Goal: Task Accomplishment & Management: Use online tool/utility

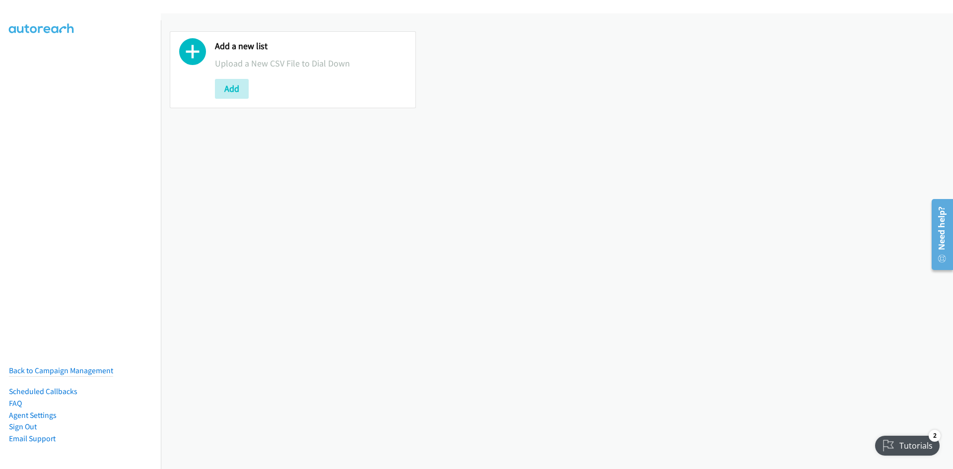
click at [250, 96] on div "Add" at bounding box center [311, 89] width 192 height 20
click at [244, 95] on button "Add" at bounding box center [232, 89] width 34 height 20
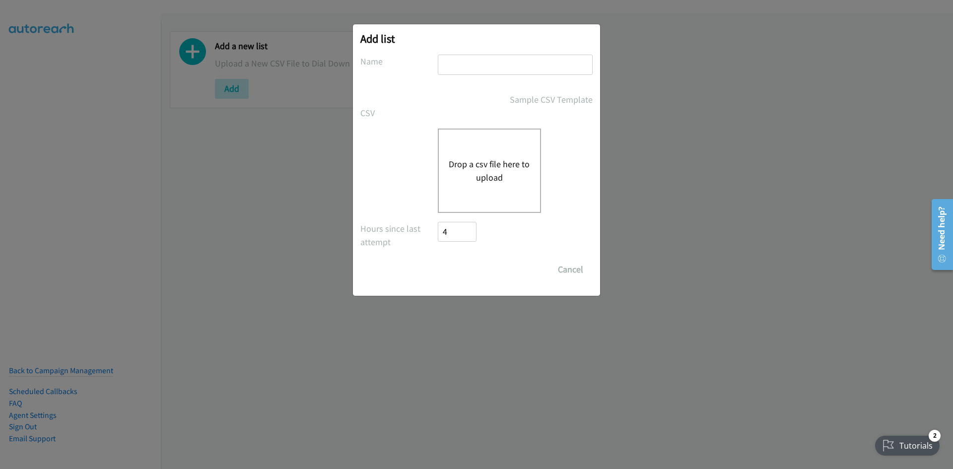
click at [468, 178] on button "Drop a csv file here to upload" at bounding box center [488, 170] width 81 height 27
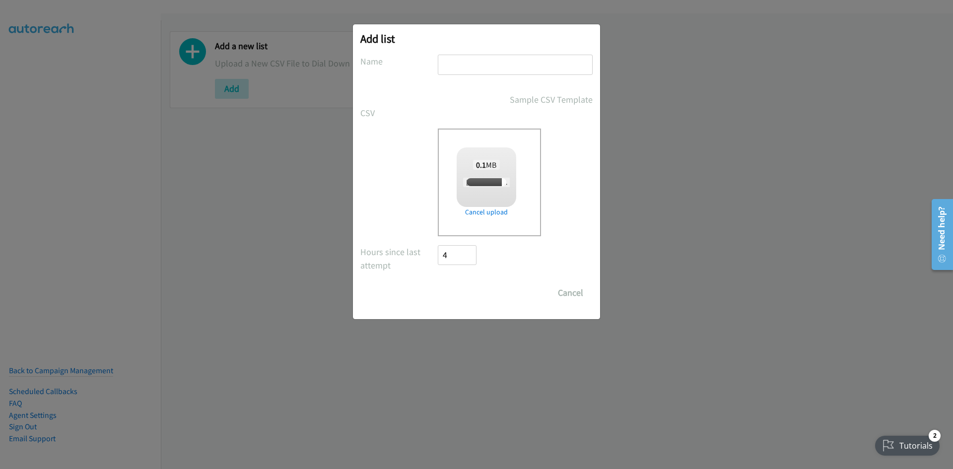
click at [462, 70] on input "text" at bounding box center [515, 65] width 155 height 20
checkbox input "true"
type input "listie"
click at [461, 301] on input "Save List" at bounding box center [464, 293] width 52 height 20
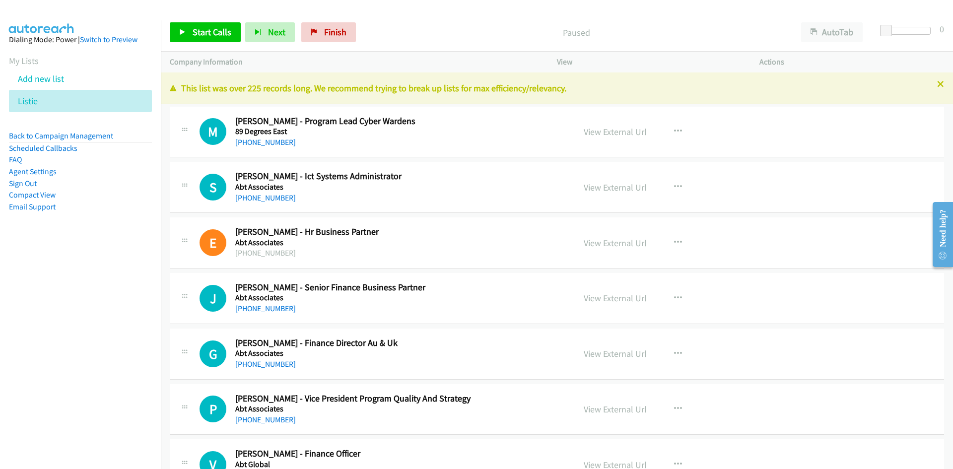
drag, startPoint x: 263, startPoint y: 199, endPoint x: 68, endPoint y: 296, distance: 218.3
click at [263, 199] on link "+61 448 614 827" at bounding box center [265, 197] width 61 height 9
drag, startPoint x: 251, startPoint y: 140, endPoint x: 4, endPoint y: 276, distance: 281.8
click at [251, 140] on link "+61 424 638 855" at bounding box center [265, 141] width 61 height 9
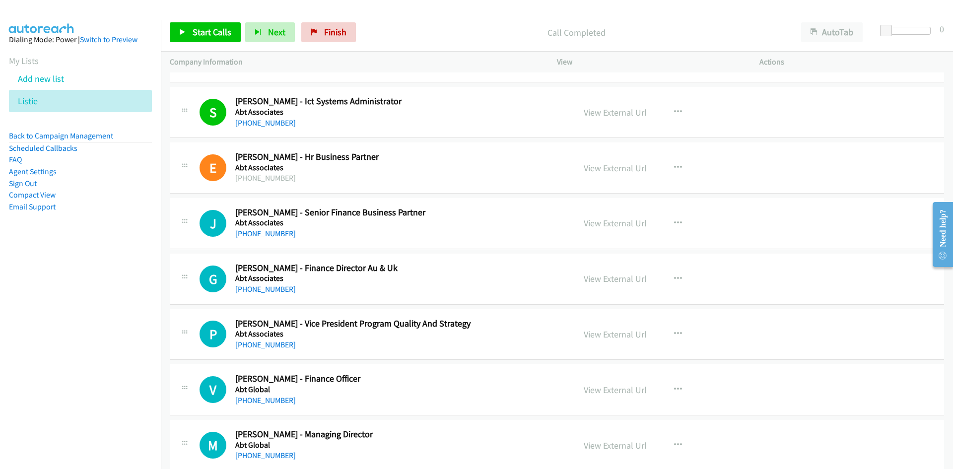
scroll to position [99, 0]
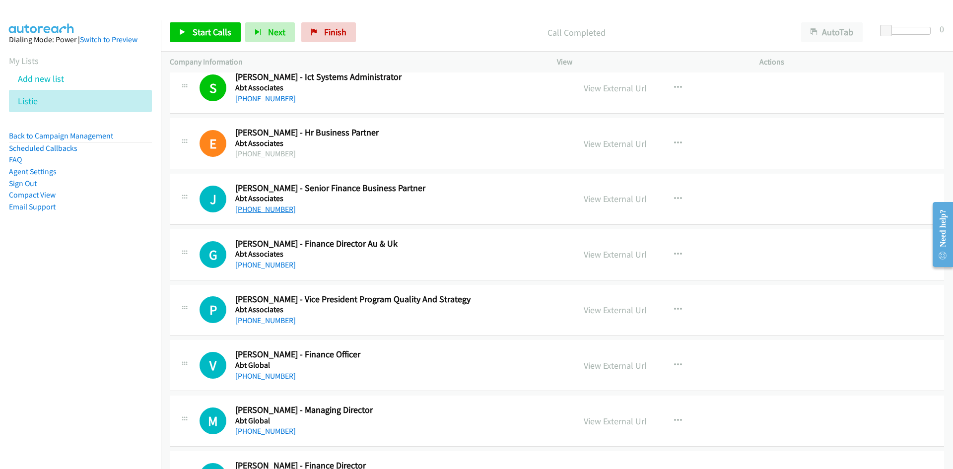
click at [268, 209] on link "+61 475 090 094" at bounding box center [265, 208] width 61 height 9
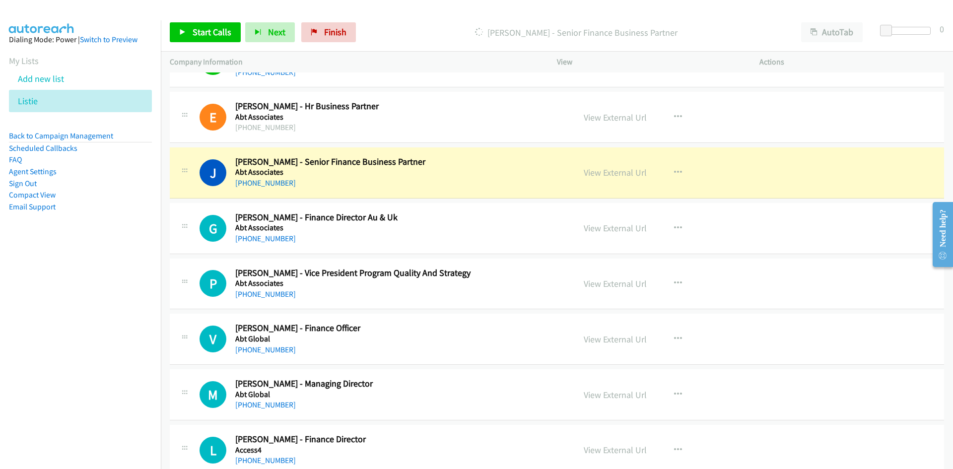
scroll to position [149, 0]
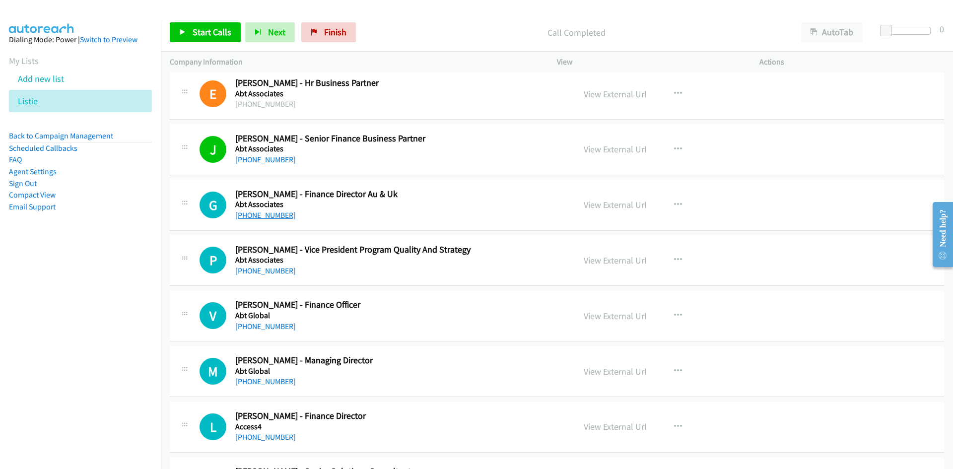
click at [269, 211] on link "+61 403 524 210" at bounding box center [265, 214] width 61 height 9
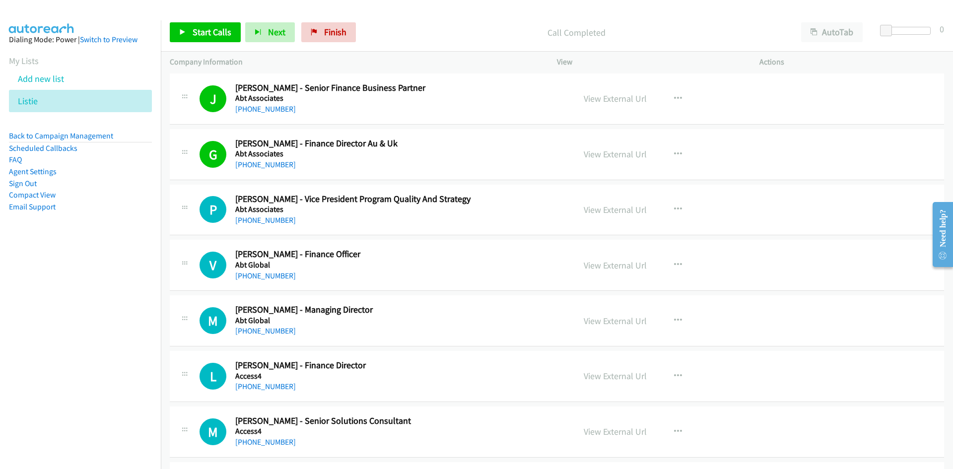
scroll to position [248, 0]
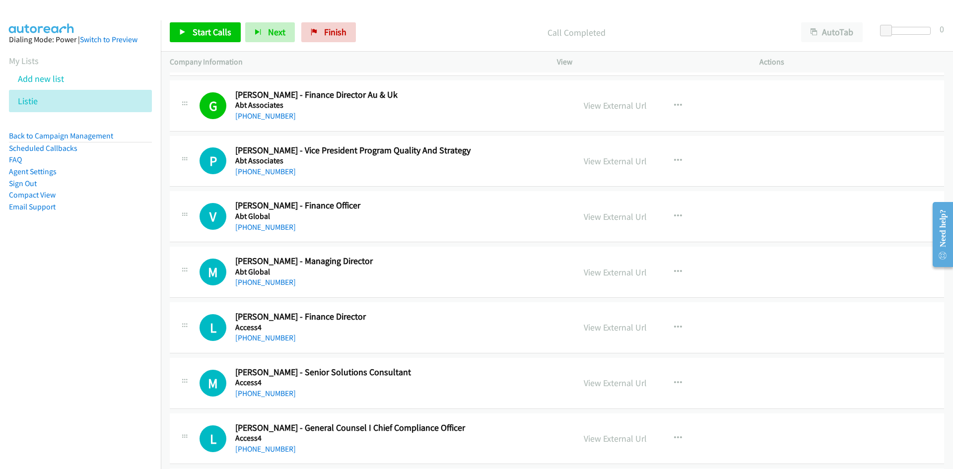
drag, startPoint x: 277, startPoint y: 170, endPoint x: 141, endPoint y: 247, distance: 156.9
click at [277, 170] on link "+61 405 106 447" at bounding box center [265, 171] width 61 height 9
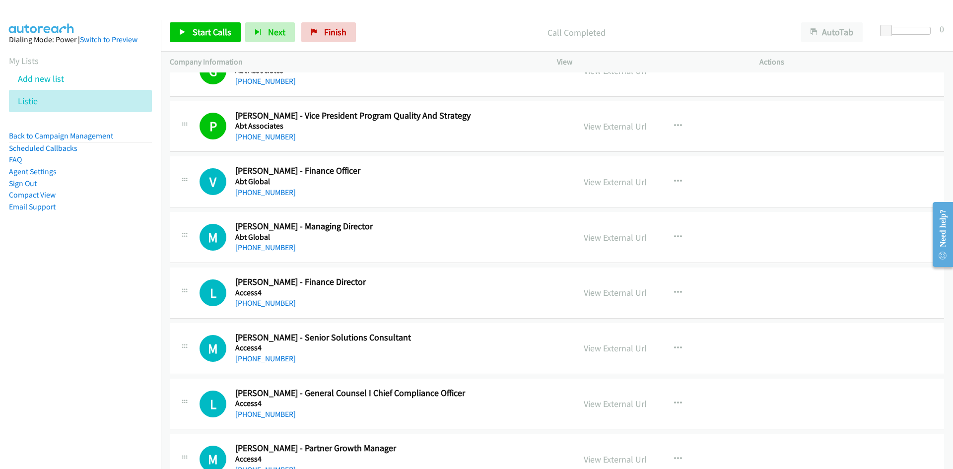
scroll to position [298, 0]
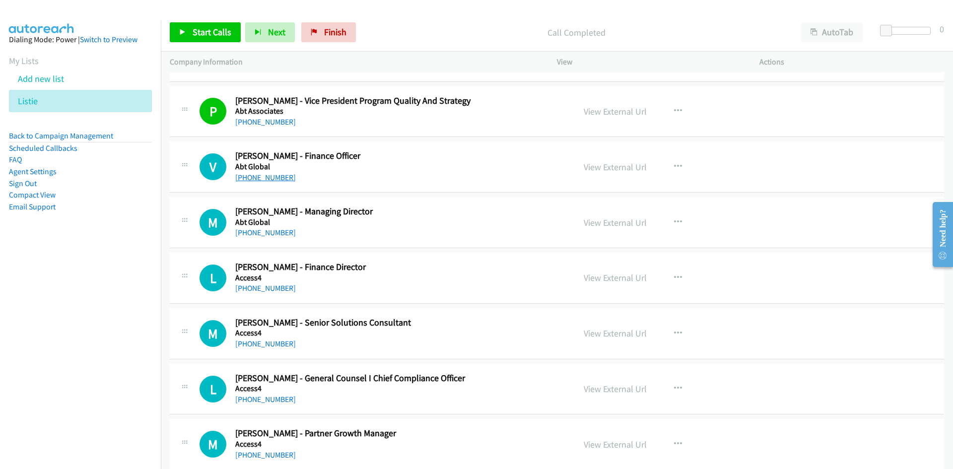
click at [267, 176] on link "+61 425 621 533" at bounding box center [265, 177] width 61 height 9
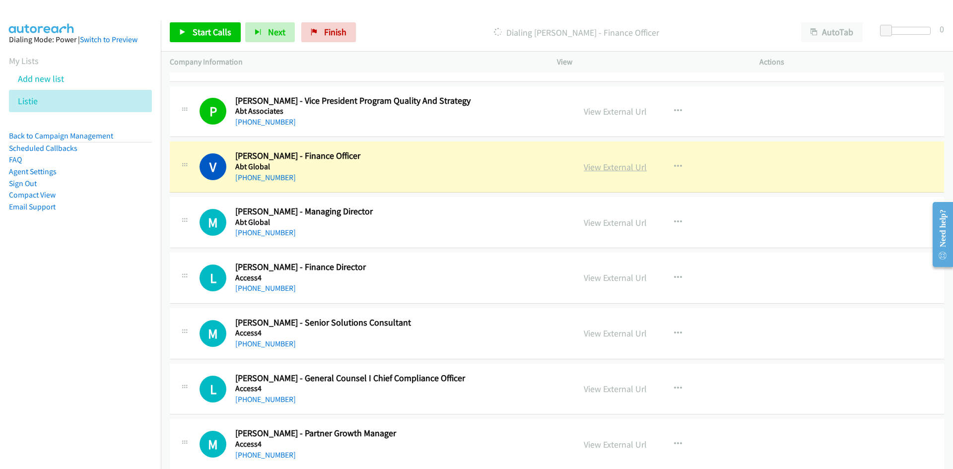
click at [609, 170] on link "View External Url" at bounding box center [614, 166] width 63 height 11
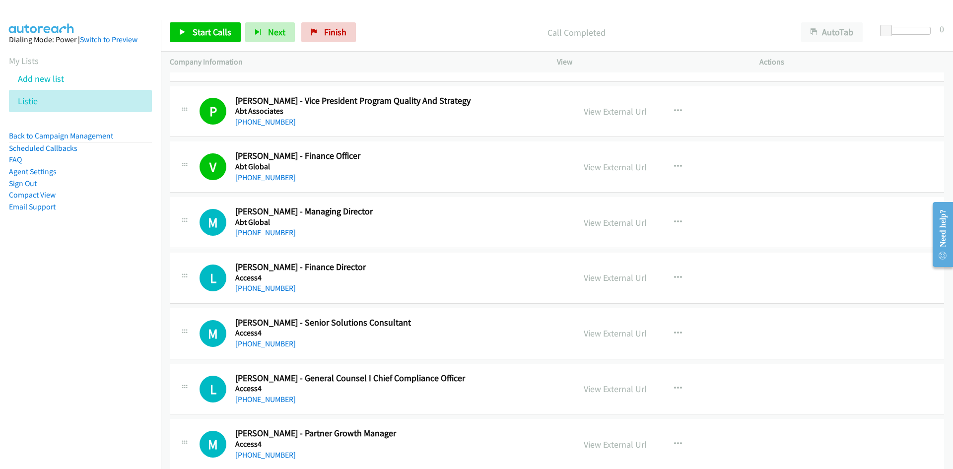
drag, startPoint x: 269, startPoint y: 229, endPoint x: 212, endPoint y: 265, distance: 67.8
click at [269, 229] on link "+61 417 133 112" at bounding box center [265, 232] width 61 height 9
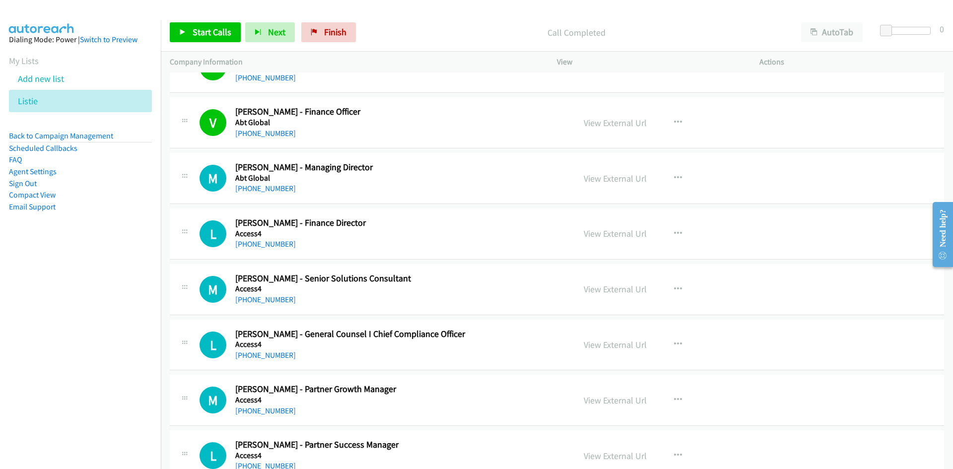
scroll to position [347, 0]
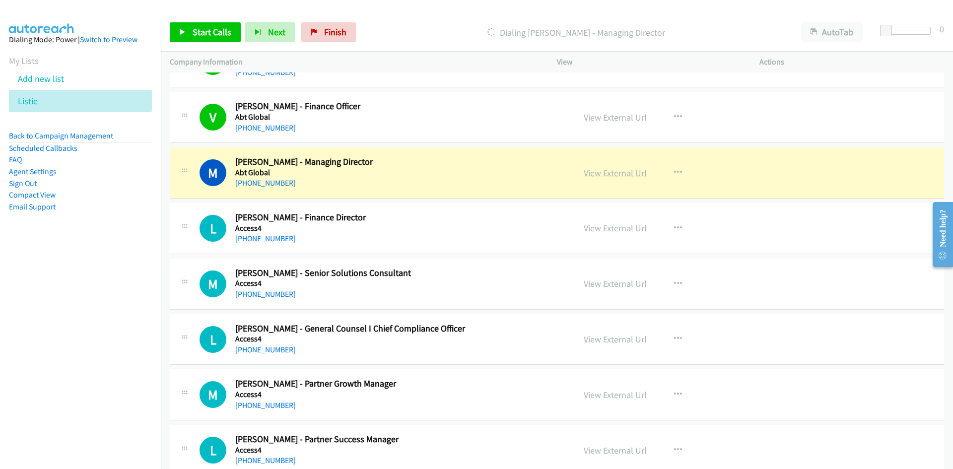
click at [626, 175] on link "View External Url" at bounding box center [614, 172] width 63 height 11
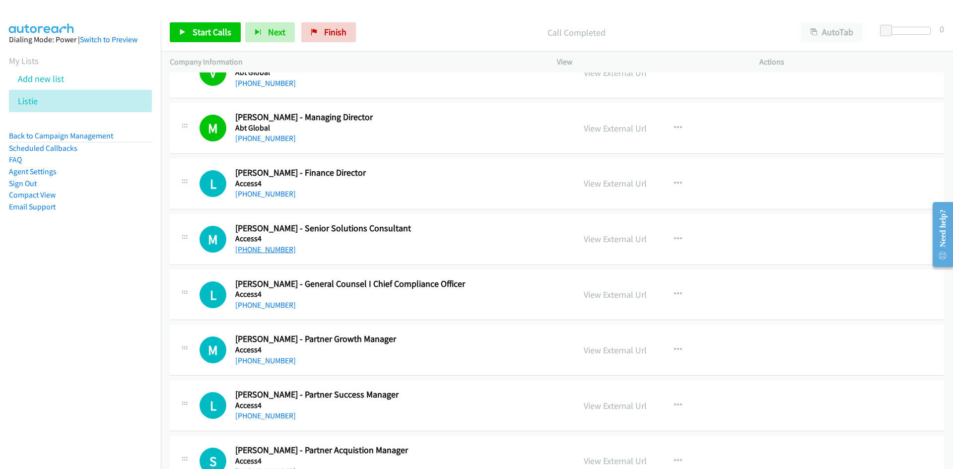
scroll to position [447, 0]
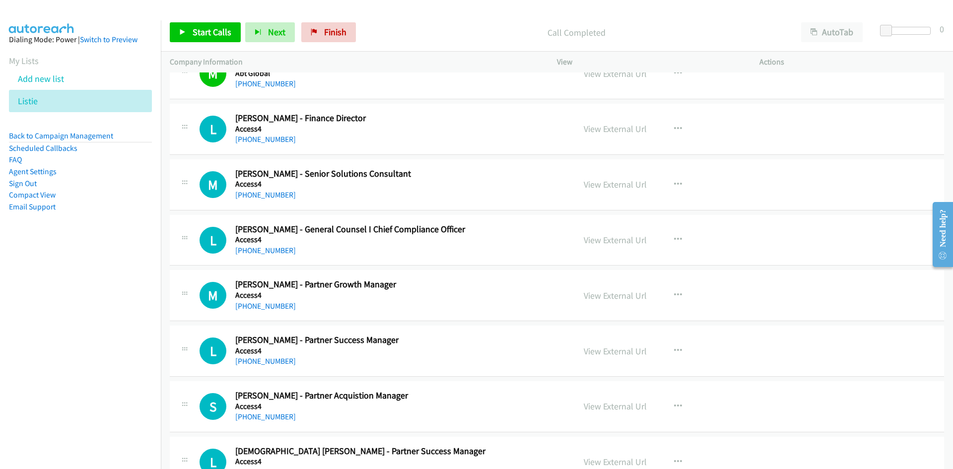
drag, startPoint x: 276, startPoint y: 141, endPoint x: 78, endPoint y: 250, distance: 225.8
click at [276, 141] on link "+61 430 446 433" at bounding box center [265, 138] width 61 height 9
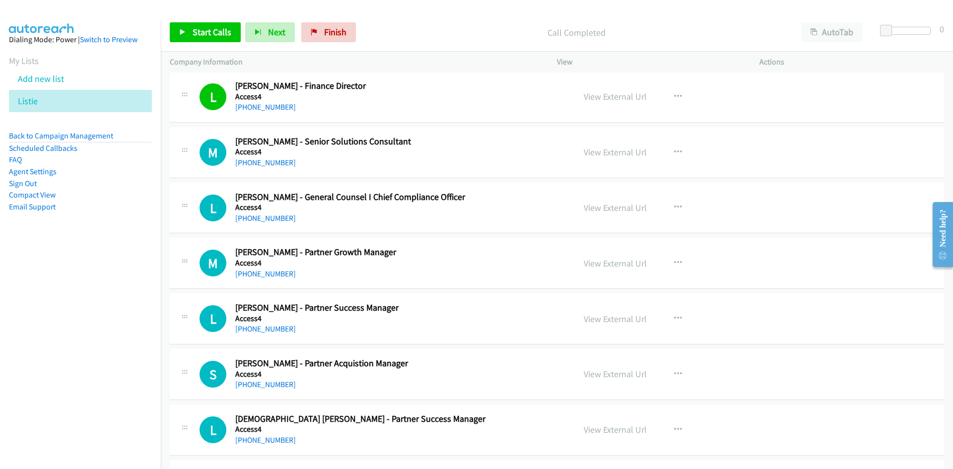
scroll to position [496, 0]
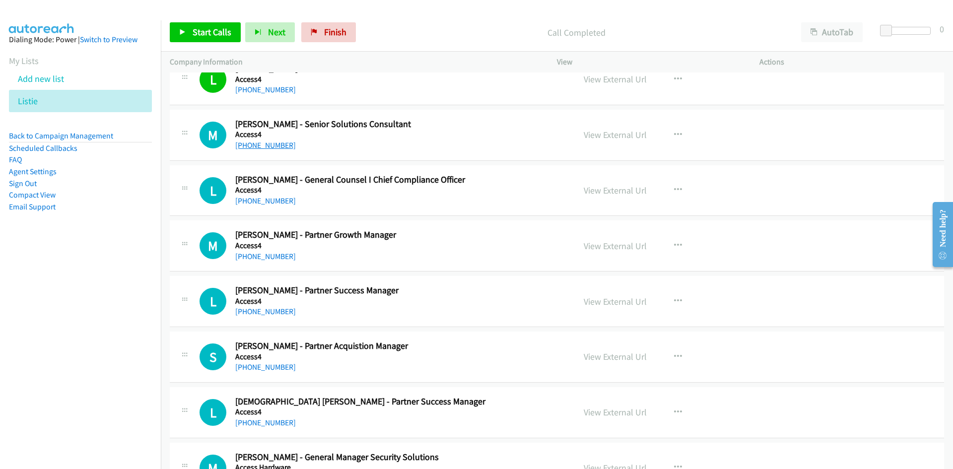
drag, startPoint x: 258, startPoint y: 145, endPoint x: 1, endPoint y: 309, distance: 304.9
click at [258, 145] on link "+61 3 9998 9541" at bounding box center [265, 144] width 61 height 9
drag, startPoint x: 268, startPoint y: 199, endPoint x: 0, endPoint y: 325, distance: 296.1
click at [268, 199] on link "+61 406 402 787" at bounding box center [265, 200] width 61 height 9
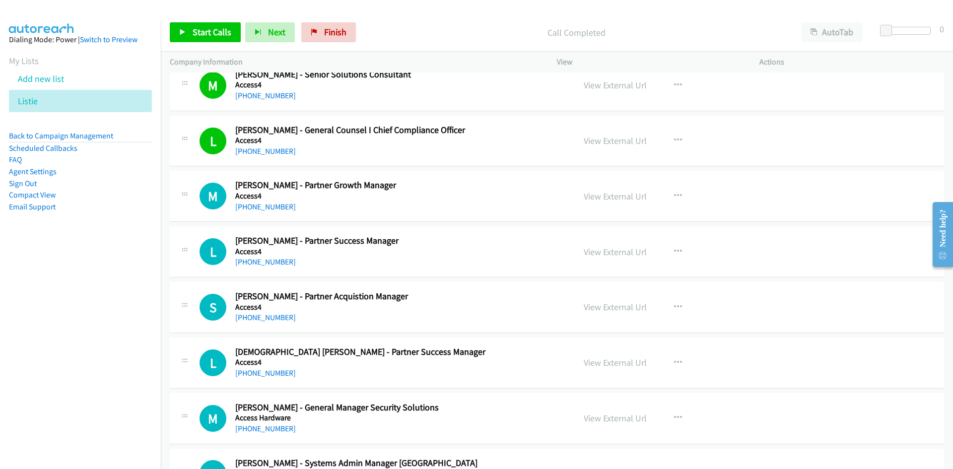
drag, startPoint x: 267, startPoint y: 208, endPoint x: 74, endPoint y: 324, distance: 225.2
click at [267, 208] on link "+61 435 831 385" at bounding box center [265, 206] width 61 height 9
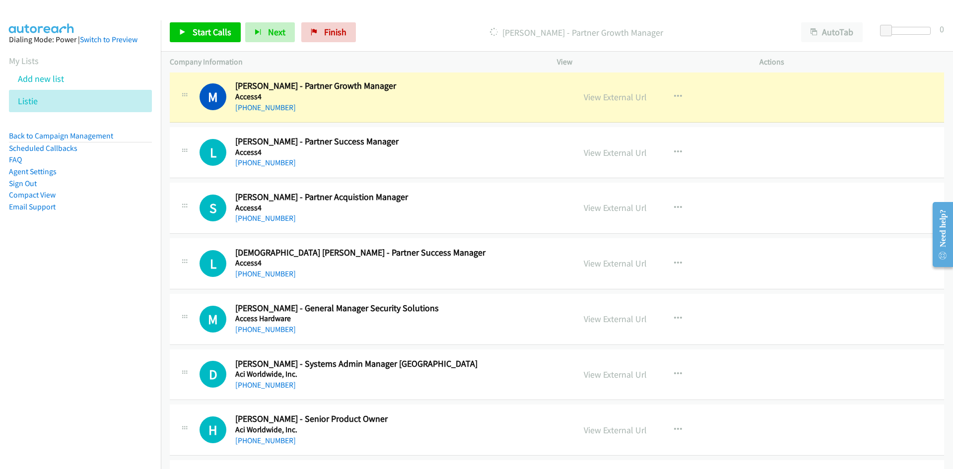
scroll to position [595, 0]
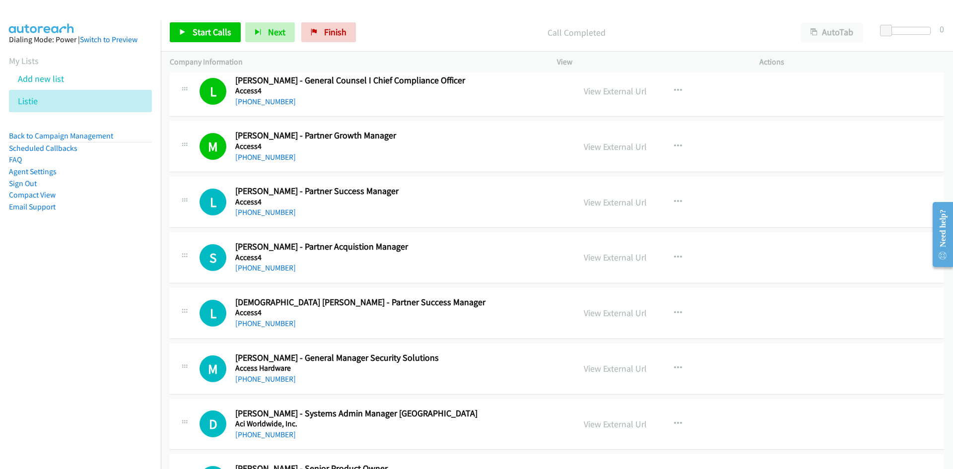
drag, startPoint x: 269, startPoint y: 211, endPoint x: 227, endPoint y: 228, distance: 45.2
click at [269, 211] on link "+61 402 160 486" at bounding box center [265, 211] width 61 height 9
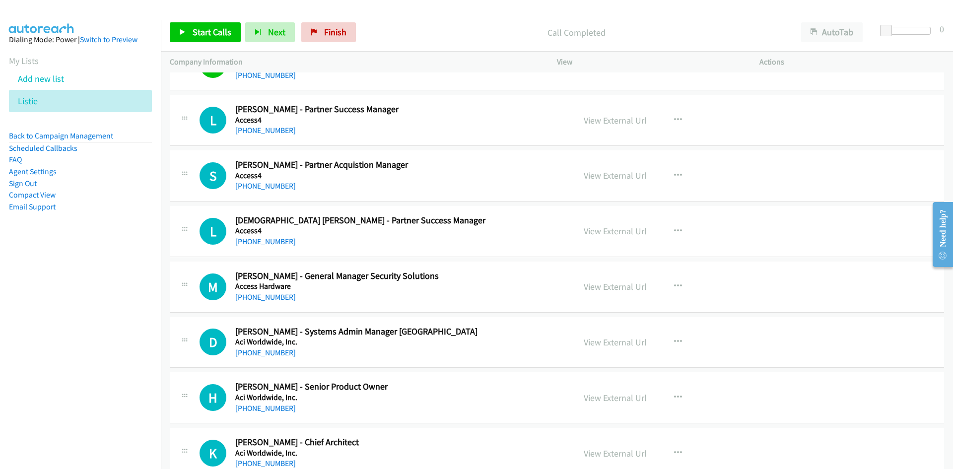
scroll to position [695, 0]
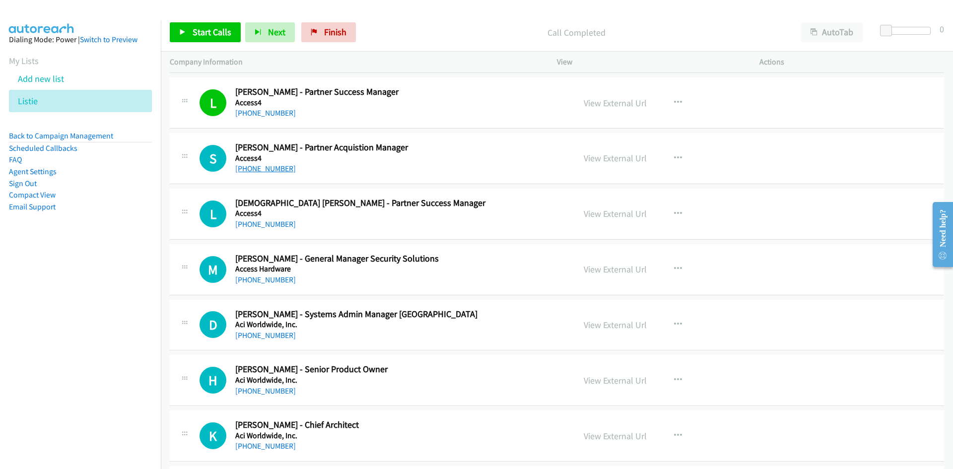
click at [271, 168] on link "+61 434 257 457" at bounding box center [265, 168] width 61 height 9
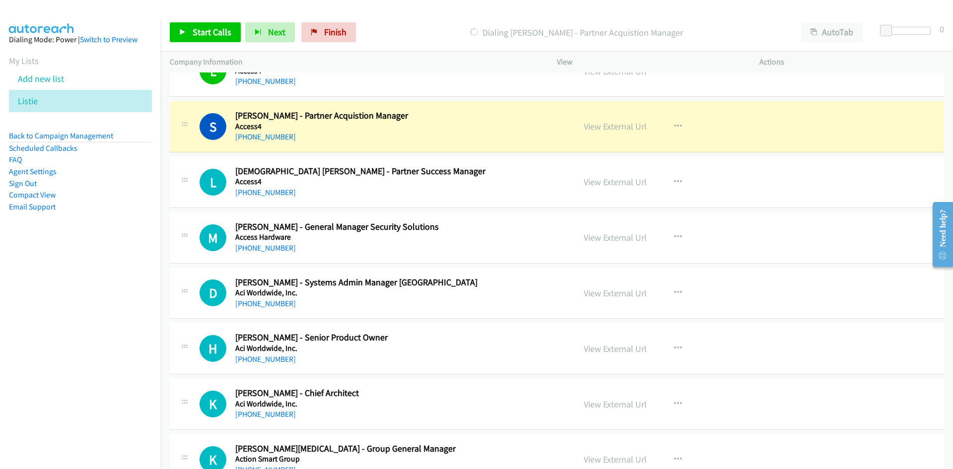
scroll to position [744, 0]
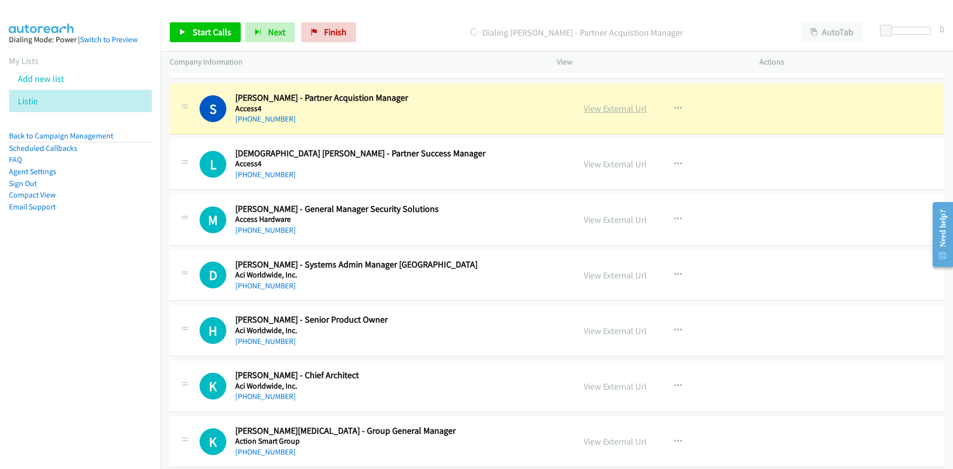
click at [612, 110] on link "View External Url" at bounding box center [614, 108] width 63 height 11
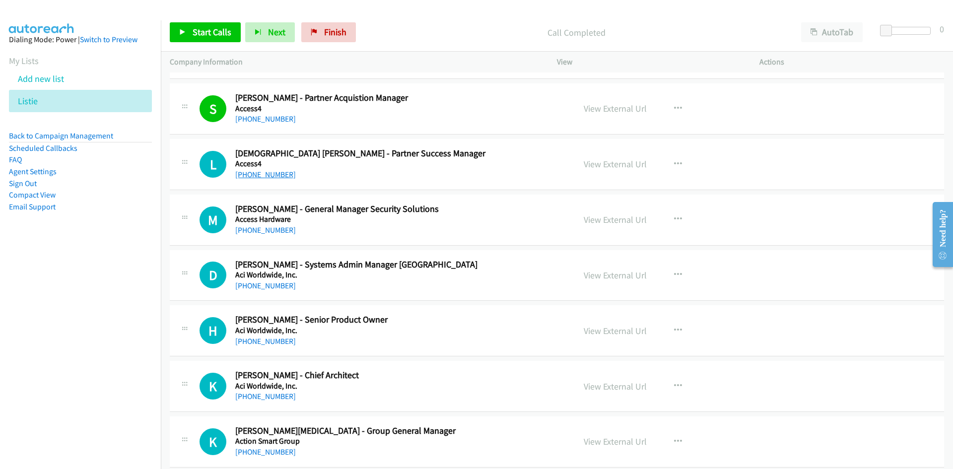
click at [270, 178] on link "+61 499 799 193" at bounding box center [265, 174] width 61 height 9
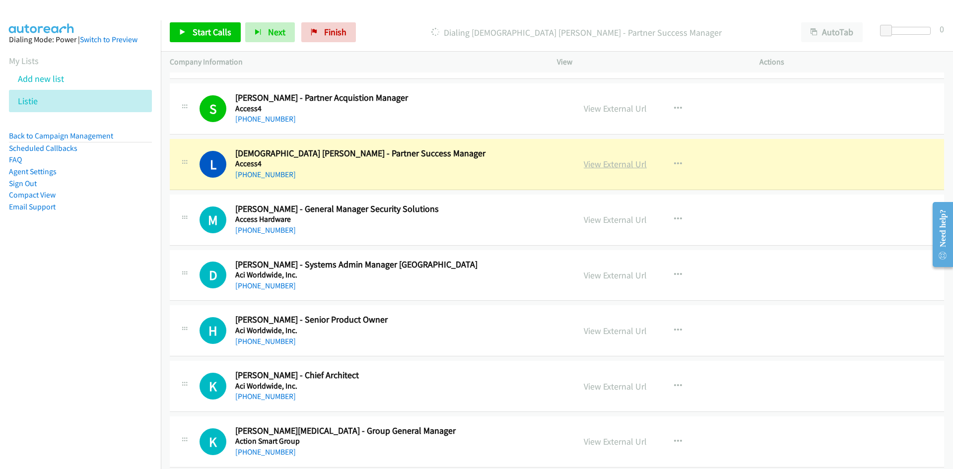
click at [605, 164] on link "View External Url" at bounding box center [614, 163] width 63 height 11
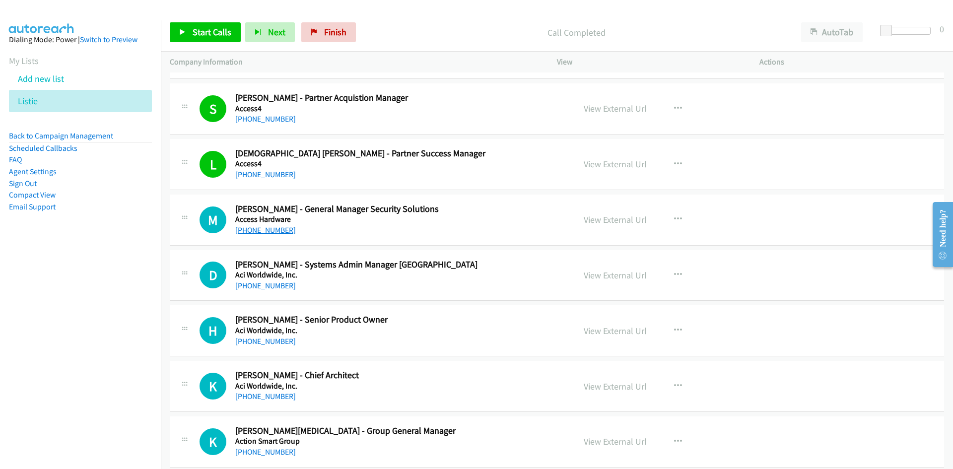
click at [268, 230] on link "+61 403 456 572" at bounding box center [265, 229] width 61 height 9
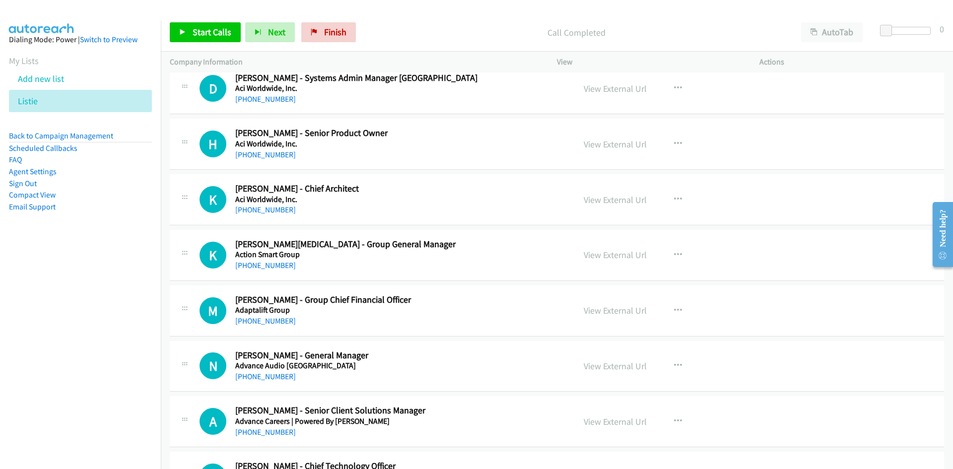
scroll to position [943, 0]
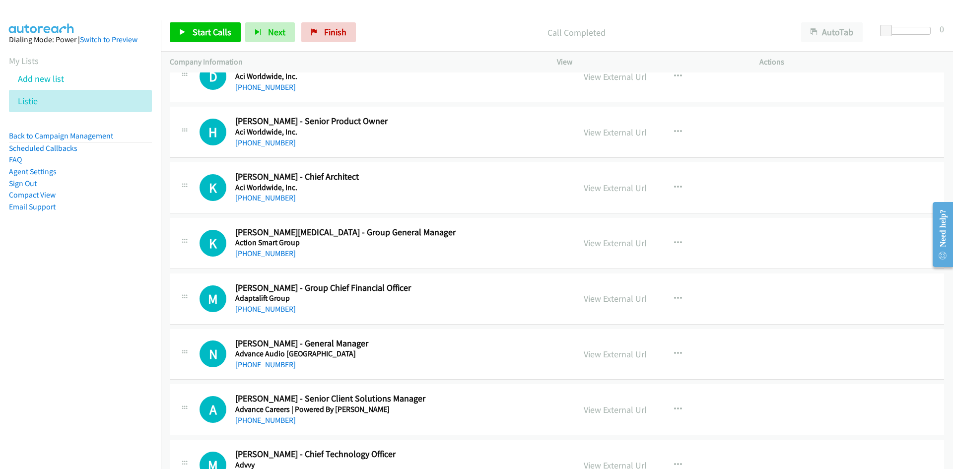
drag, startPoint x: 275, startPoint y: 194, endPoint x: 11, endPoint y: 255, distance: 270.2
click at [275, 194] on link "+61 2 9512 0281" at bounding box center [265, 197] width 61 height 9
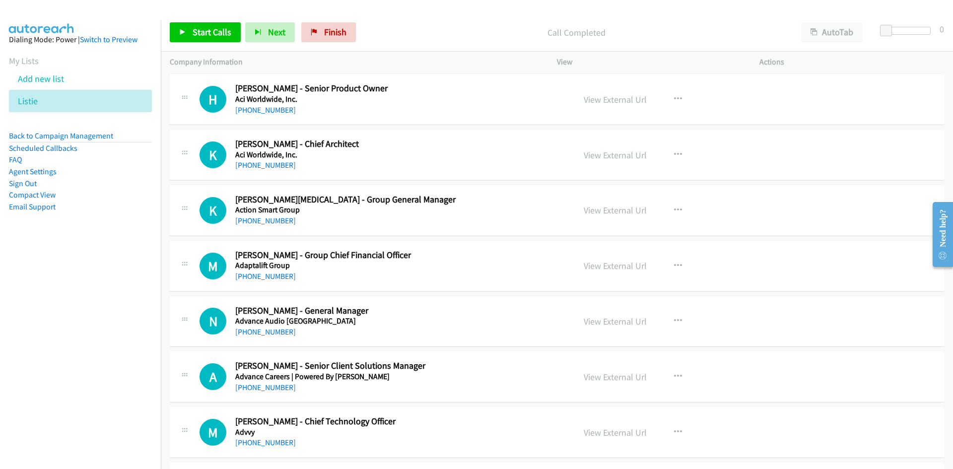
scroll to position [992, 0]
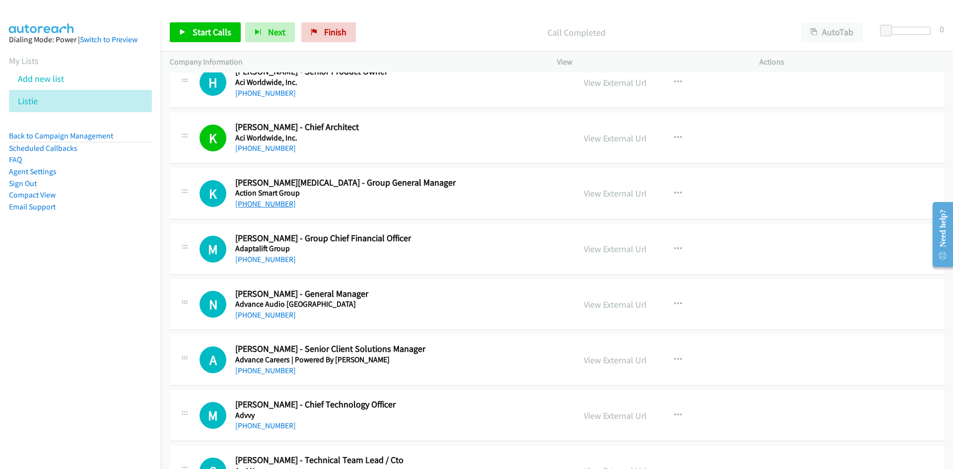
click at [259, 207] on link "+61 400 842 642" at bounding box center [265, 203] width 61 height 9
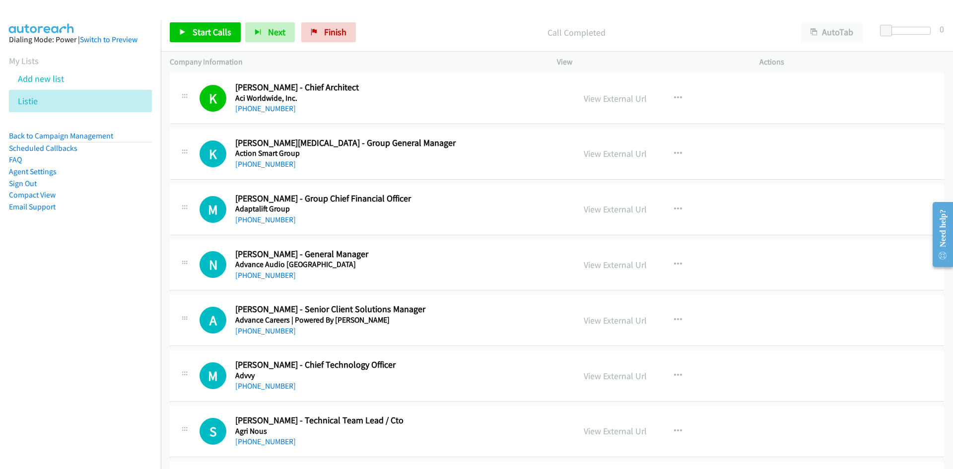
scroll to position [1042, 0]
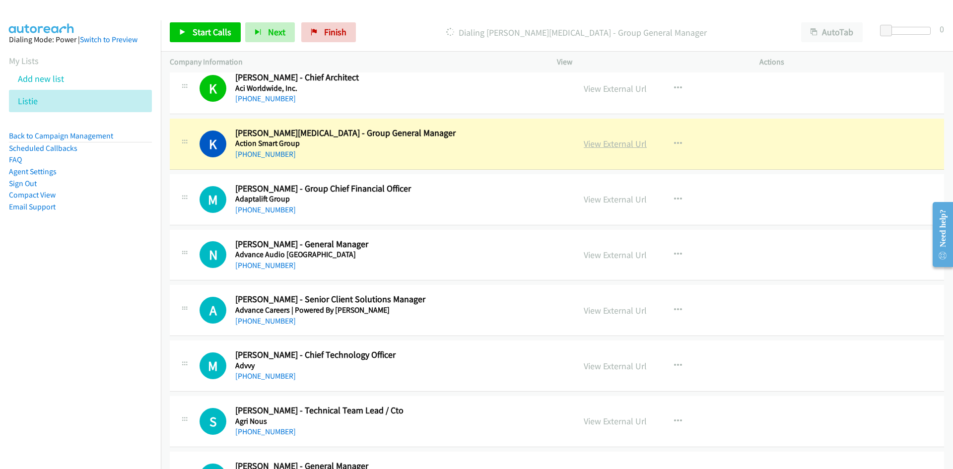
drag, startPoint x: 626, startPoint y: 146, endPoint x: 613, endPoint y: 154, distance: 15.1
click at [626, 146] on link "View External Url" at bounding box center [614, 143] width 63 height 11
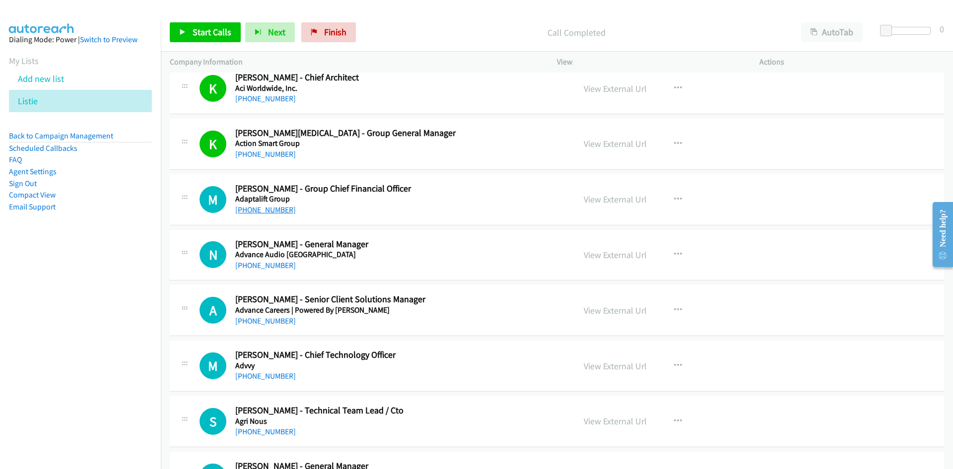
click at [277, 209] on link "+61 419 244 796" at bounding box center [265, 209] width 61 height 9
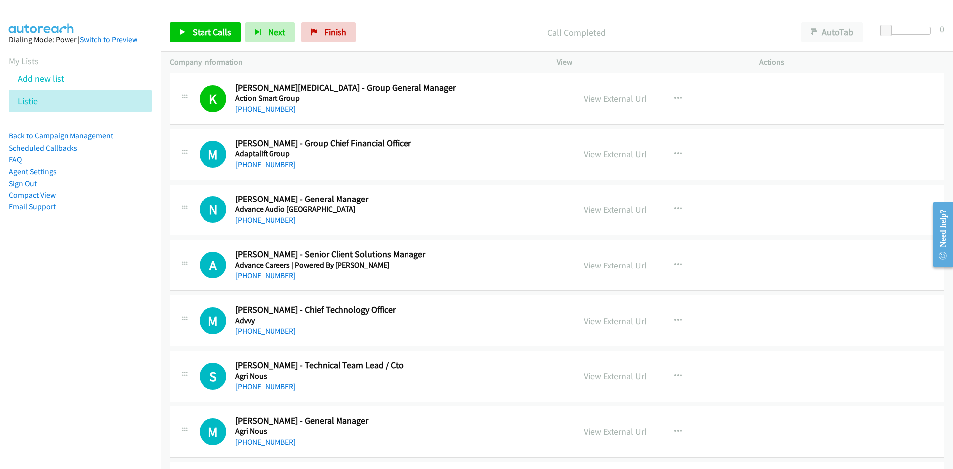
scroll to position [1091, 0]
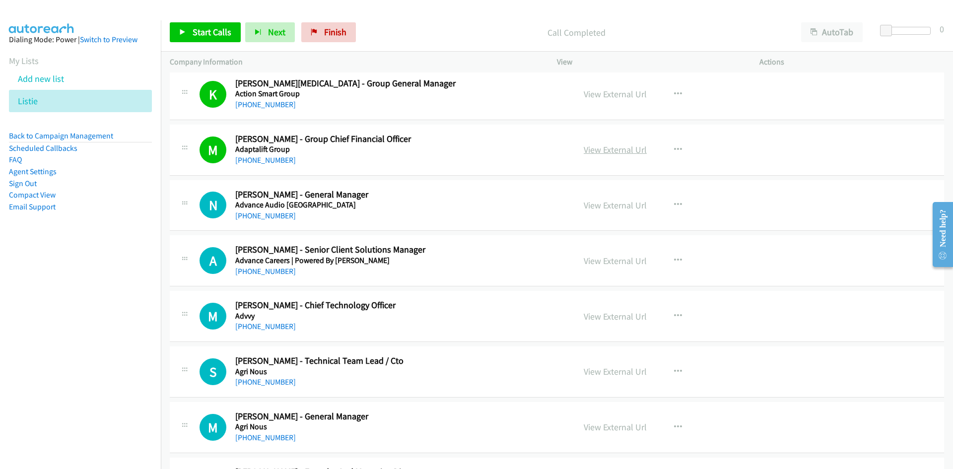
drag, startPoint x: 623, startPoint y: 152, endPoint x: 617, endPoint y: 152, distance: 6.0
click at [623, 152] on link "View External Url" at bounding box center [614, 149] width 63 height 11
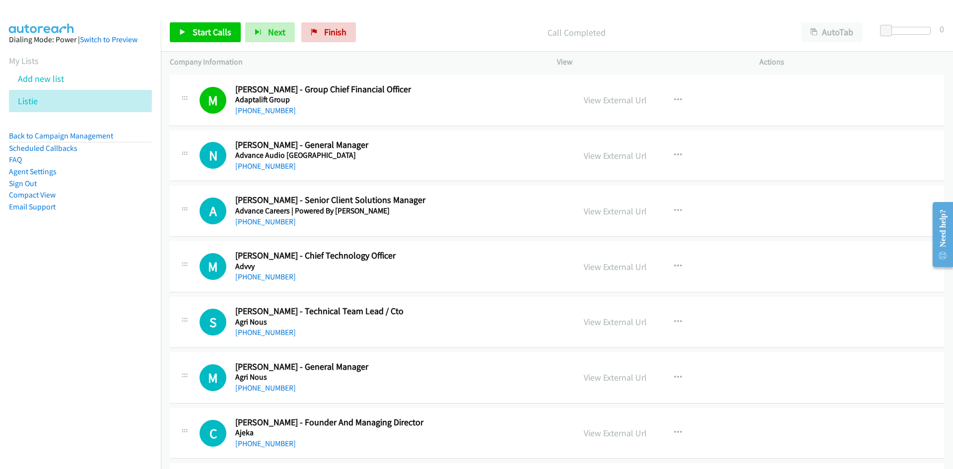
drag, startPoint x: 254, startPoint y: 167, endPoint x: 3, endPoint y: 304, distance: 286.2
click at [256, 165] on link "+61 415 157 239" at bounding box center [265, 165] width 61 height 9
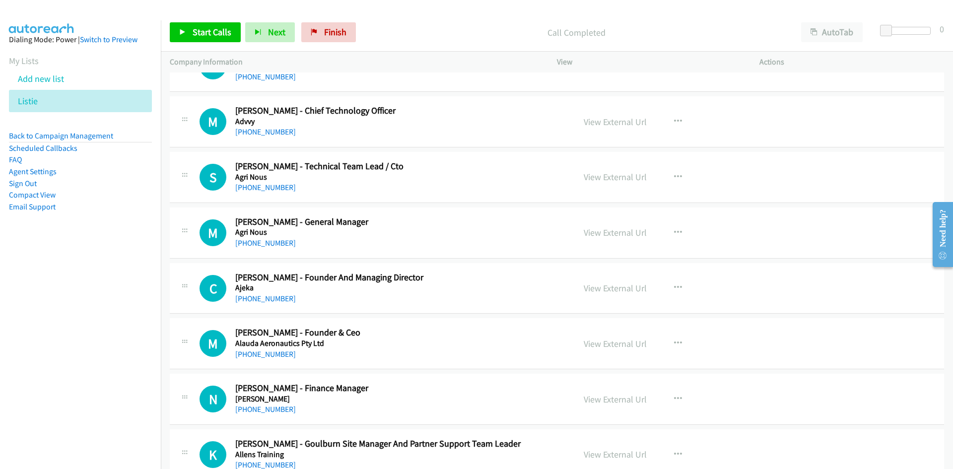
scroll to position [1290, 0]
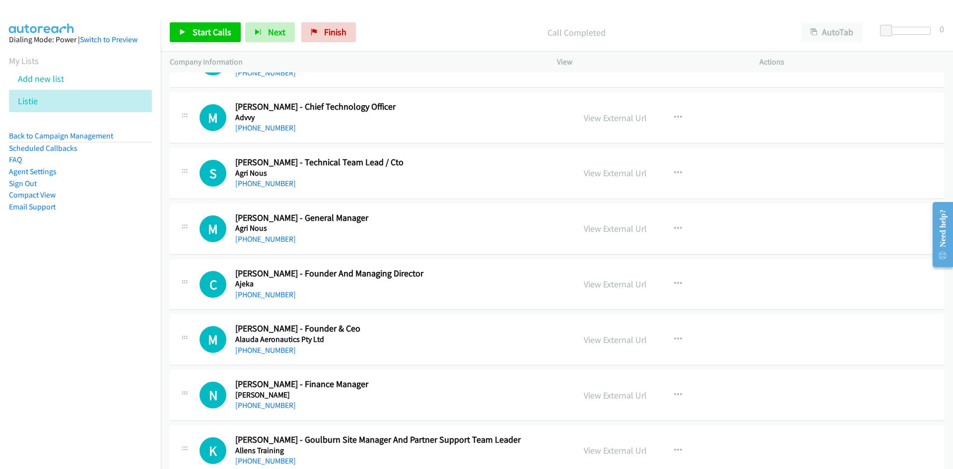
drag, startPoint x: 278, startPoint y: 182, endPoint x: 59, endPoint y: 261, distance: 233.4
click at [278, 182] on link "+61 438 367 528" at bounding box center [265, 183] width 61 height 9
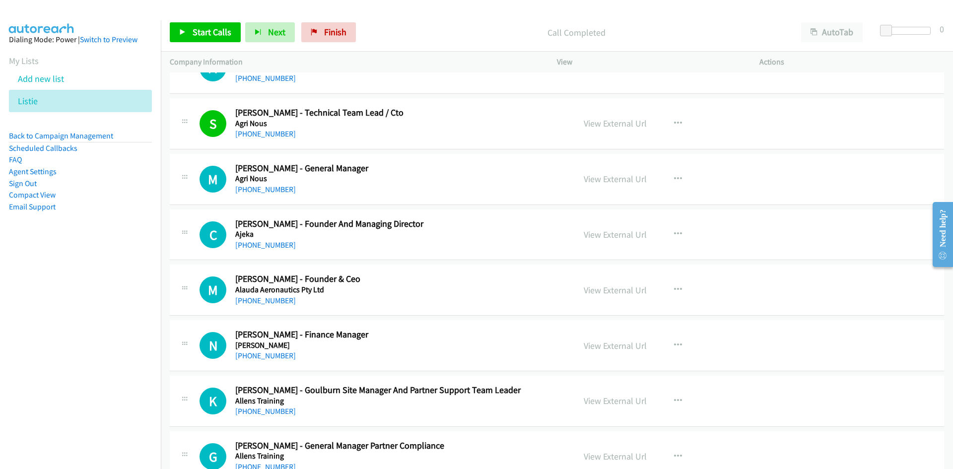
scroll to position [1389, 0]
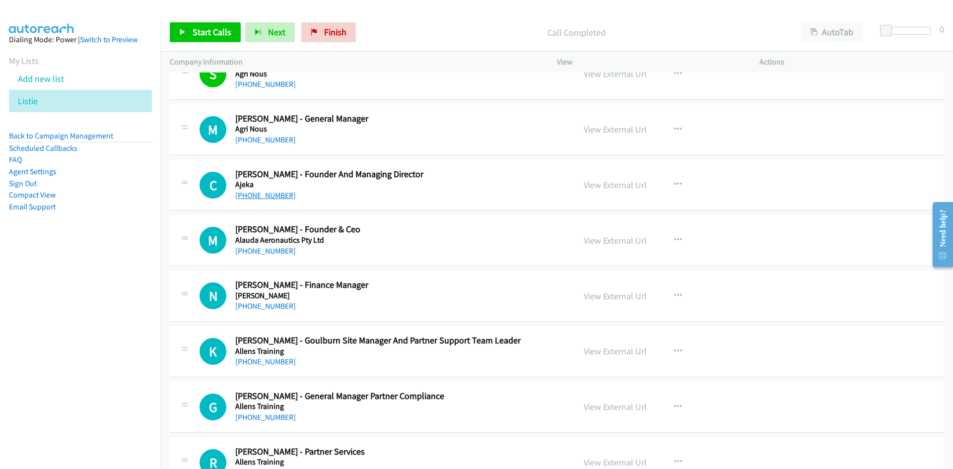
drag, startPoint x: 265, startPoint y: 193, endPoint x: 259, endPoint y: 197, distance: 6.7
click at [265, 193] on link "+61 411 066 894" at bounding box center [265, 195] width 61 height 9
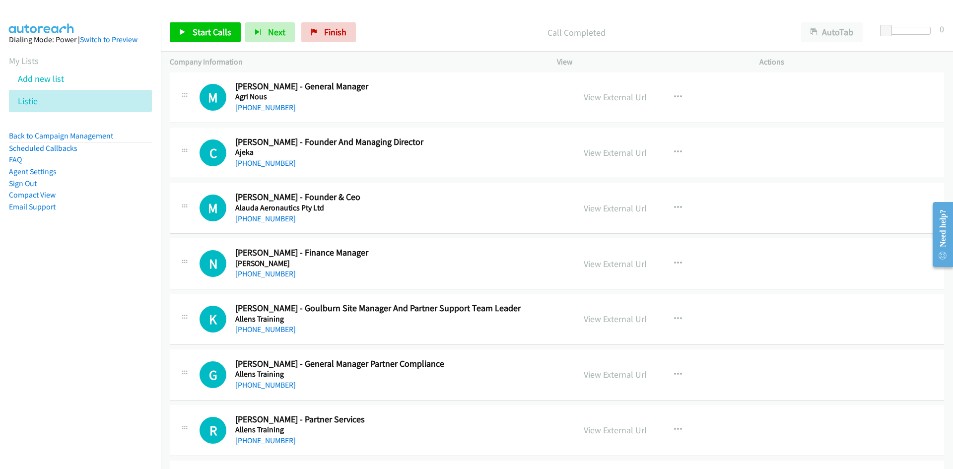
scroll to position [1439, 0]
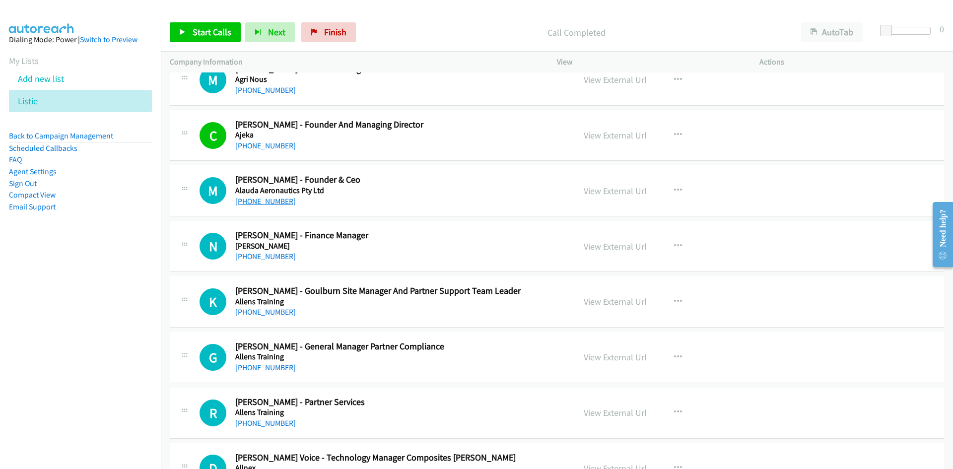
click at [281, 202] on link "+61 423 962 963" at bounding box center [265, 200] width 61 height 9
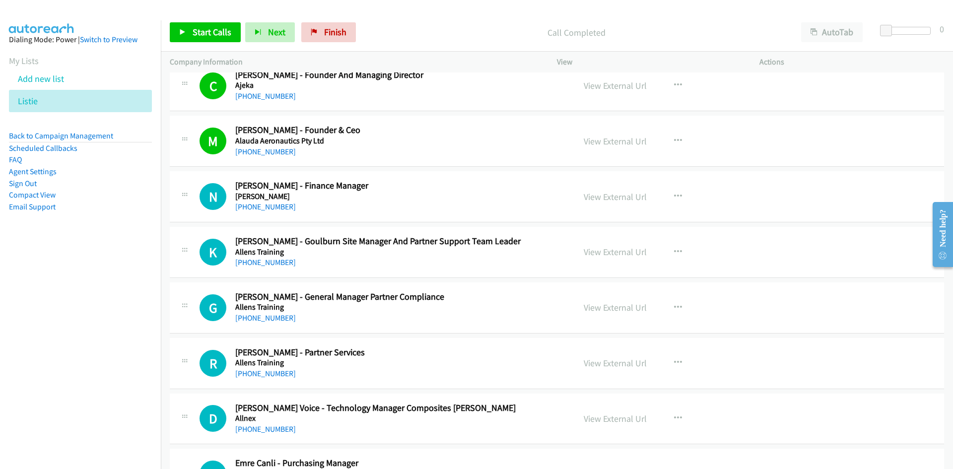
scroll to position [1538, 0]
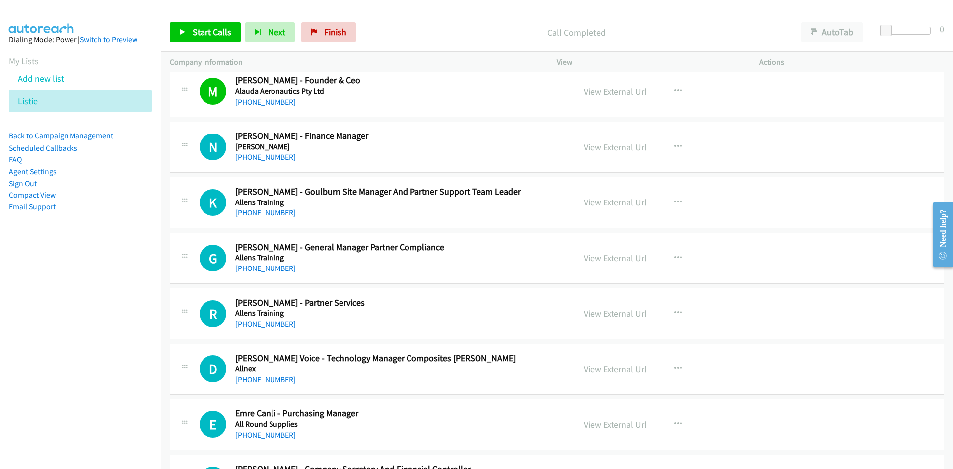
drag, startPoint x: 277, startPoint y: 158, endPoint x: 116, endPoint y: 239, distance: 180.2
click at [277, 158] on link "+61 417 487 255" at bounding box center [265, 156] width 61 height 9
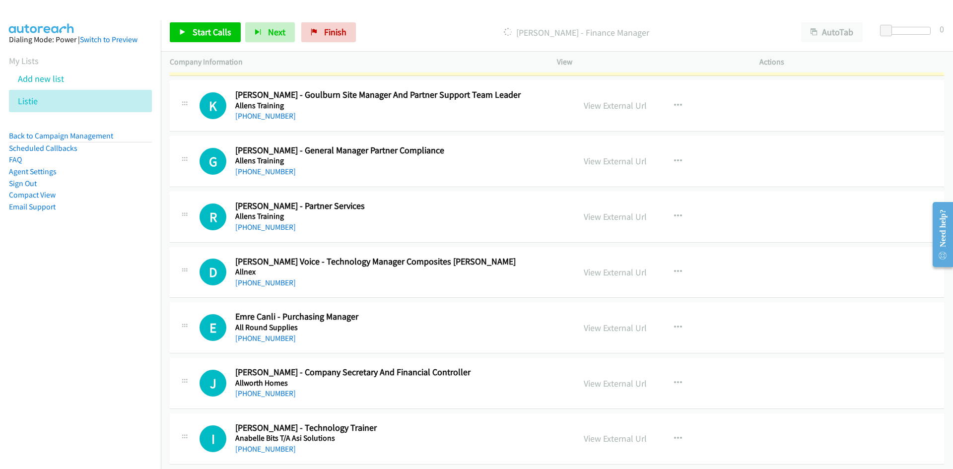
scroll to position [1637, 0]
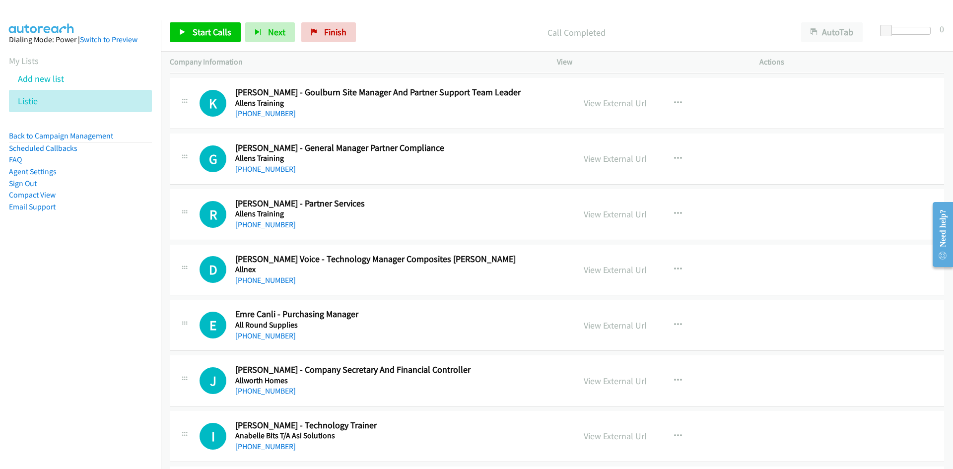
drag, startPoint x: 269, startPoint y: 168, endPoint x: 82, endPoint y: 260, distance: 208.6
click at [269, 168] on link "+61 488 311 790" at bounding box center [265, 168] width 61 height 9
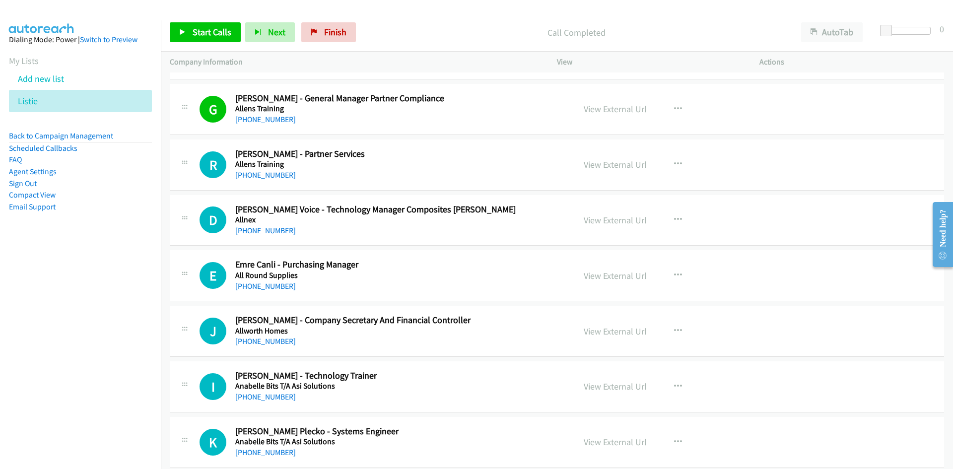
drag, startPoint x: 249, startPoint y: 231, endPoint x: 39, endPoint y: 302, distance: 221.4
click at [249, 231] on link "+61 416 175 858" at bounding box center [265, 230] width 61 height 9
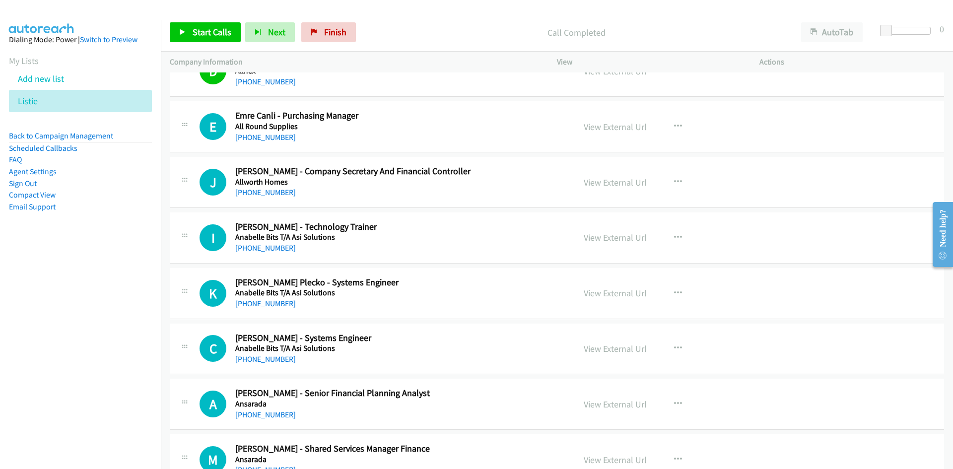
scroll to position [1885, 0]
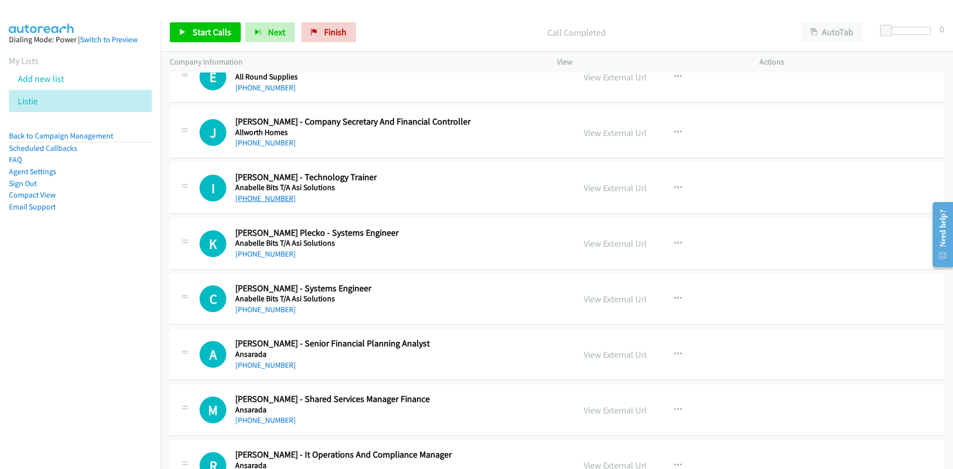
click at [271, 195] on link "+61 404 027 936" at bounding box center [265, 197] width 61 height 9
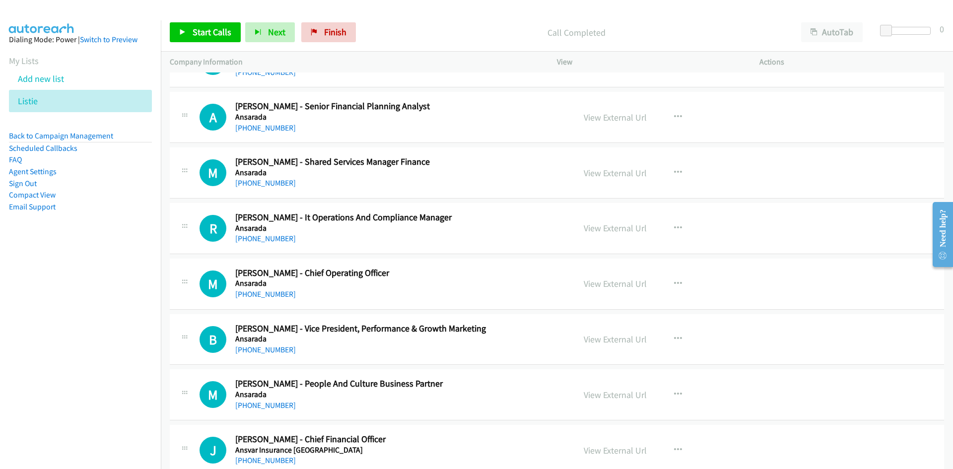
scroll to position [2133, 0]
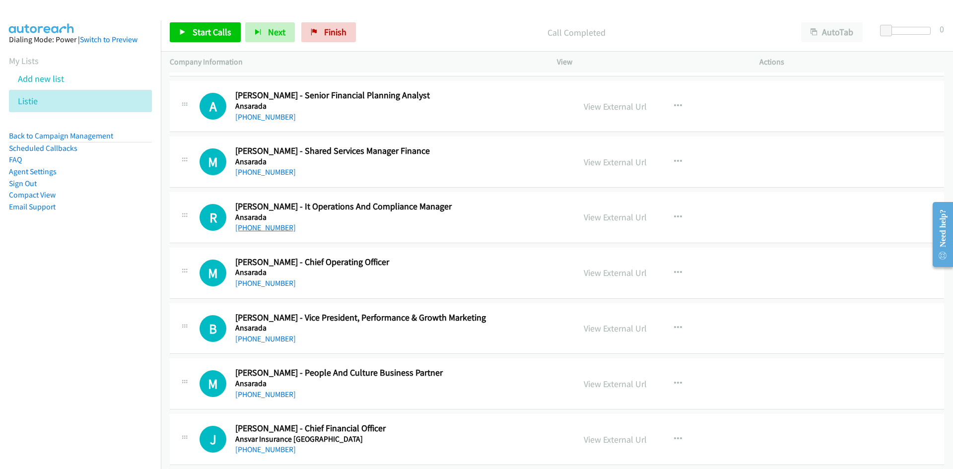
click at [265, 231] on link "+61 410 958 921" at bounding box center [265, 227] width 61 height 9
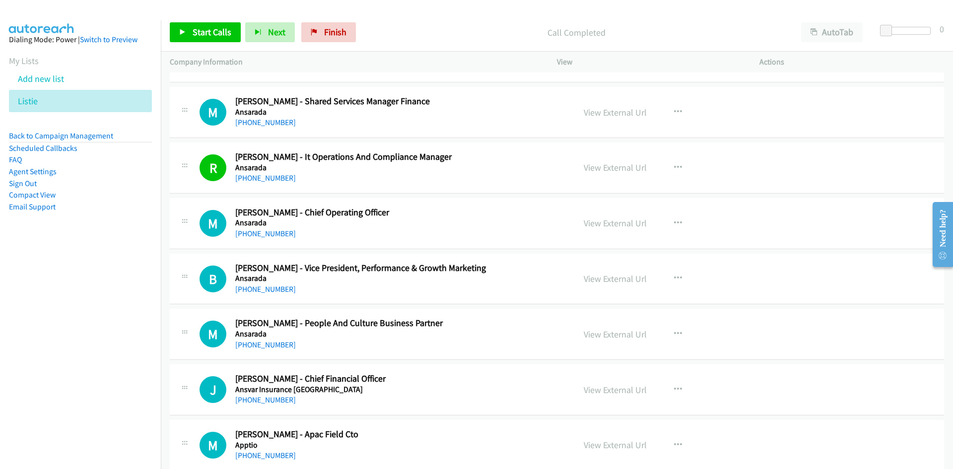
scroll to position [2233, 0]
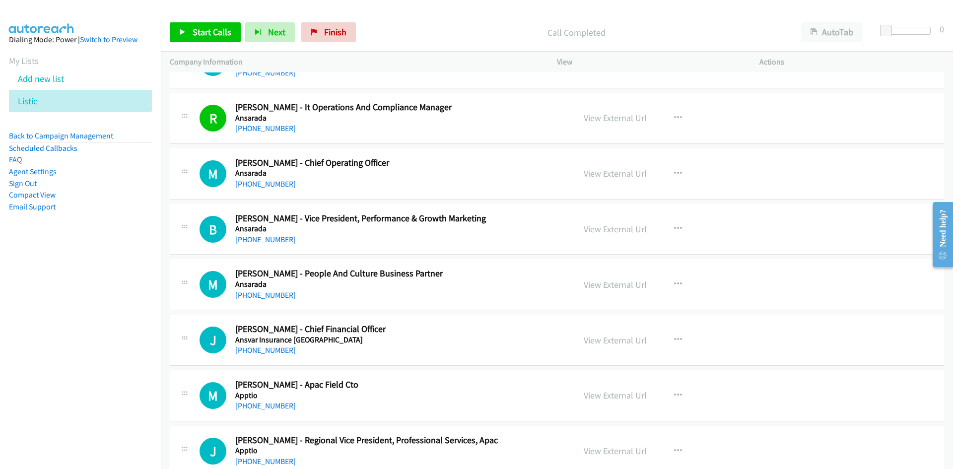
drag, startPoint x: 279, startPoint y: 185, endPoint x: 74, endPoint y: 262, distance: 219.2
click at [279, 185] on link "+61 466 845 070" at bounding box center [265, 183] width 61 height 9
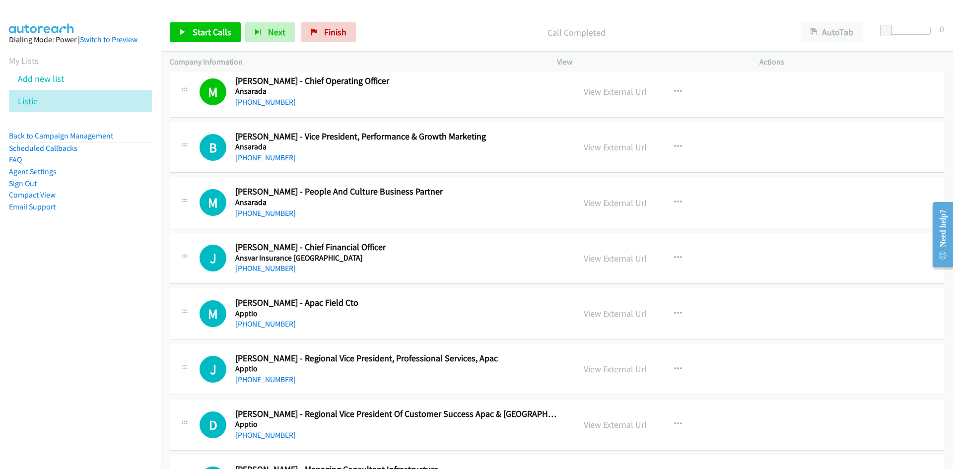
scroll to position [2332, 0]
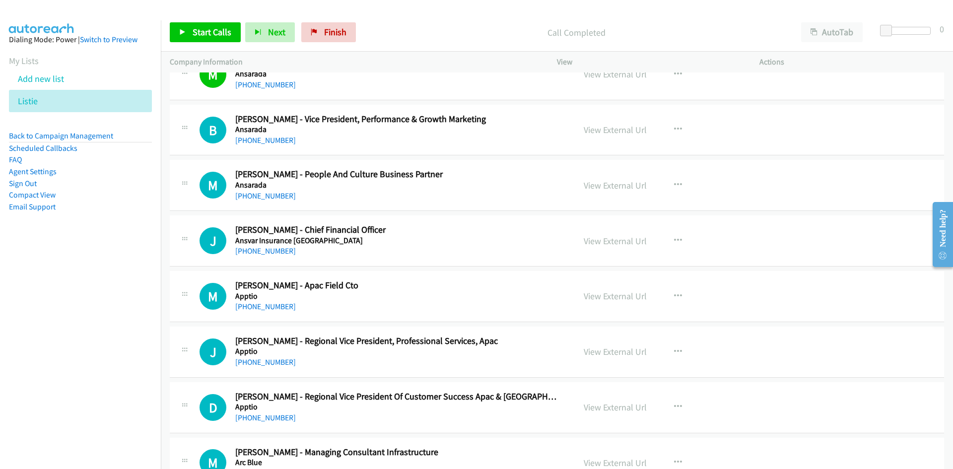
drag, startPoint x: 252, startPoint y: 251, endPoint x: 3, endPoint y: 325, distance: 259.9
click at [252, 251] on link "+61 411 011 161" at bounding box center [265, 250] width 61 height 9
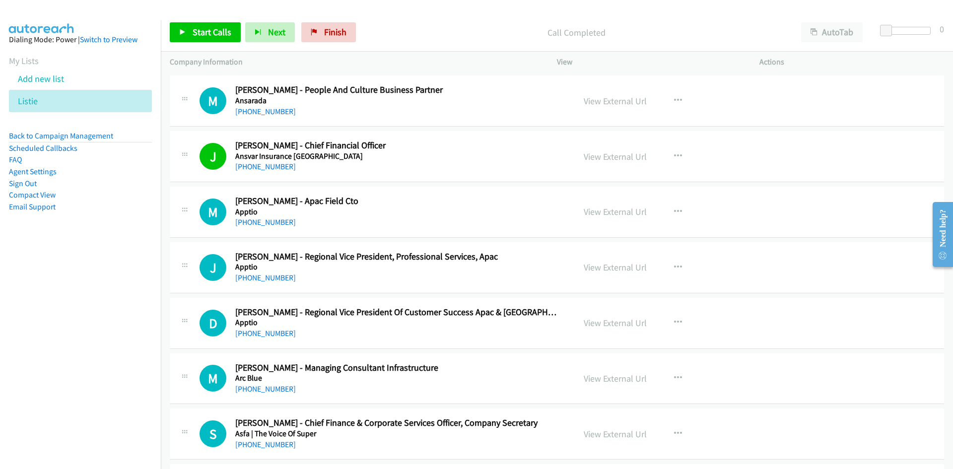
scroll to position [2431, 0]
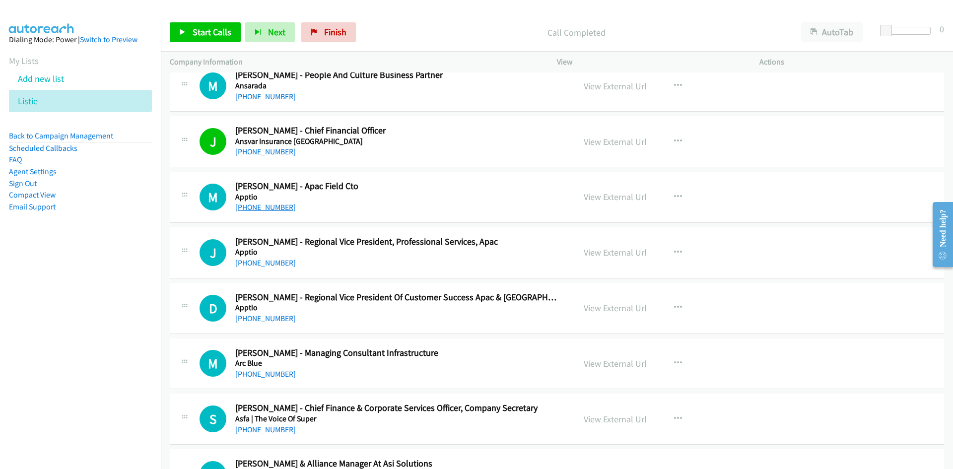
click at [282, 209] on link "+61 408 599 560" at bounding box center [265, 206] width 61 height 9
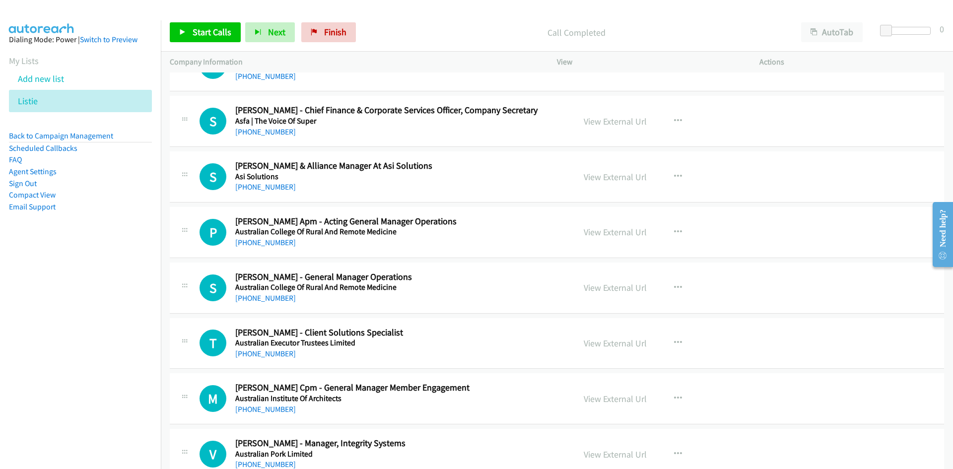
scroll to position [2778, 0]
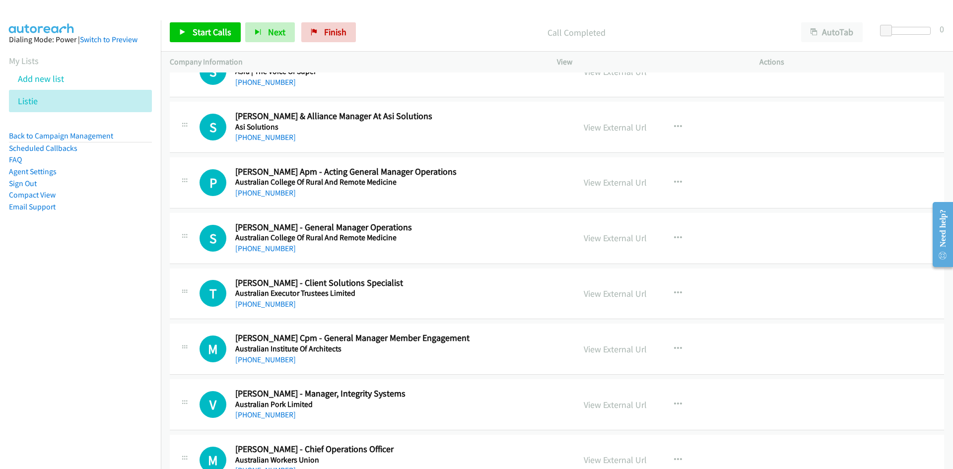
drag, startPoint x: 268, startPoint y: 196, endPoint x: 74, endPoint y: 291, distance: 215.4
click at [268, 196] on link "+61 415 839 142" at bounding box center [265, 192] width 61 height 9
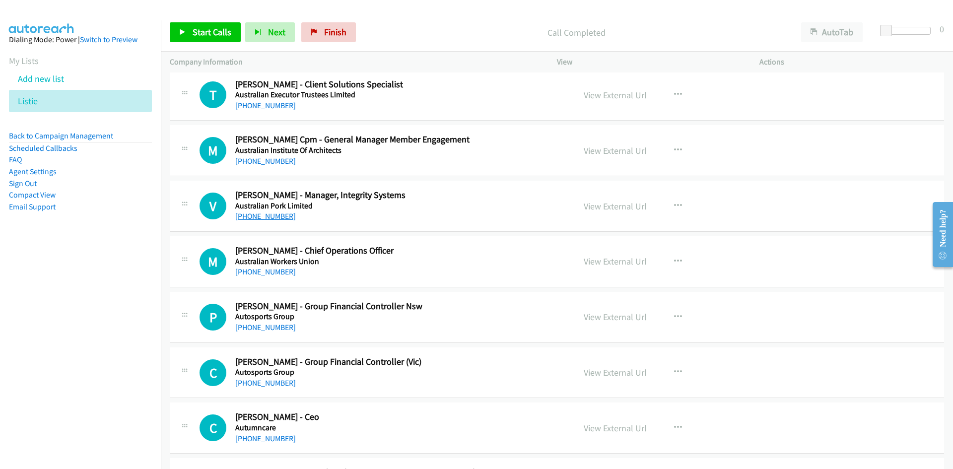
scroll to position [3026, 0]
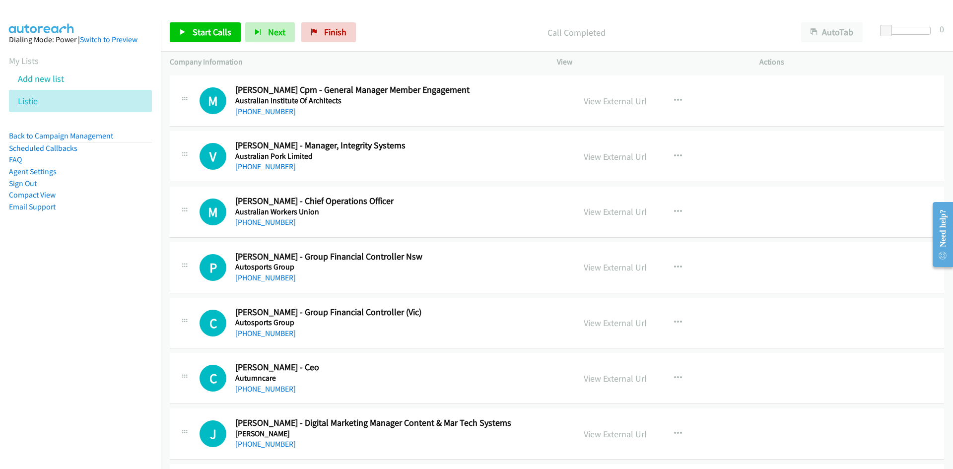
drag, startPoint x: 276, startPoint y: 168, endPoint x: 0, endPoint y: 305, distance: 308.6
click at [250, 167] on link "+61 455 552 350" at bounding box center [265, 166] width 61 height 9
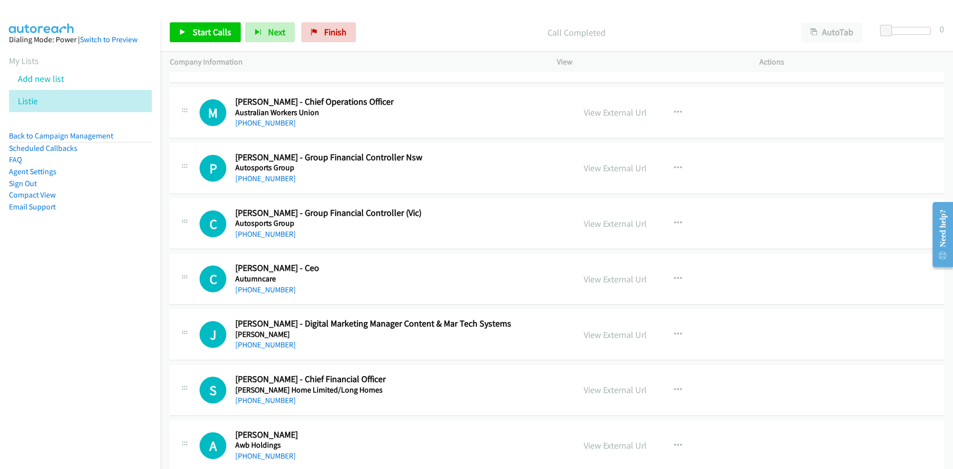
drag, startPoint x: 268, startPoint y: 126, endPoint x: 44, endPoint y: 219, distance: 242.2
click at [268, 126] on link "+61 476 809 276" at bounding box center [265, 122] width 61 height 9
drag, startPoint x: 277, startPoint y: 175, endPoint x: 19, endPoint y: 288, distance: 281.2
click at [277, 175] on link "+61 412 556 474" at bounding box center [265, 178] width 61 height 9
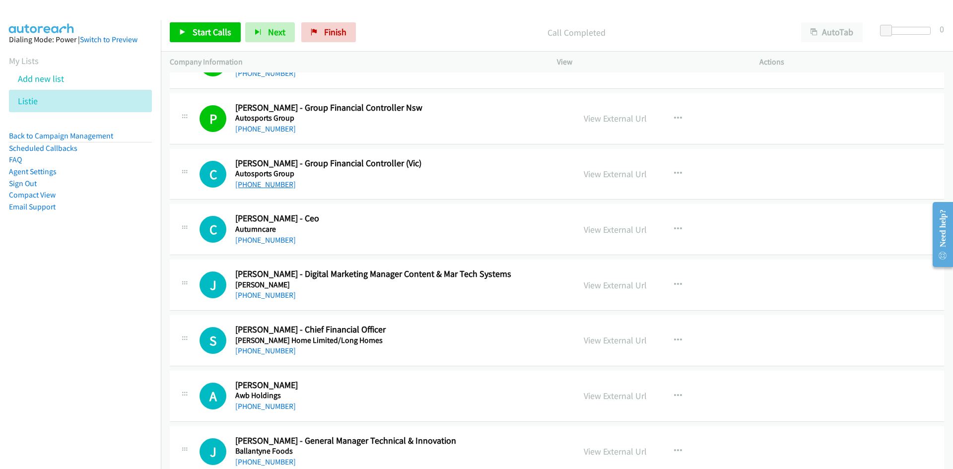
click at [264, 187] on link "+61 3 8848 0000" at bounding box center [265, 184] width 61 height 9
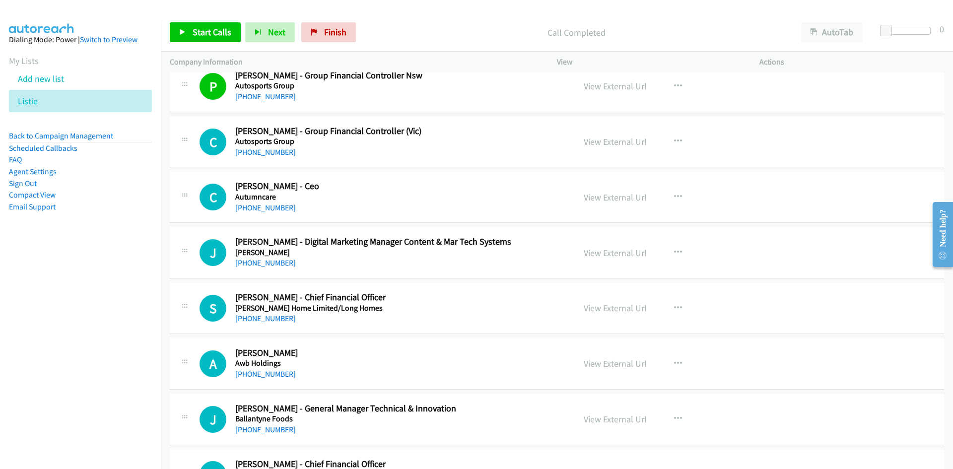
scroll to position [3225, 0]
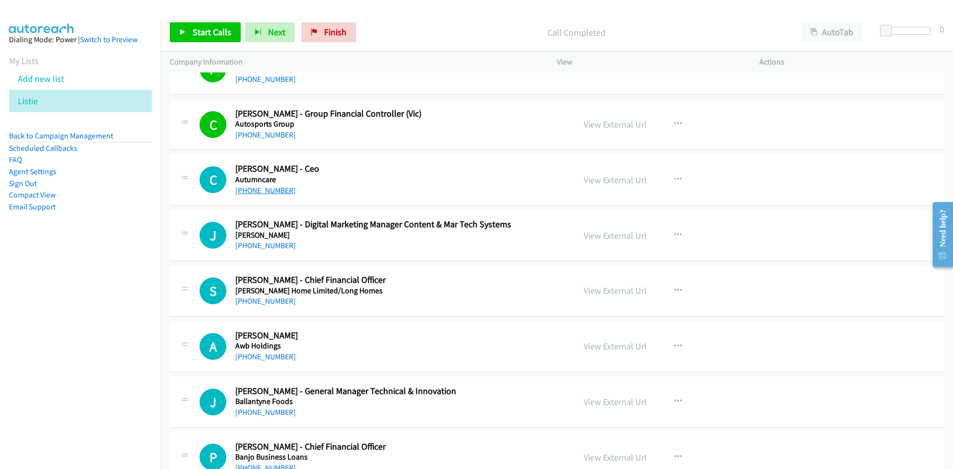
click at [286, 189] on div "+61 400 886 019" at bounding box center [395, 191] width 321 height 12
click at [256, 189] on link "+61 400 886 019" at bounding box center [265, 190] width 61 height 9
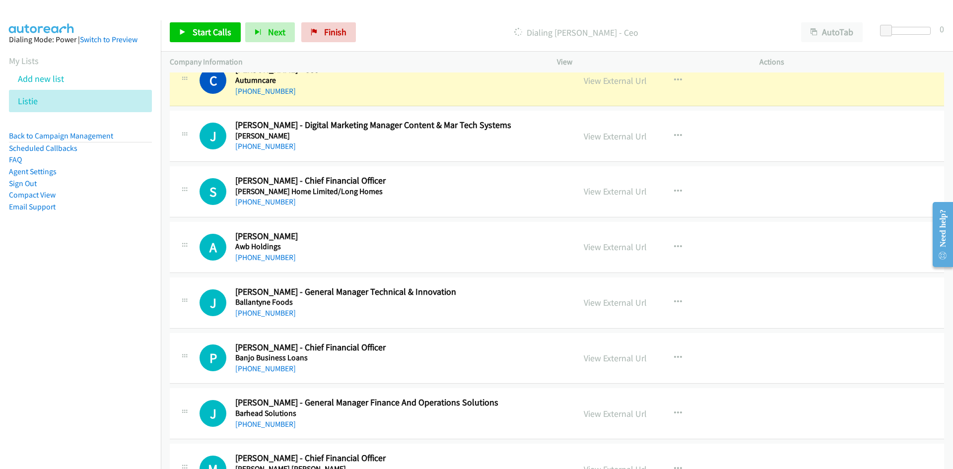
scroll to position [3274, 0]
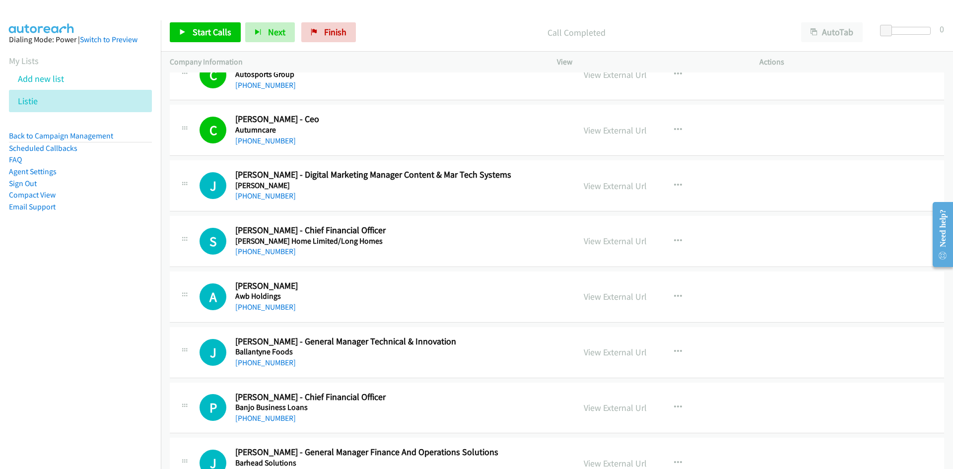
drag, startPoint x: 274, startPoint y: 198, endPoint x: 84, endPoint y: 299, distance: 215.3
click at [274, 198] on link "+61 422 833 786" at bounding box center [265, 195] width 61 height 9
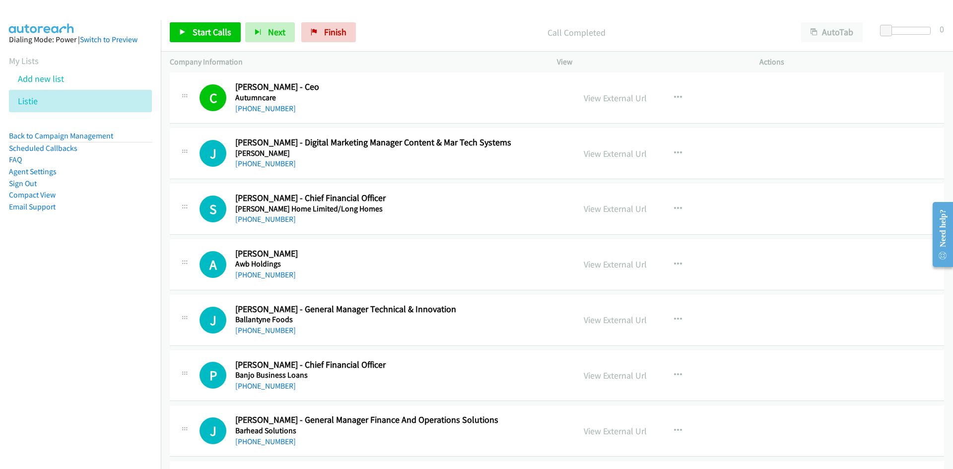
scroll to position [3324, 0]
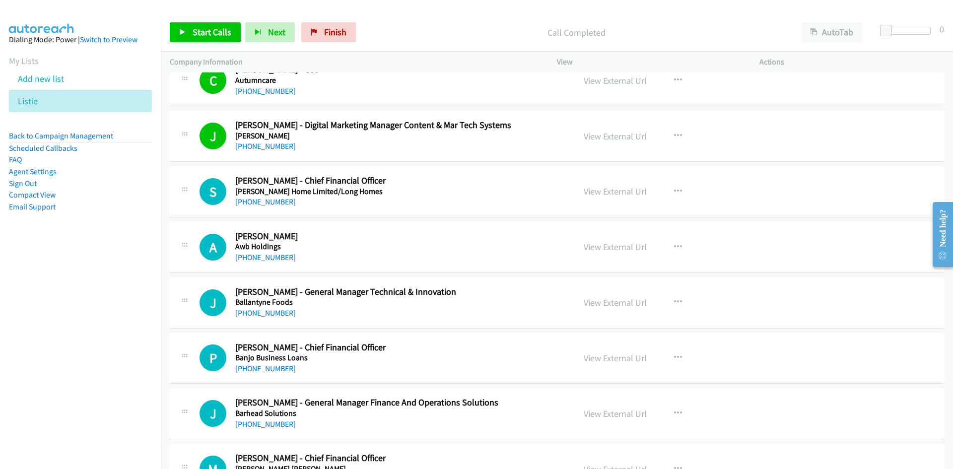
drag, startPoint x: 260, startPoint y: 206, endPoint x: 90, endPoint y: 260, distance: 178.6
click at [260, 206] on link "+61 438 370 212" at bounding box center [265, 201] width 61 height 9
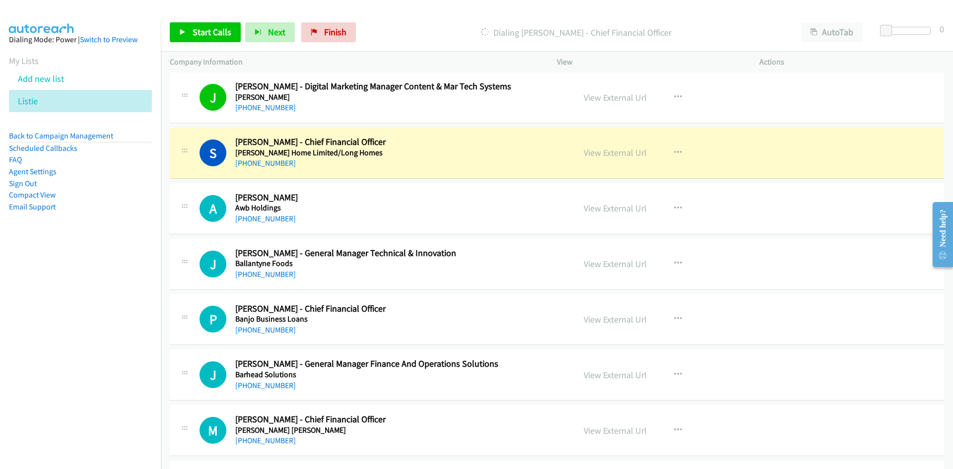
scroll to position [3374, 0]
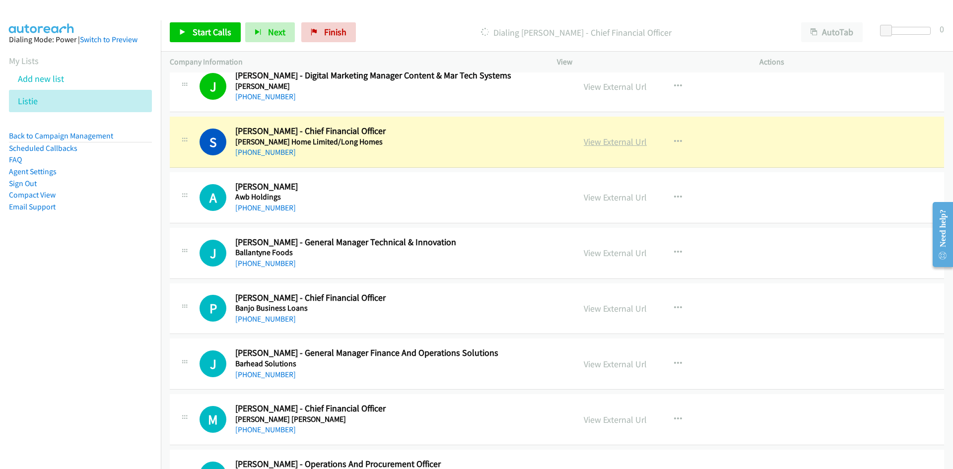
click at [601, 143] on link "View External Url" at bounding box center [614, 141] width 63 height 11
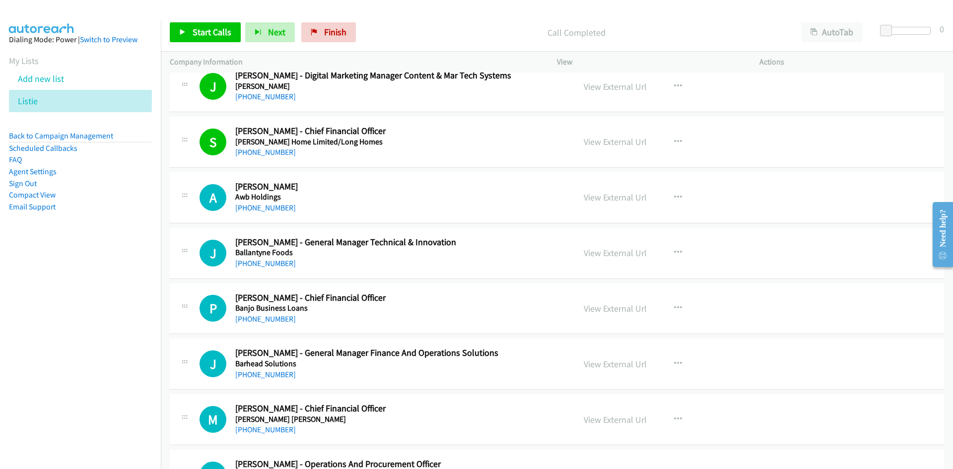
click at [274, 211] on link "+61 457 524 724" at bounding box center [265, 207] width 61 height 9
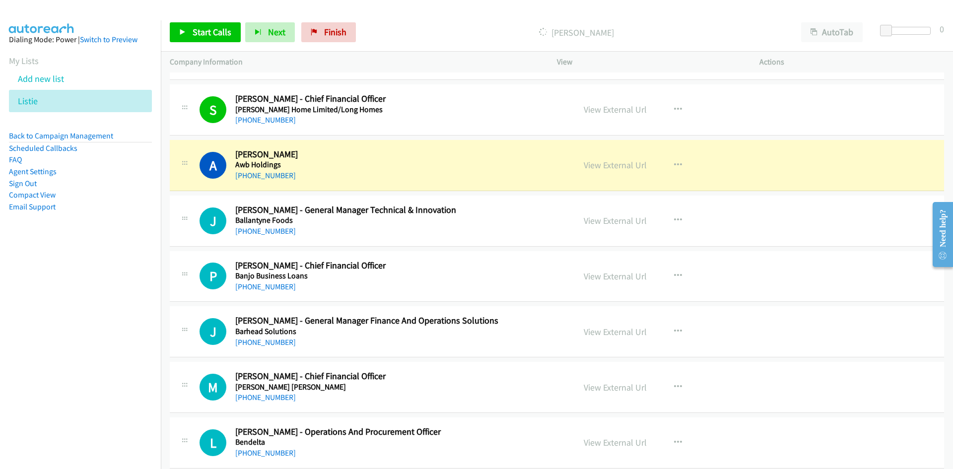
scroll to position [3423, 0]
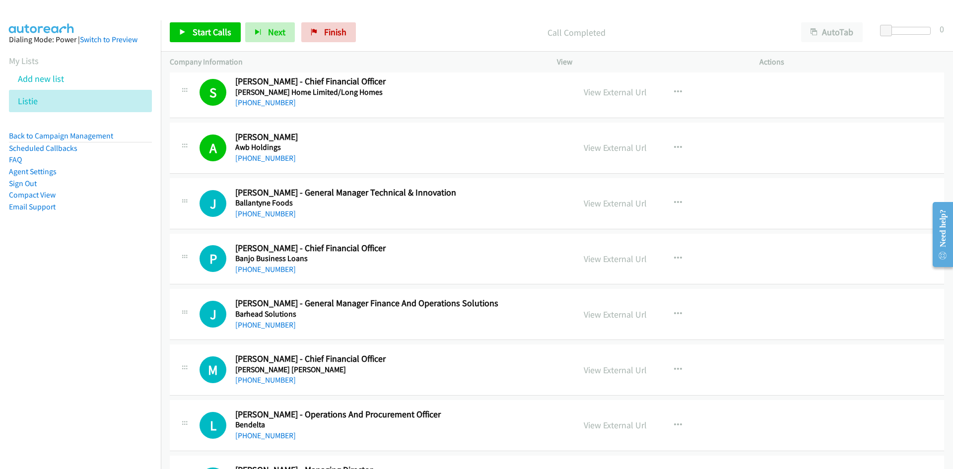
drag, startPoint x: 251, startPoint y: 211, endPoint x: 2, endPoint y: 306, distance: 266.5
click at [251, 211] on link "+61 3 9872 3473" at bounding box center [265, 213] width 61 height 9
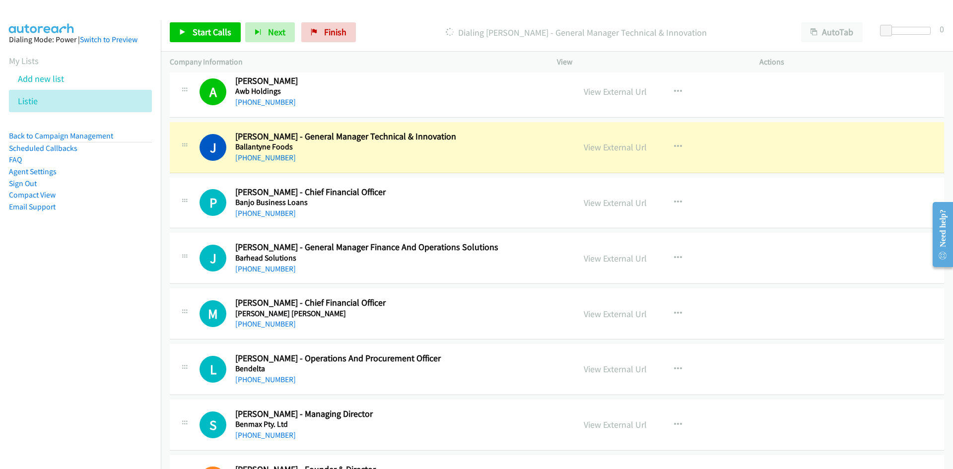
scroll to position [3473, 0]
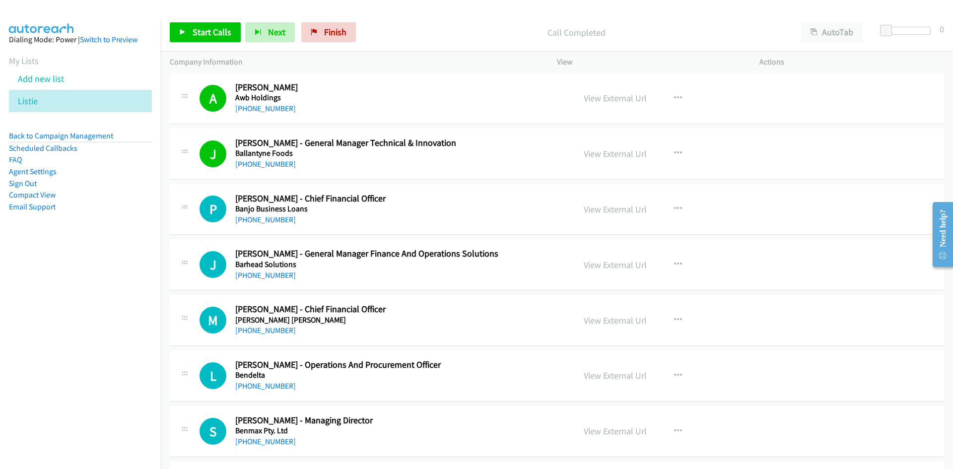
drag, startPoint x: 257, startPoint y: 219, endPoint x: 12, endPoint y: 337, distance: 272.5
click at [257, 219] on link "+61 423 028 956" at bounding box center [265, 219] width 61 height 9
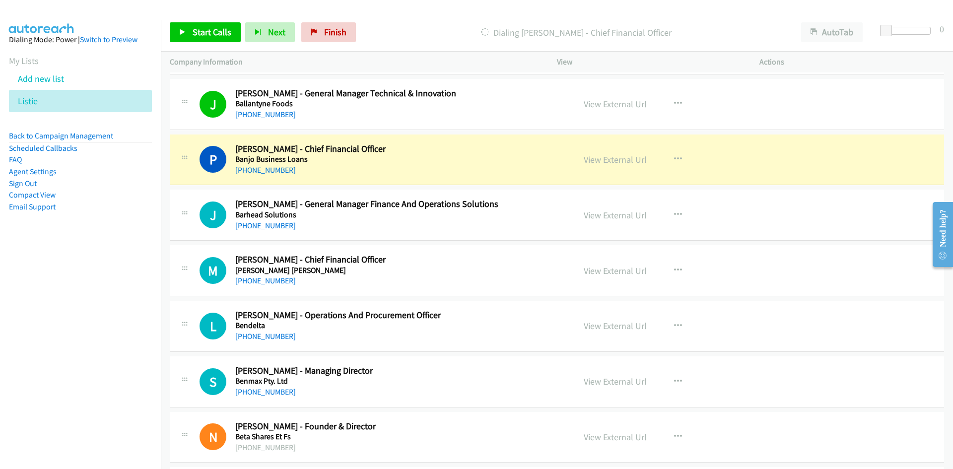
scroll to position [3572, 0]
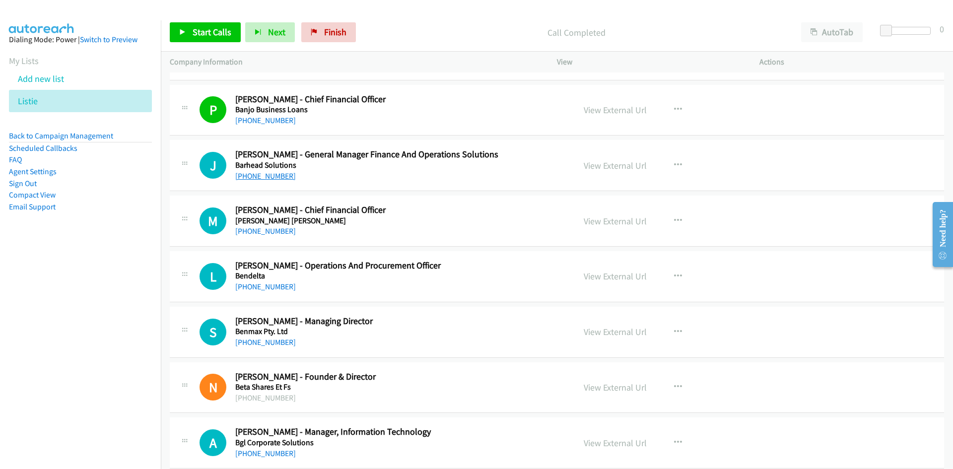
click at [256, 181] on div "+61 400 873 925" at bounding box center [395, 176] width 321 height 12
click at [261, 173] on link "+61 400 873 925" at bounding box center [265, 175] width 61 height 9
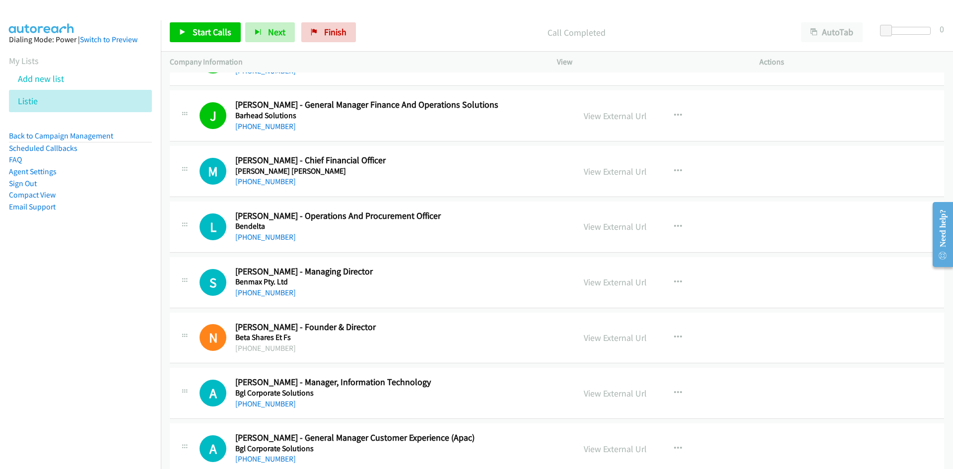
drag, startPoint x: 265, startPoint y: 181, endPoint x: 0, endPoint y: 299, distance: 290.3
click at [265, 181] on link "+61 478 809 717" at bounding box center [265, 181] width 61 height 9
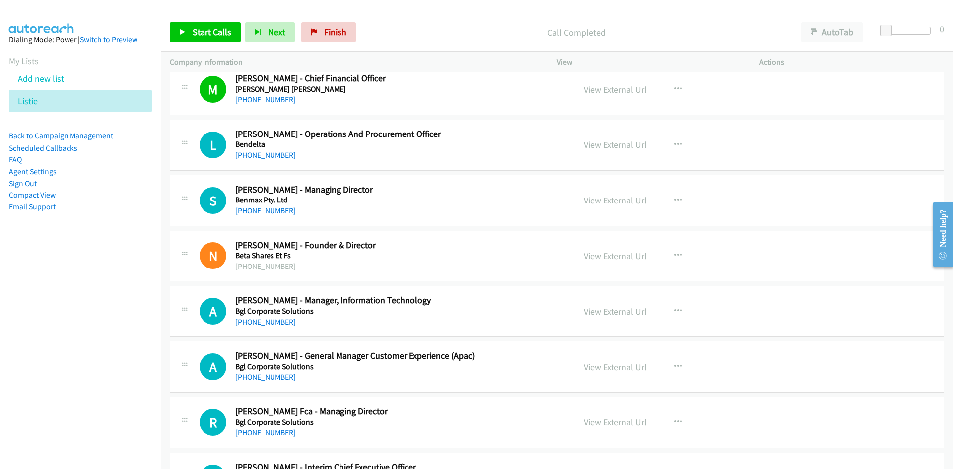
scroll to position [3721, 0]
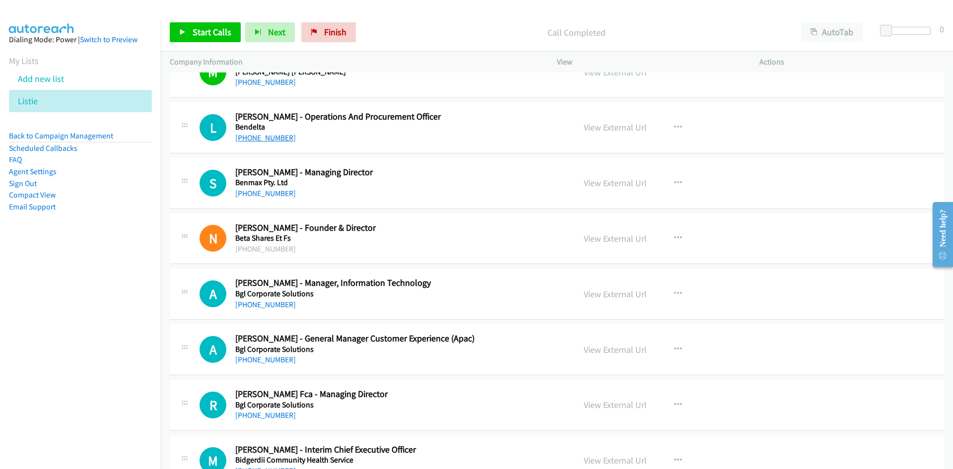
drag, startPoint x: 269, startPoint y: 138, endPoint x: 101, endPoint y: 216, distance: 185.3
click at [269, 138] on link "+61 409 745 440" at bounding box center [265, 137] width 61 height 9
drag, startPoint x: 267, startPoint y: 193, endPoint x: 5, endPoint y: 254, distance: 268.4
click at [267, 193] on link "+61 418 528 374" at bounding box center [265, 193] width 61 height 9
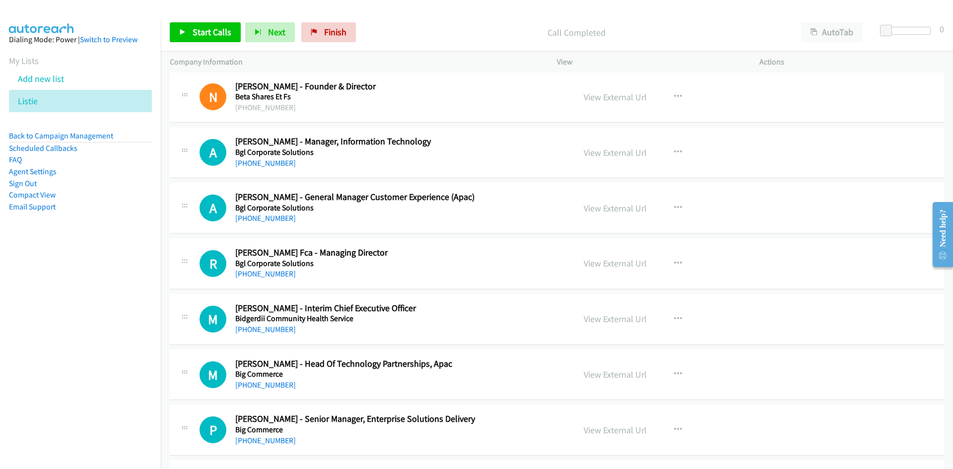
scroll to position [3870, 0]
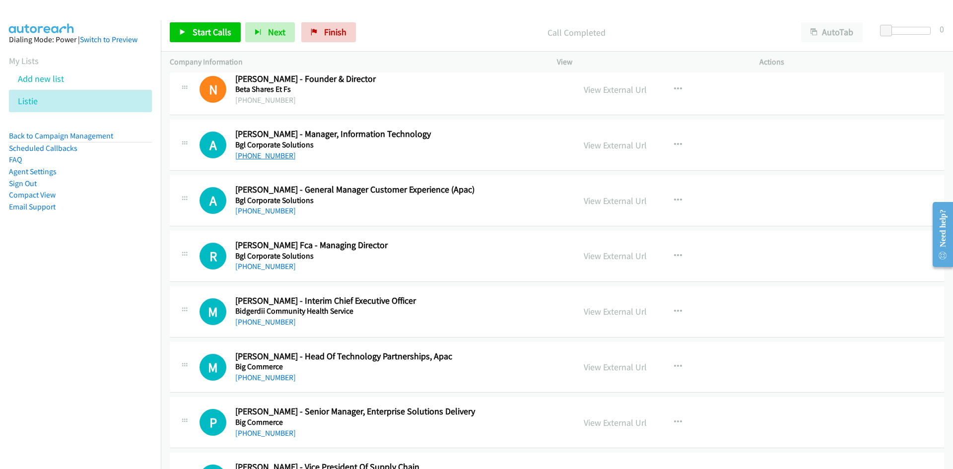
drag, startPoint x: 272, startPoint y: 156, endPoint x: 29, endPoint y: 305, distance: 284.6
click at [272, 156] on link "+61 435 070 203" at bounding box center [265, 155] width 61 height 9
drag, startPoint x: 260, startPoint y: 210, endPoint x: 94, endPoint y: 274, distance: 178.1
click at [260, 210] on link "+61 403 142 751" at bounding box center [265, 210] width 61 height 9
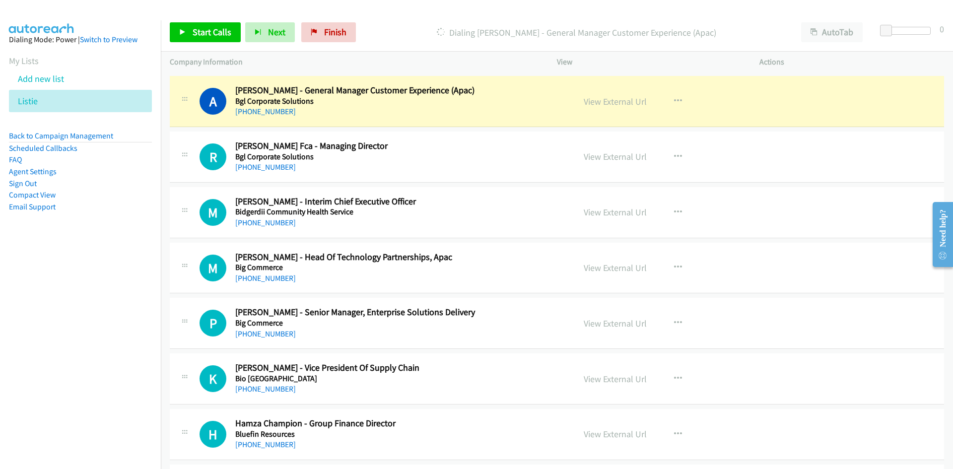
scroll to position [3919, 0]
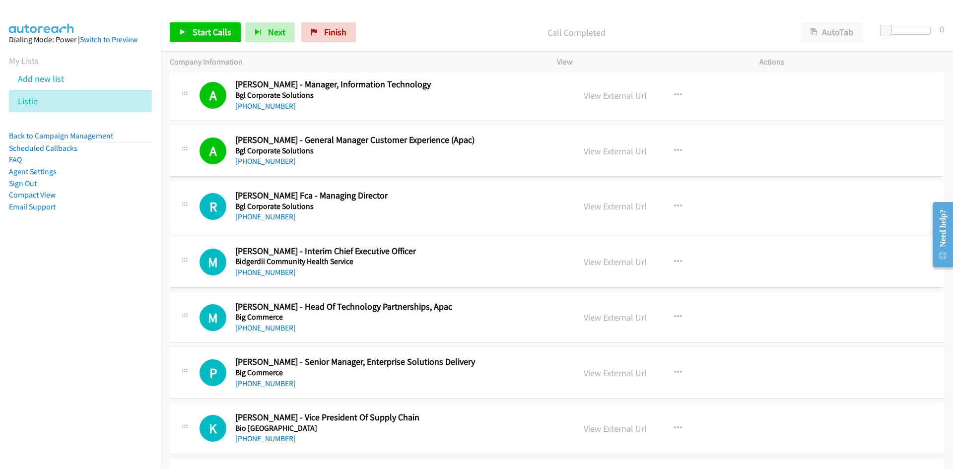
drag, startPoint x: 260, startPoint y: 219, endPoint x: 2, endPoint y: 343, distance: 286.2
click at [260, 219] on link "+61 3 9530 6077" at bounding box center [265, 216] width 61 height 9
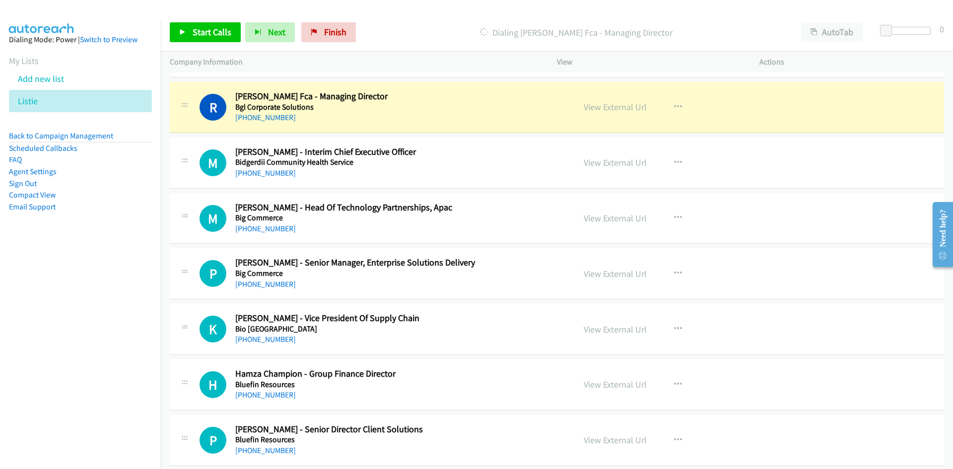
scroll to position [3969, 0]
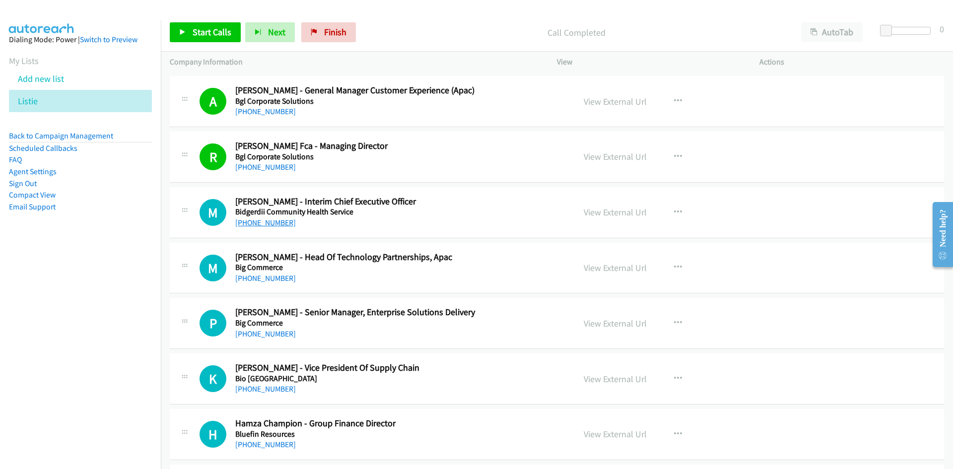
click at [249, 223] on link "+61 407 493 851" at bounding box center [265, 222] width 61 height 9
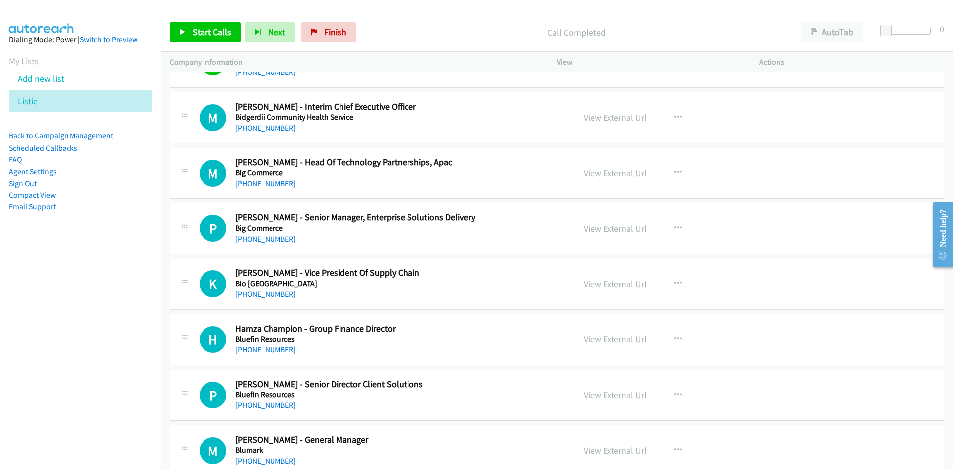
scroll to position [4068, 0]
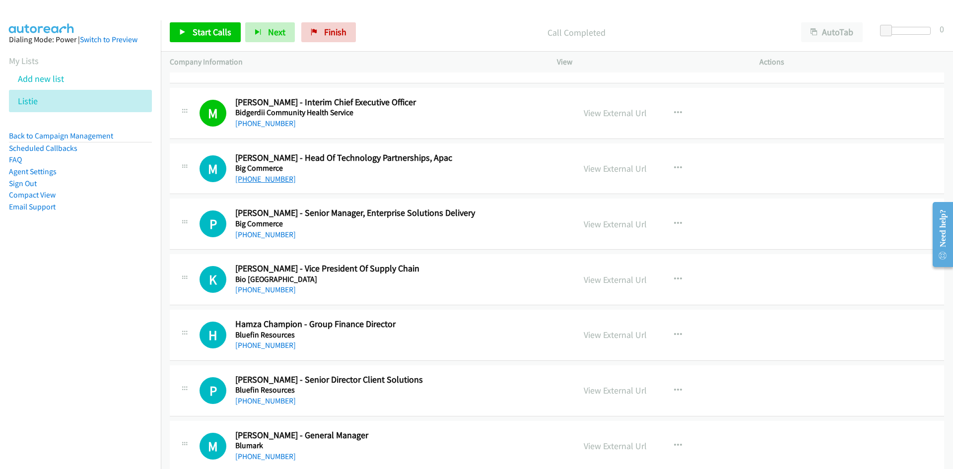
drag, startPoint x: 269, startPoint y: 180, endPoint x: 123, endPoint y: 234, distance: 156.0
click at [269, 180] on link "+61 466 542 652" at bounding box center [265, 178] width 61 height 9
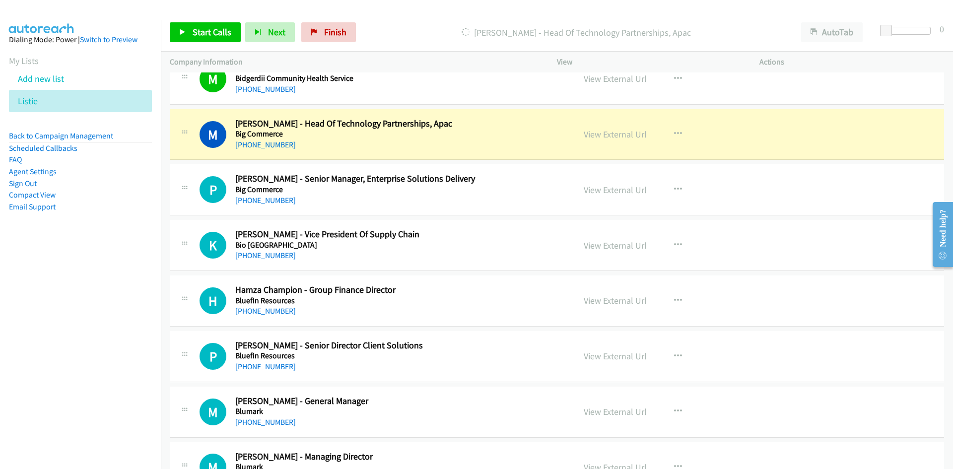
scroll to position [4118, 0]
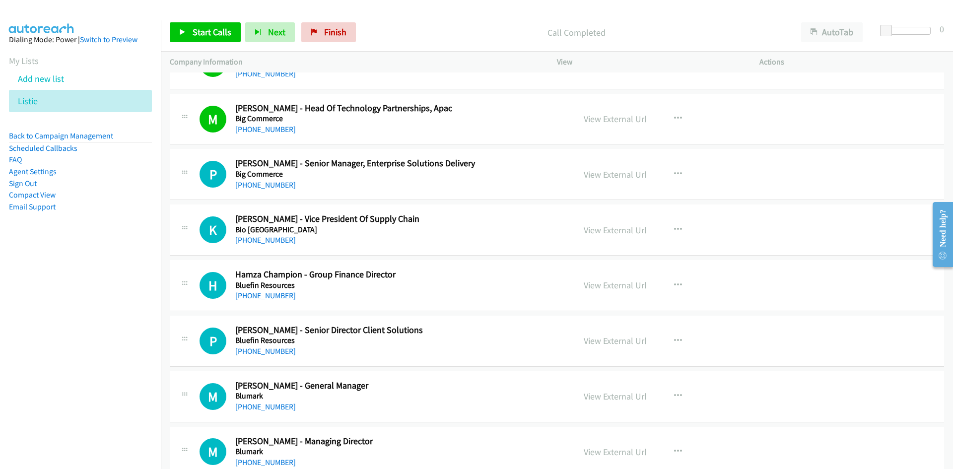
drag, startPoint x: 264, startPoint y: 182, endPoint x: 92, endPoint y: 256, distance: 187.8
click at [264, 182] on link "+61 2 8960 8613" at bounding box center [265, 184] width 61 height 9
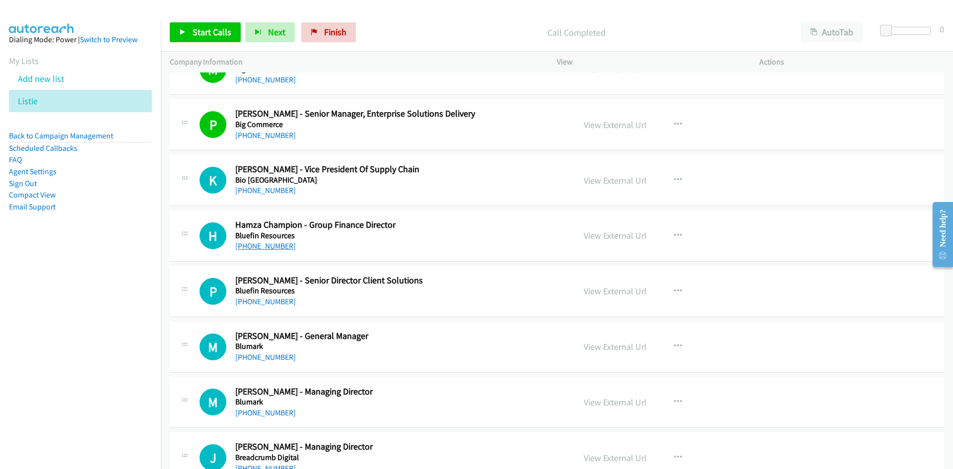
click at [274, 246] on link "+61 435 060 099" at bounding box center [265, 245] width 61 height 9
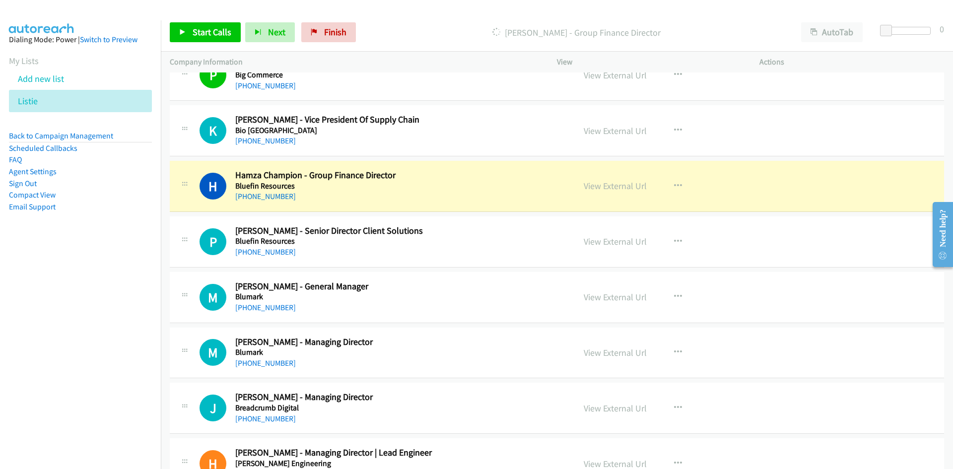
scroll to position [4267, 0]
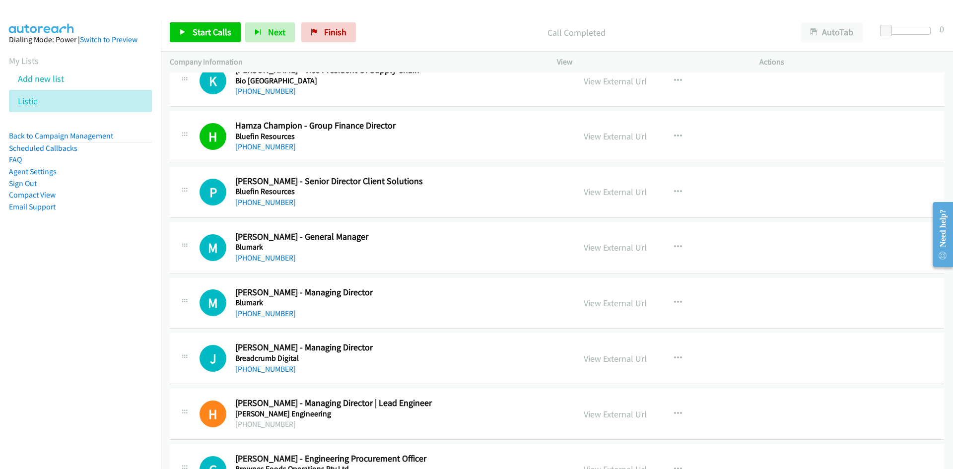
drag, startPoint x: 267, startPoint y: 202, endPoint x: 2, endPoint y: 297, distance: 281.5
click at [267, 202] on link "+61 402 404 502" at bounding box center [265, 201] width 61 height 9
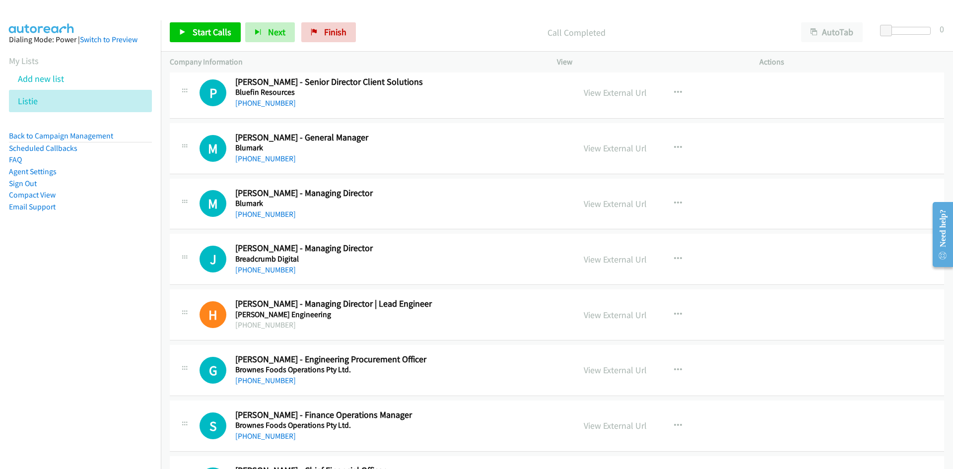
scroll to position [4316, 0]
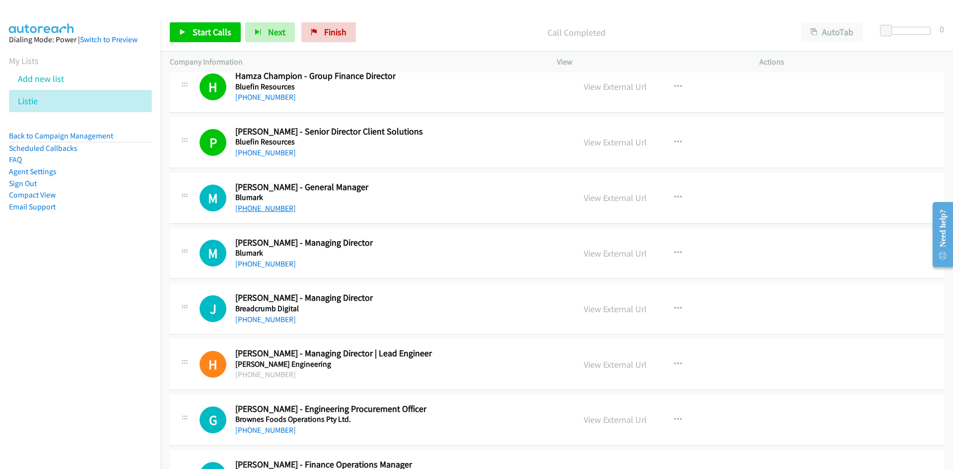
click at [256, 208] on link "+61 431 609 912" at bounding box center [265, 207] width 61 height 9
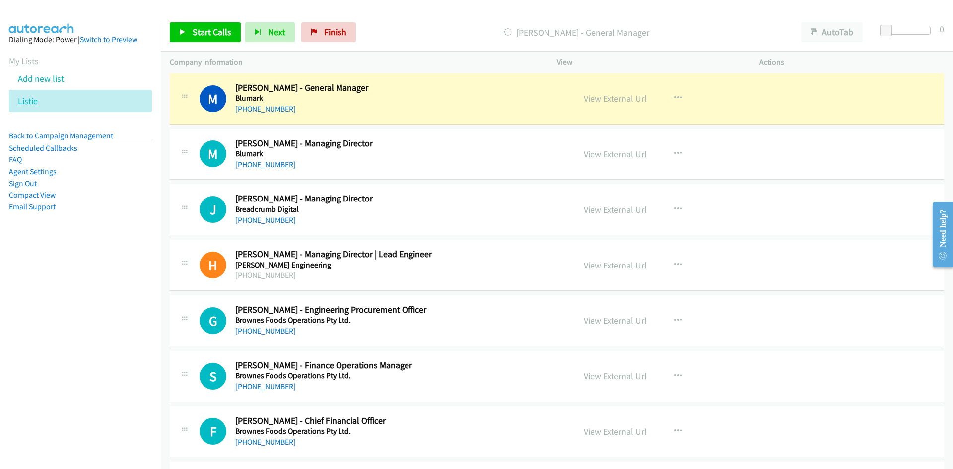
scroll to position [4366, 0]
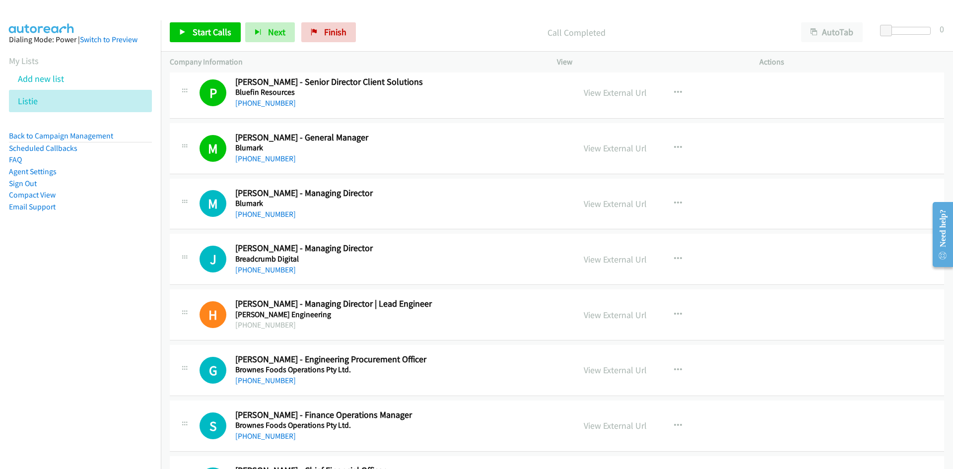
drag, startPoint x: 279, startPoint y: 216, endPoint x: 0, endPoint y: 315, distance: 295.8
click at [279, 216] on link "+61 450 395 507" at bounding box center [265, 213] width 61 height 9
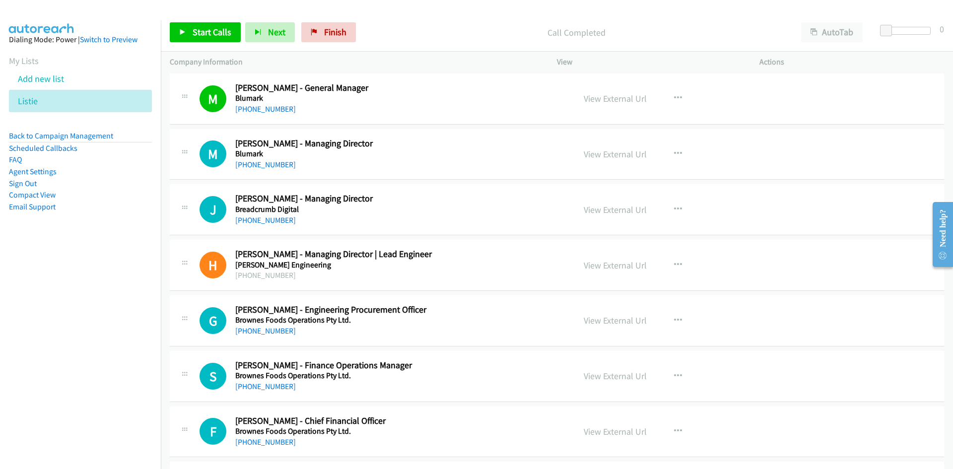
scroll to position [4465, 0]
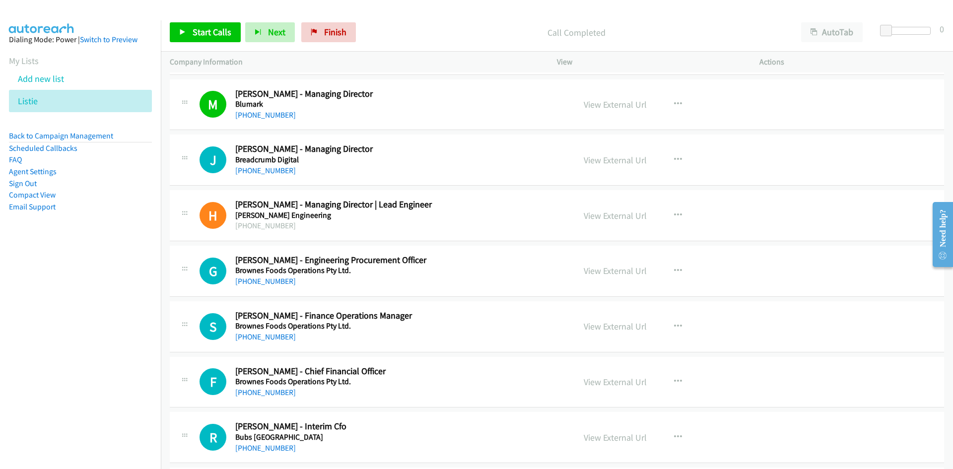
drag, startPoint x: 249, startPoint y: 166, endPoint x: 65, endPoint y: 241, distance: 198.3
click at [249, 166] on link "+61 457 588 268" at bounding box center [265, 170] width 61 height 9
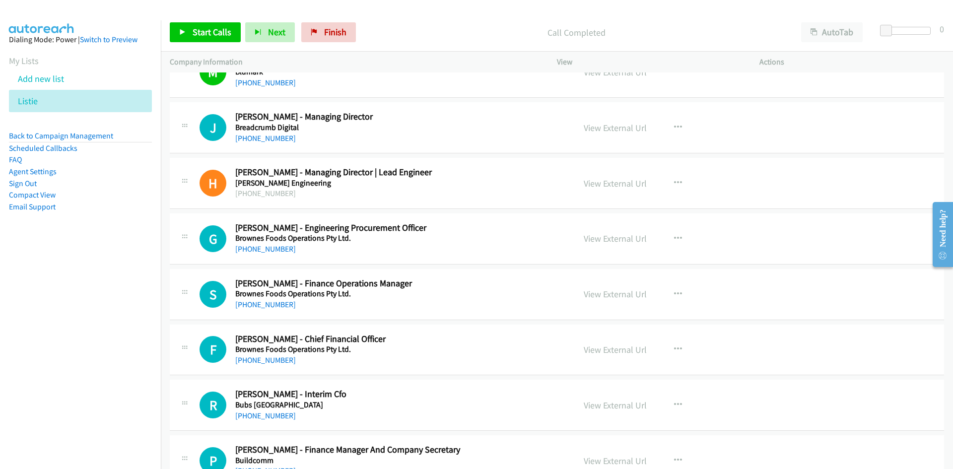
scroll to position [4515, 0]
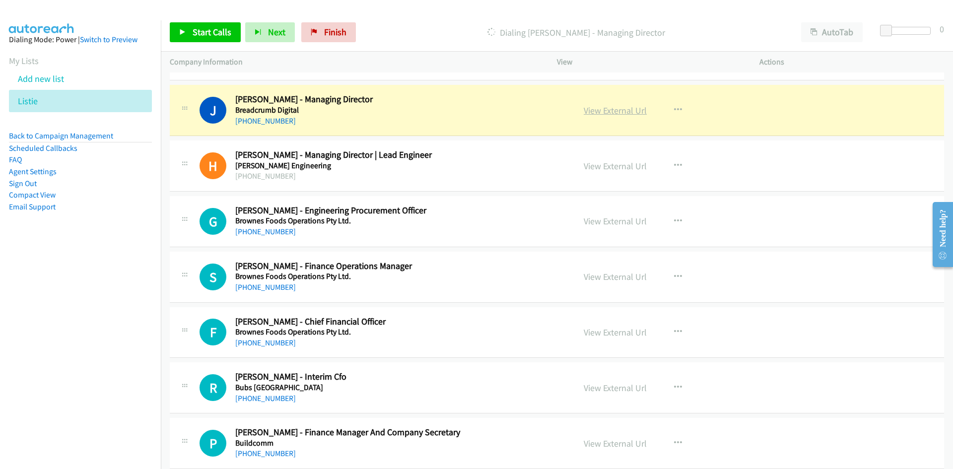
click at [605, 108] on link "View External Url" at bounding box center [614, 110] width 63 height 11
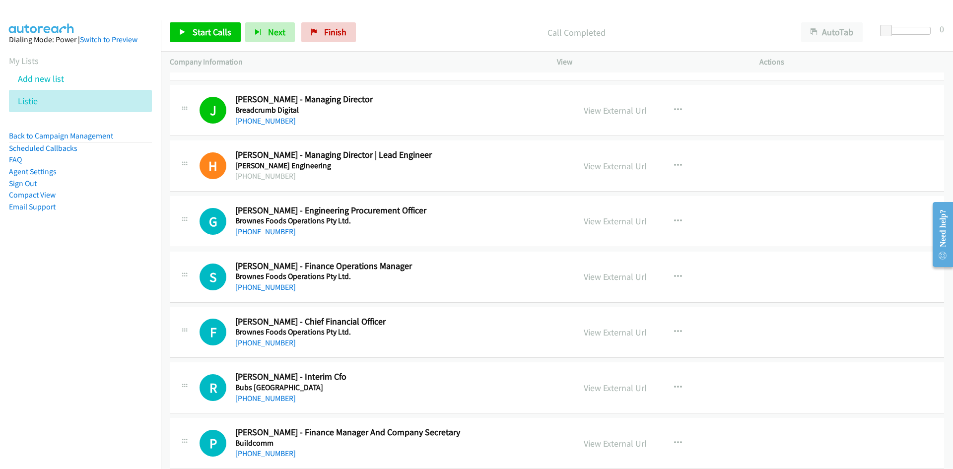
click at [273, 232] on link "+61 8 9441 7247" at bounding box center [265, 231] width 61 height 9
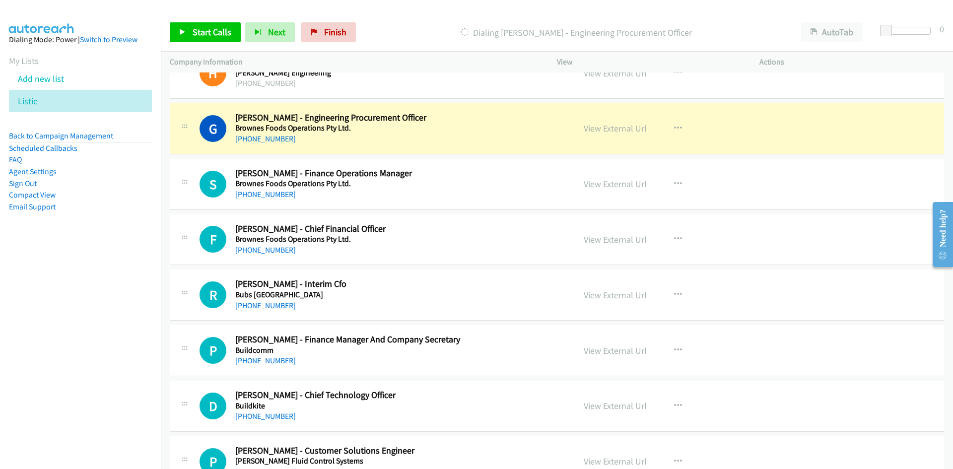
scroll to position [4614, 0]
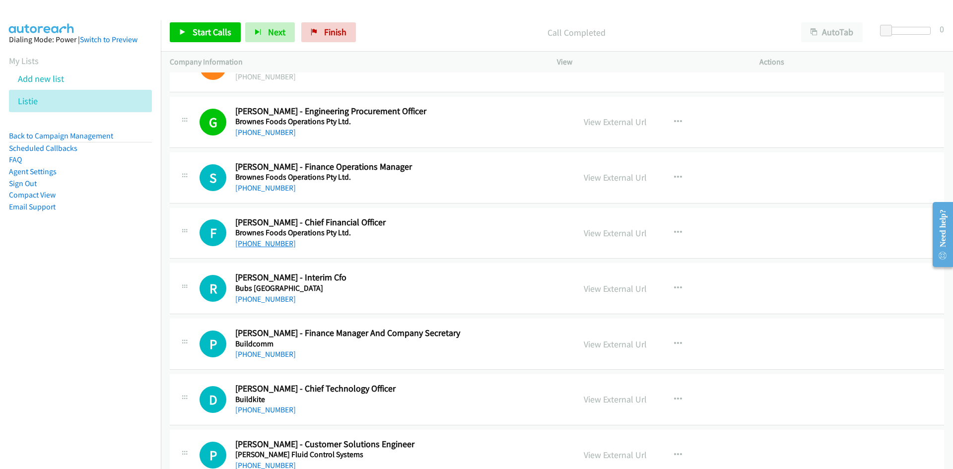
click at [282, 244] on link "+61 428 811 293" at bounding box center [265, 243] width 61 height 9
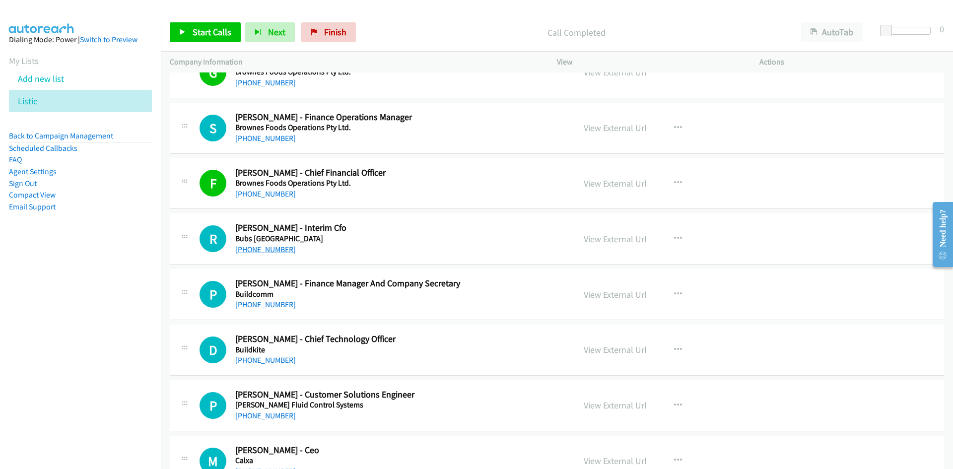
click at [273, 249] on link "+61 403 284 696" at bounding box center [265, 249] width 61 height 9
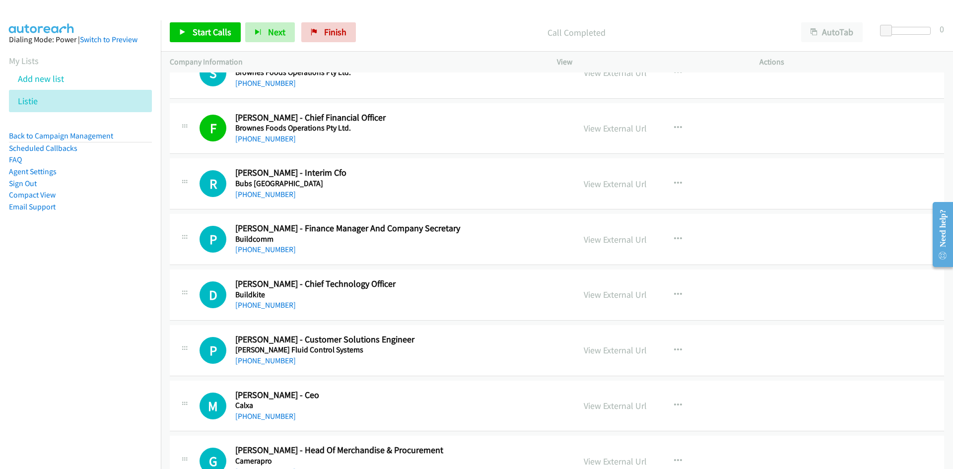
scroll to position [4763, 0]
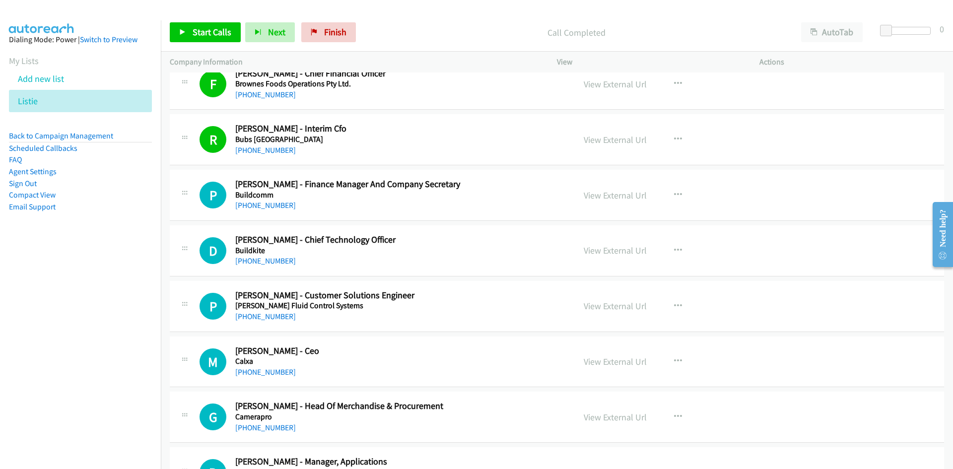
drag, startPoint x: 264, startPoint y: 207, endPoint x: 5, endPoint y: 280, distance: 268.9
click at [264, 207] on link "+61 2 9565 0083" at bounding box center [265, 204] width 61 height 9
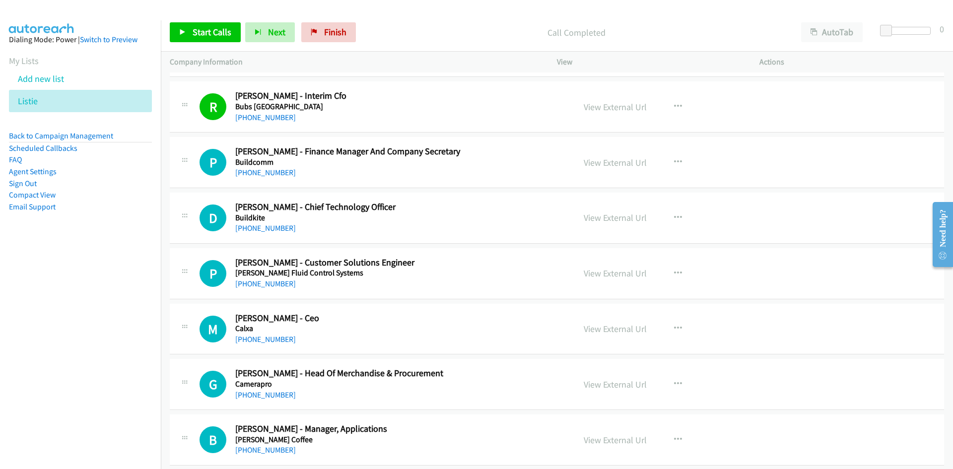
scroll to position [4812, 0]
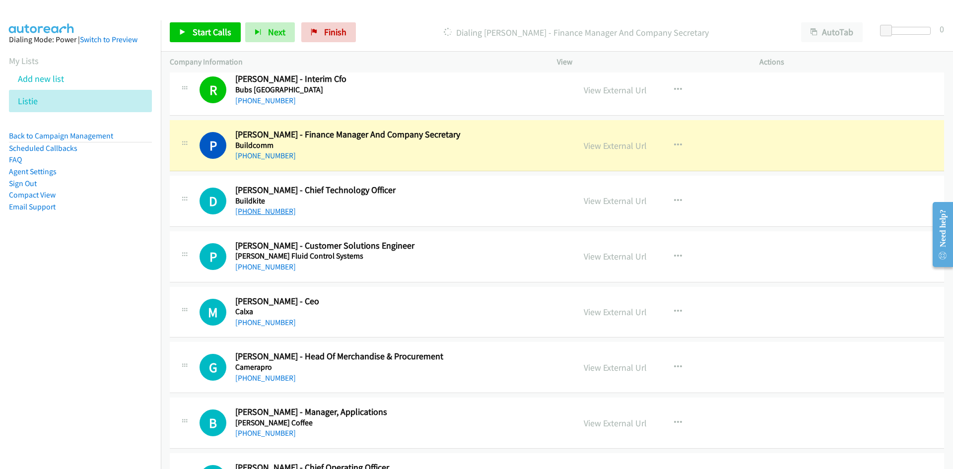
click at [271, 215] on link "+61 427 219 692" at bounding box center [265, 210] width 61 height 9
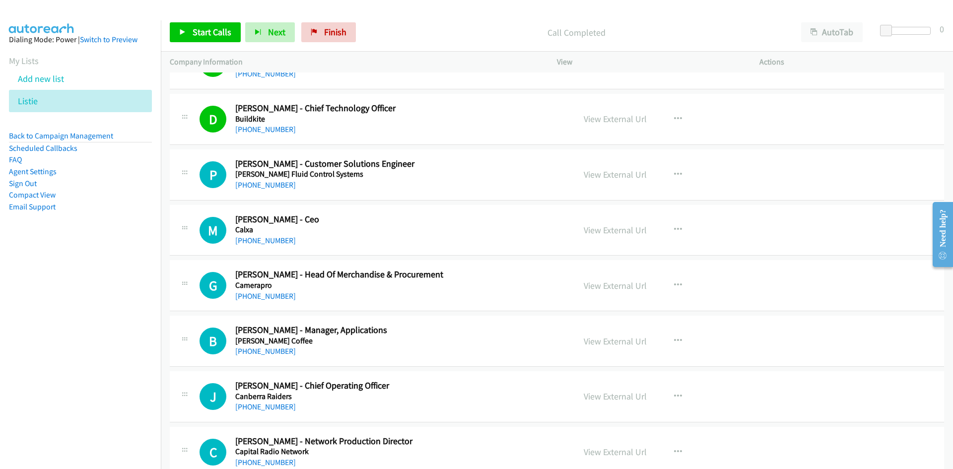
scroll to position [4912, 0]
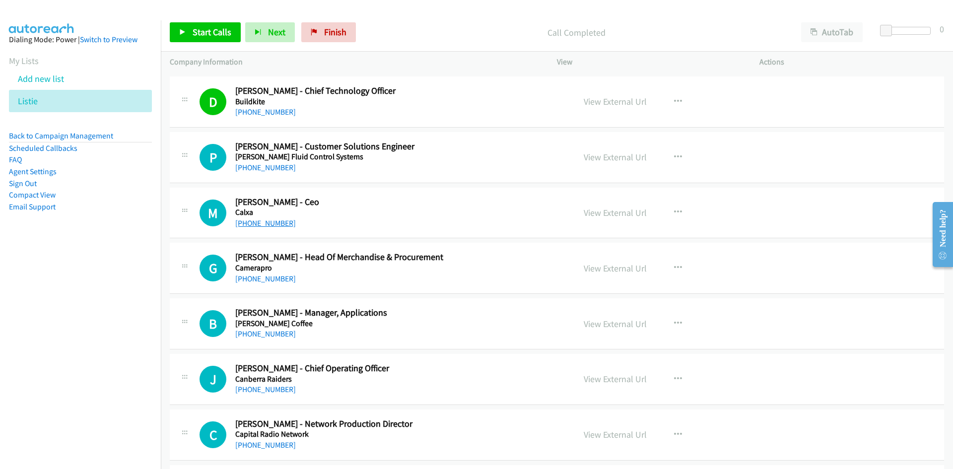
click at [278, 223] on link "+61 433 778 805" at bounding box center [265, 222] width 61 height 9
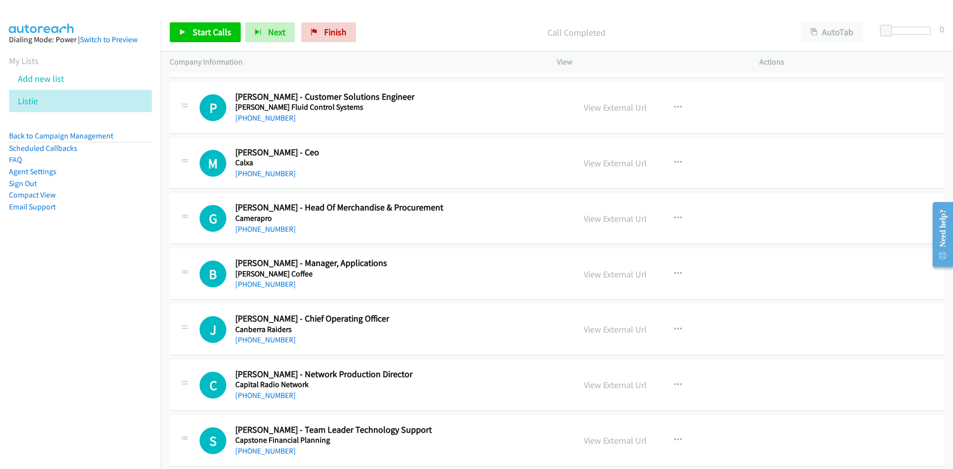
scroll to position [5011, 0]
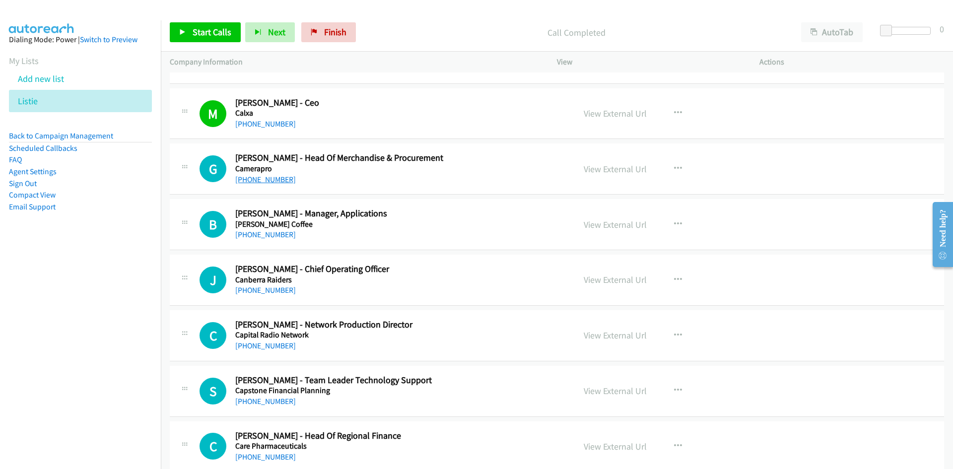
drag, startPoint x: 270, startPoint y: 180, endPoint x: 88, endPoint y: 260, distance: 199.5
click at [270, 180] on link "+61 418 958 119" at bounding box center [265, 179] width 61 height 9
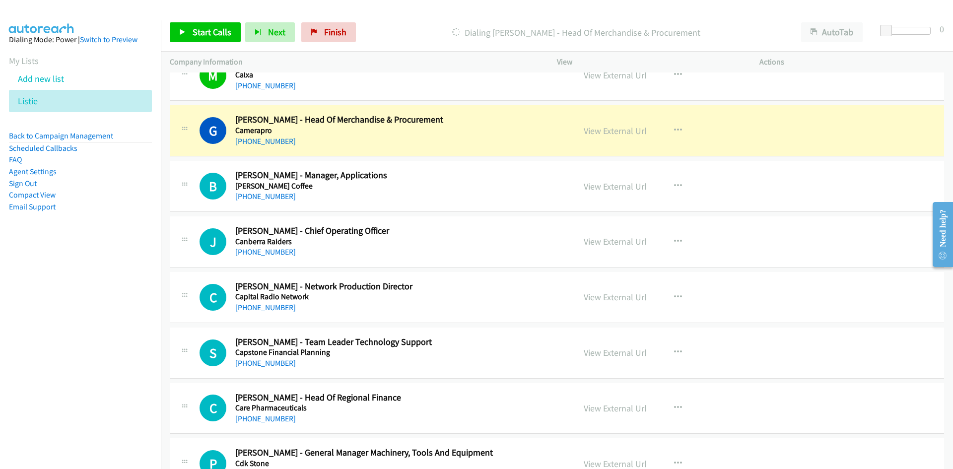
scroll to position [5060, 0]
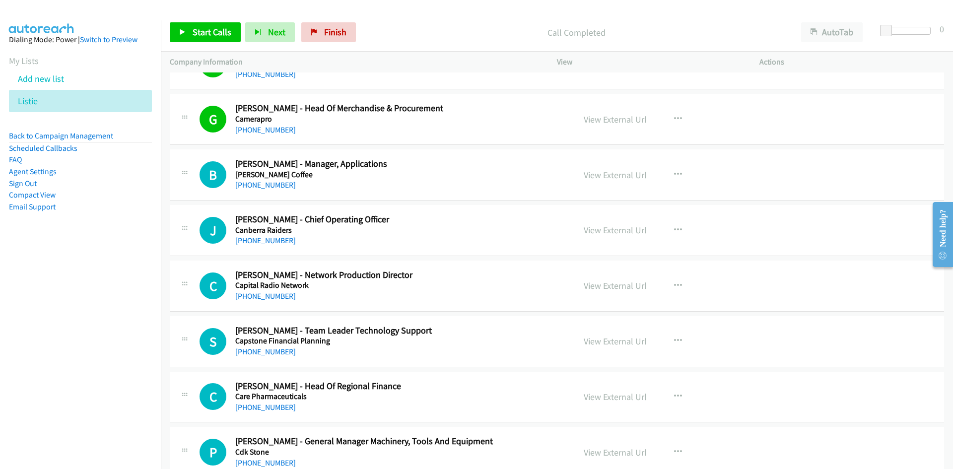
drag, startPoint x: 265, startPoint y: 183, endPoint x: 1, endPoint y: 253, distance: 272.4
click at [265, 183] on link "+61 2 9060 8001" at bounding box center [265, 184] width 61 height 9
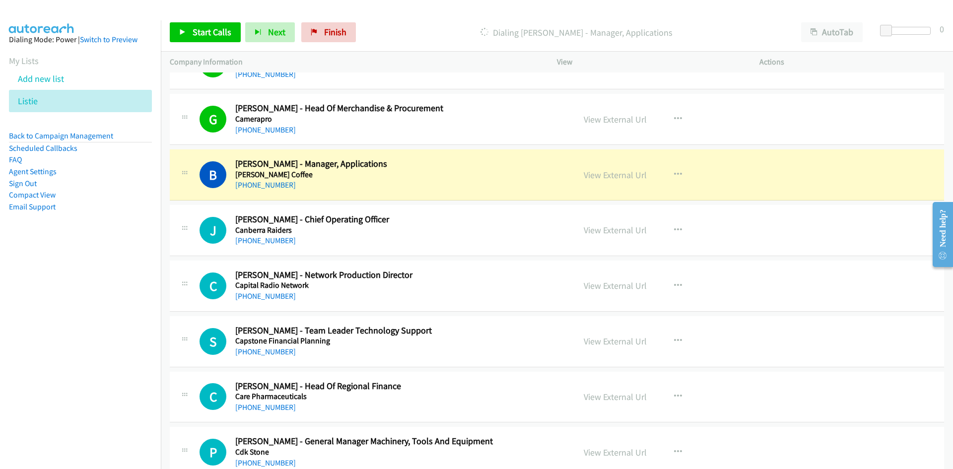
scroll to position [5110, 0]
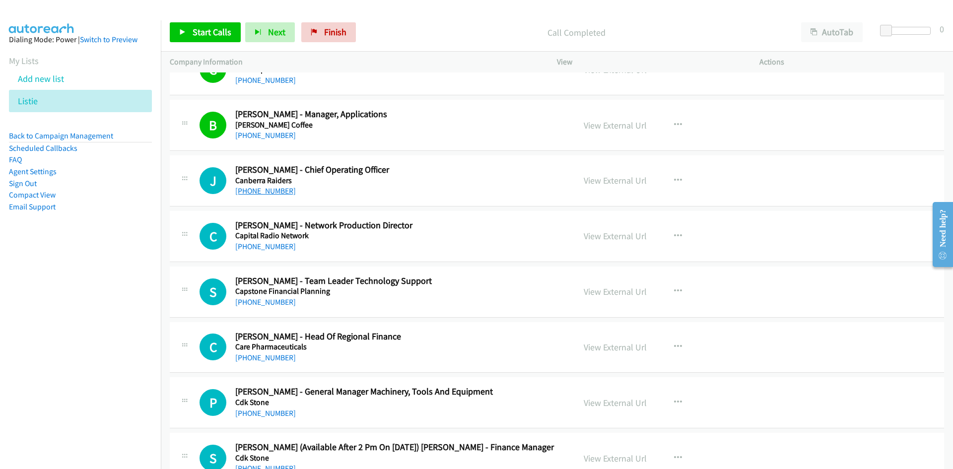
click at [274, 189] on link "+61 406 304 763" at bounding box center [265, 190] width 61 height 9
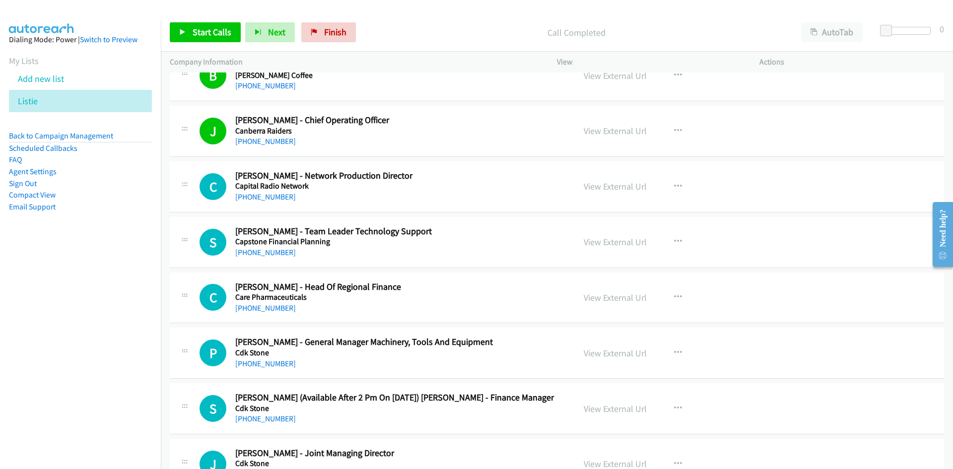
scroll to position [5209, 0]
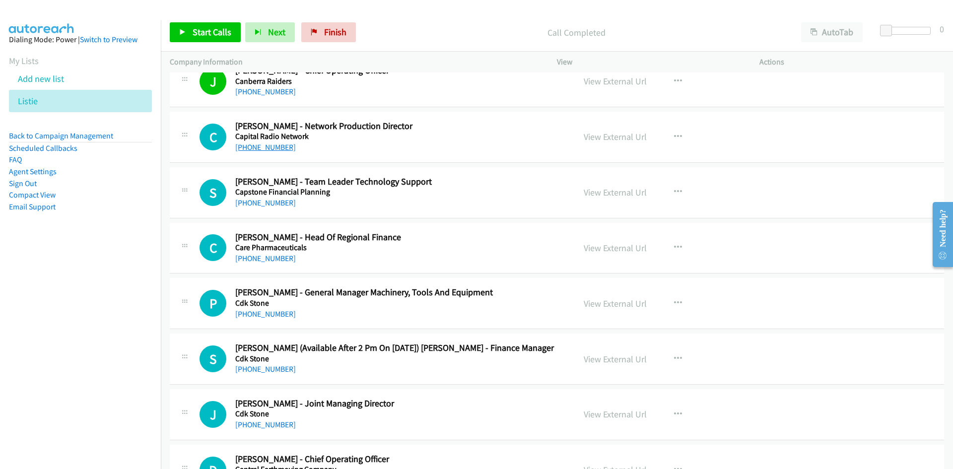
click at [283, 145] on link "+61 456 196 589" at bounding box center [265, 146] width 61 height 9
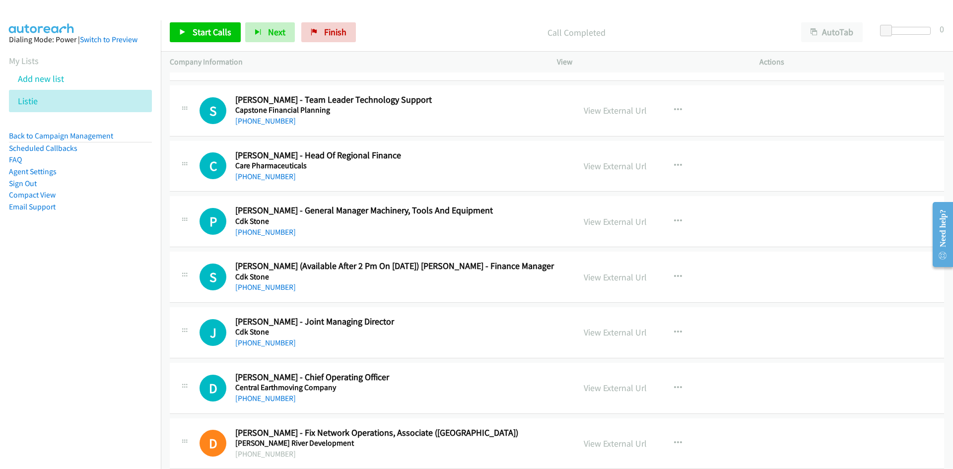
scroll to position [5308, 0]
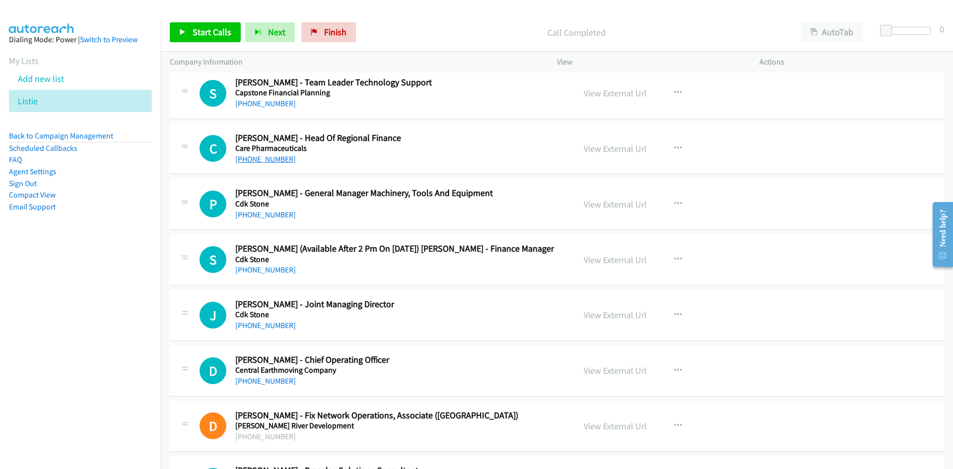
click at [274, 156] on link "+61 417 663 022" at bounding box center [265, 158] width 61 height 9
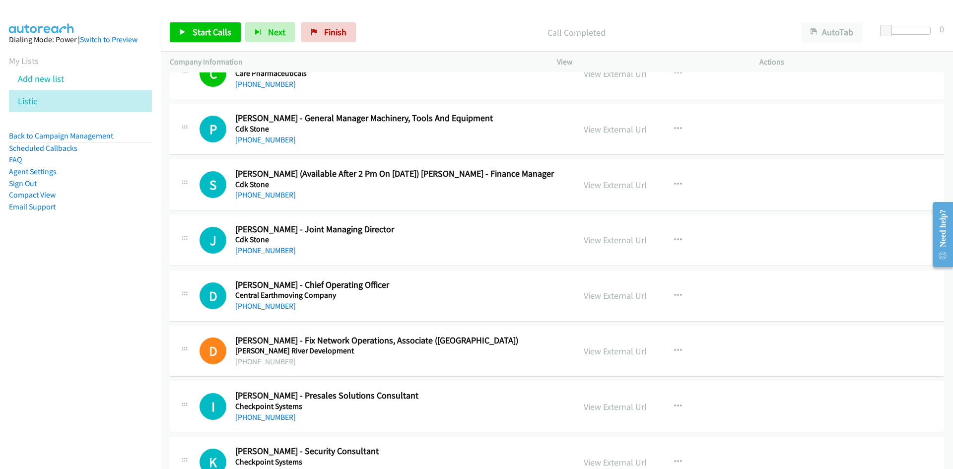
scroll to position [5408, 0]
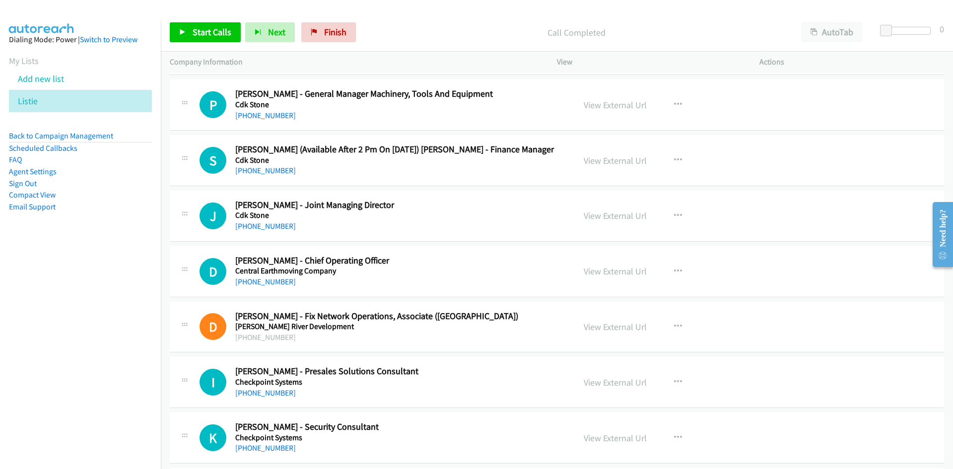
drag, startPoint x: 259, startPoint y: 170, endPoint x: 83, endPoint y: 258, distance: 197.5
click at [259, 170] on link "+61 3 9429 3294" at bounding box center [265, 170] width 61 height 9
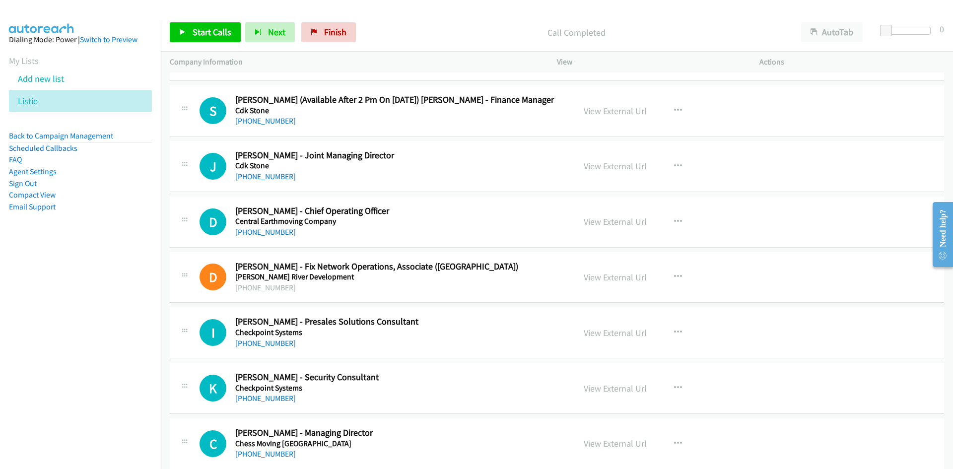
click at [264, 182] on div "+61 418 340 738" at bounding box center [395, 177] width 321 height 12
click at [264, 179] on link "+61 418 340 738" at bounding box center [265, 176] width 61 height 9
drag, startPoint x: 270, startPoint y: 235, endPoint x: 2, endPoint y: 312, distance: 278.9
click at [270, 235] on link "+61 407 425 624" at bounding box center [265, 231] width 61 height 9
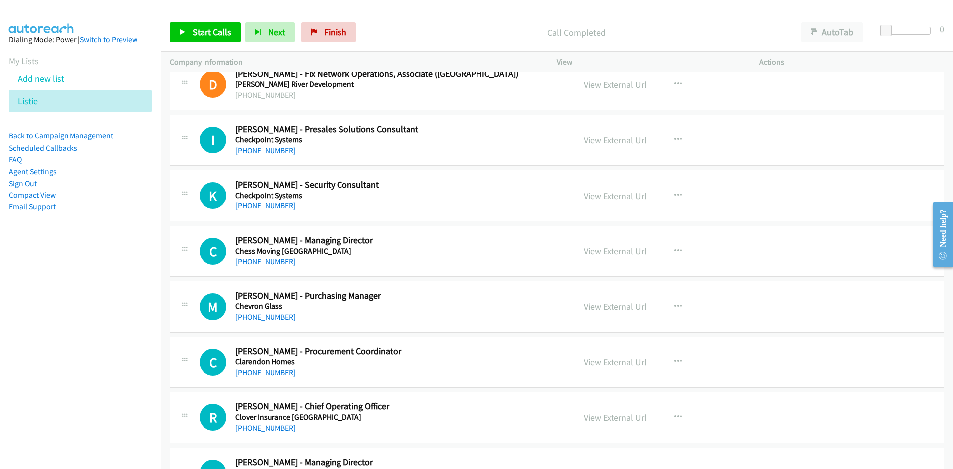
scroll to position [5656, 0]
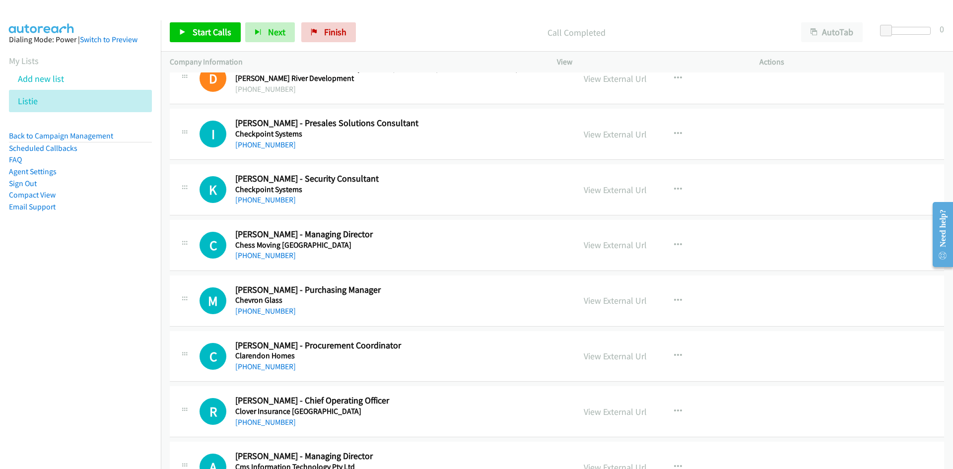
drag, startPoint x: 253, startPoint y: 255, endPoint x: 81, endPoint y: 302, distance: 177.7
click at [253, 255] on link "+61 408 463 293" at bounding box center [265, 255] width 61 height 9
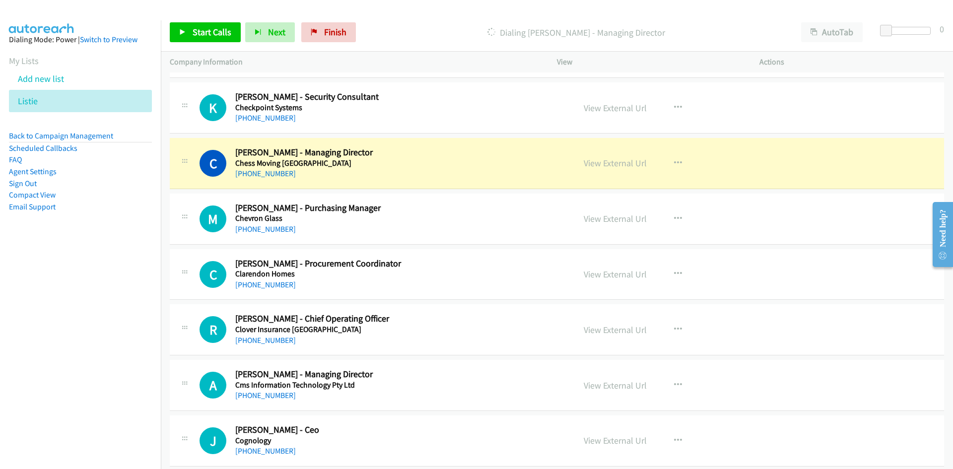
scroll to position [5755, 0]
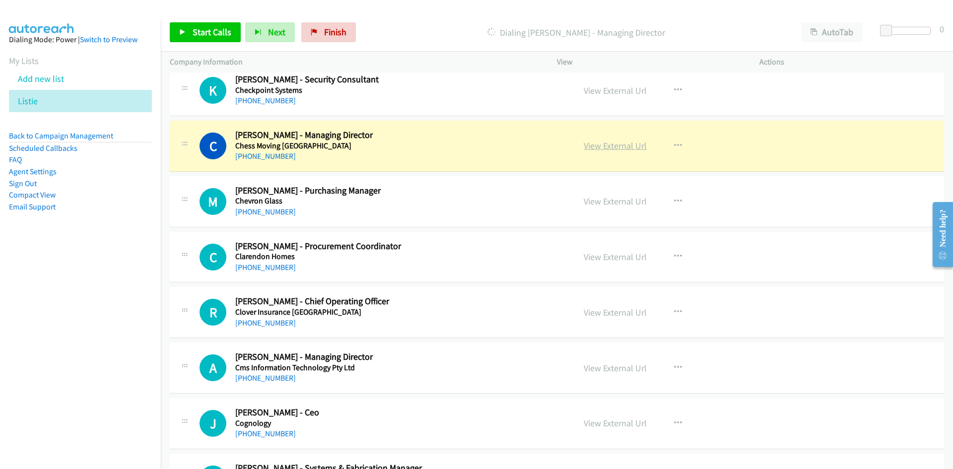
click at [605, 146] on link "View External Url" at bounding box center [614, 145] width 63 height 11
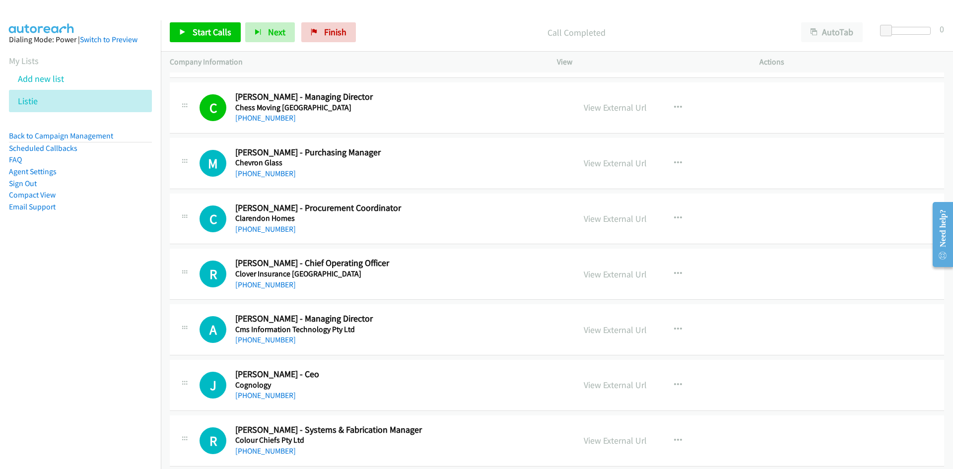
scroll to position [5805, 0]
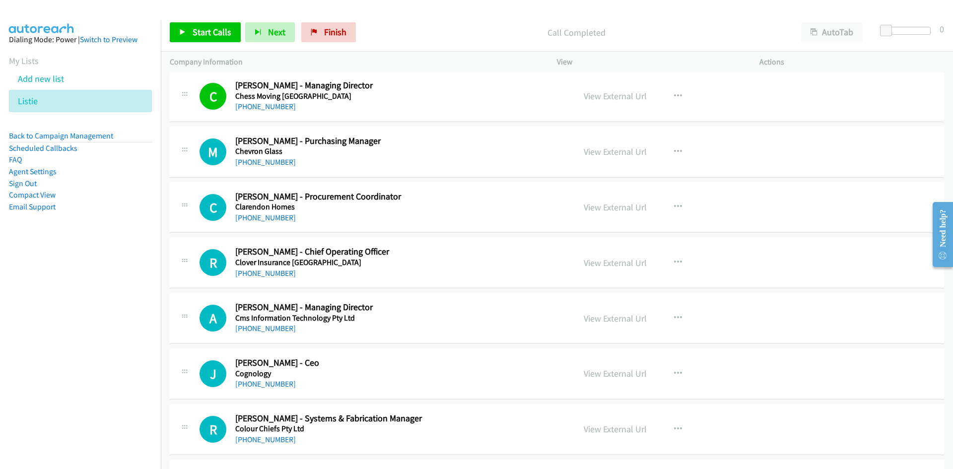
drag, startPoint x: 263, startPoint y: 220, endPoint x: 2, endPoint y: 342, distance: 288.3
click at [277, 216] on link "+61 430 277 320" at bounding box center [265, 217] width 61 height 9
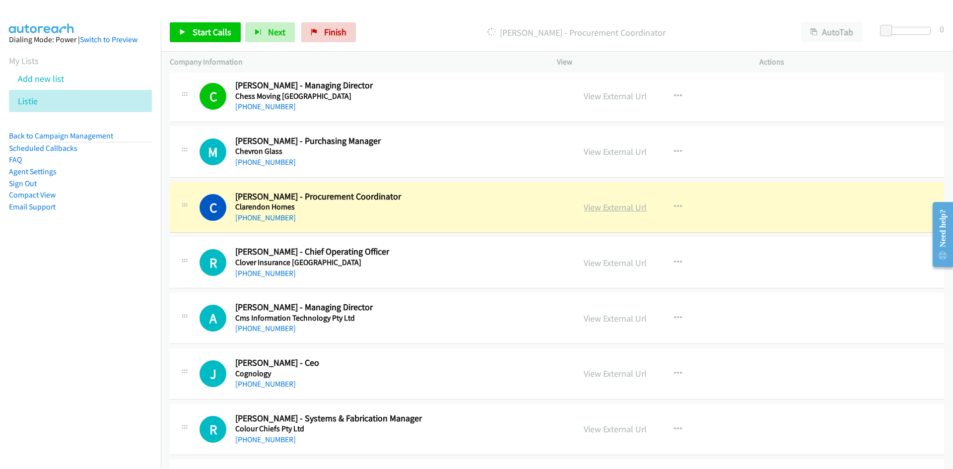
click at [625, 208] on link "View External Url" at bounding box center [614, 206] width 63 height 11
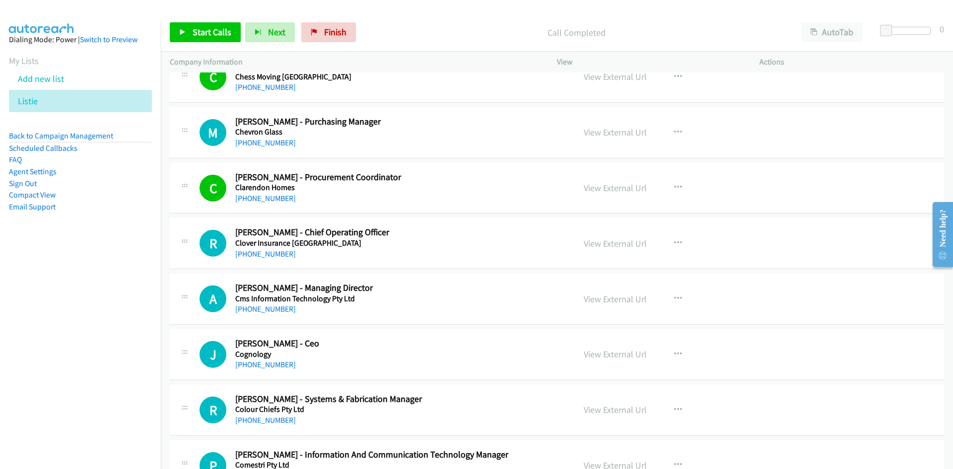
scroll to position [5854, 0]
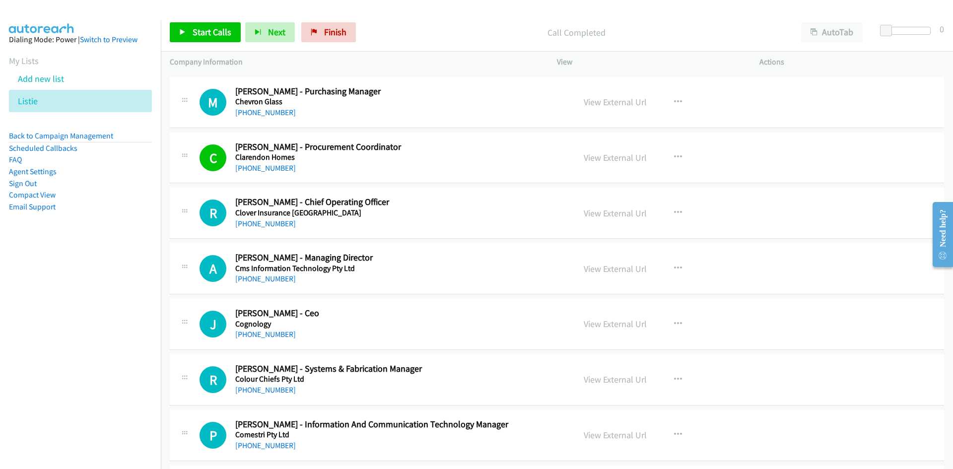
drag, startPoint x: 257, startPoint y: 225, endPoint x: 0, endPoint y: 368, distance: 294.3
click at [257, 225] on link "+61 434 761 624" at bounding box center [265, 223] width 61 height 9
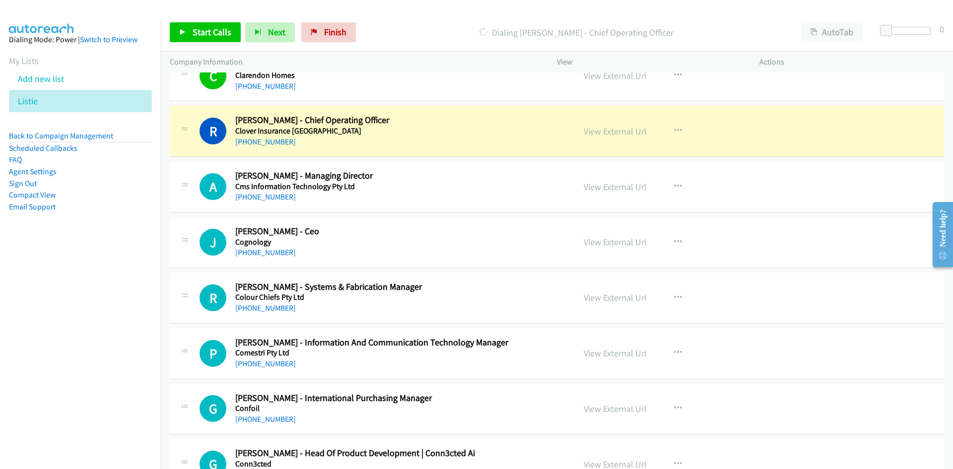
scroll to position [5953, 0]
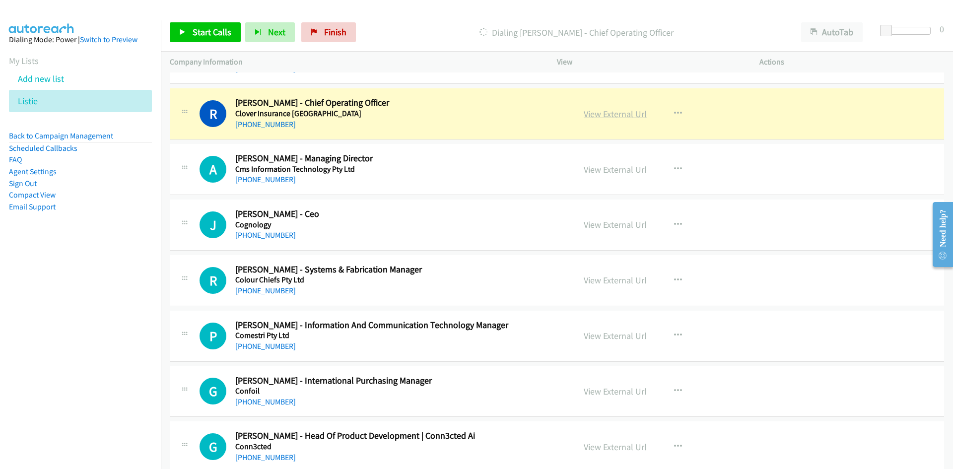
drag, startPoint x: 617, startPoint y: 116, endPoint x: 614, endPoint y: 122, distance: 6.7
click at [617, 116] on link "View External Url" at bounding box center [614, 113] width 63 height 11
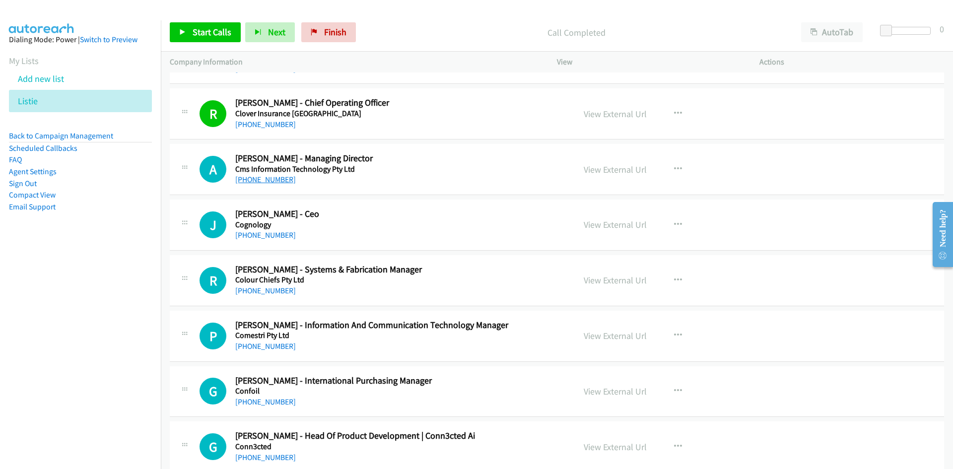
click at [273, 182] on link "+61 410 682 888" at bounding box center [265, 179] width 61 height 9
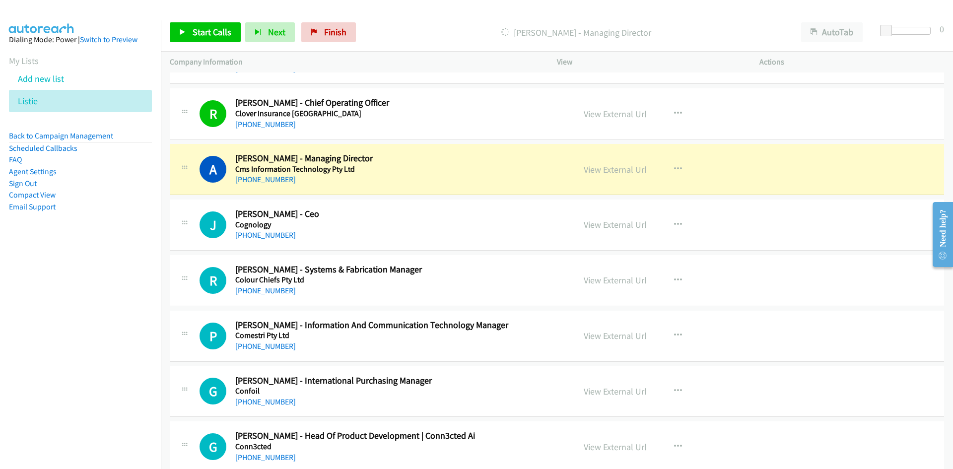
scroll to position [6003, 0]
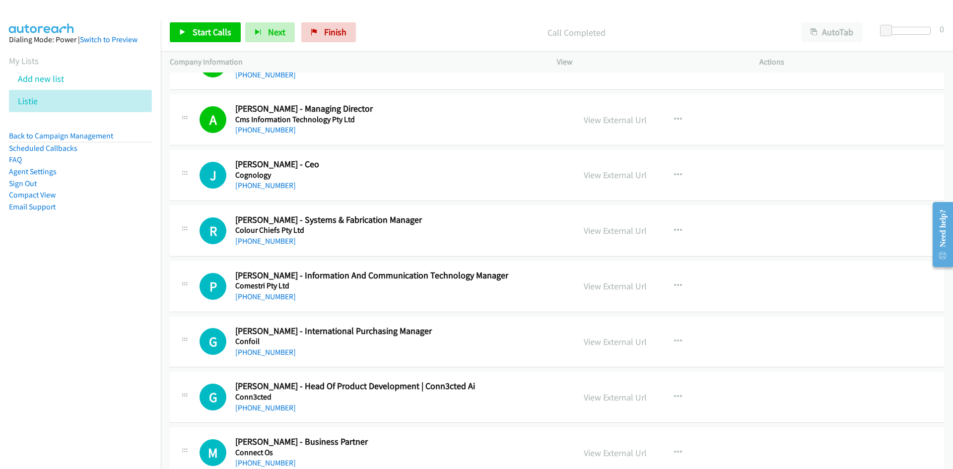
drag, startPoint x: 277, startPoint y: 183, endPoint x: 128, endPoint y: 238, distance: 158.2
click at [277, 183] on link "+61 1800 062 781" at bounding box center [265, 185] width 61 height 9
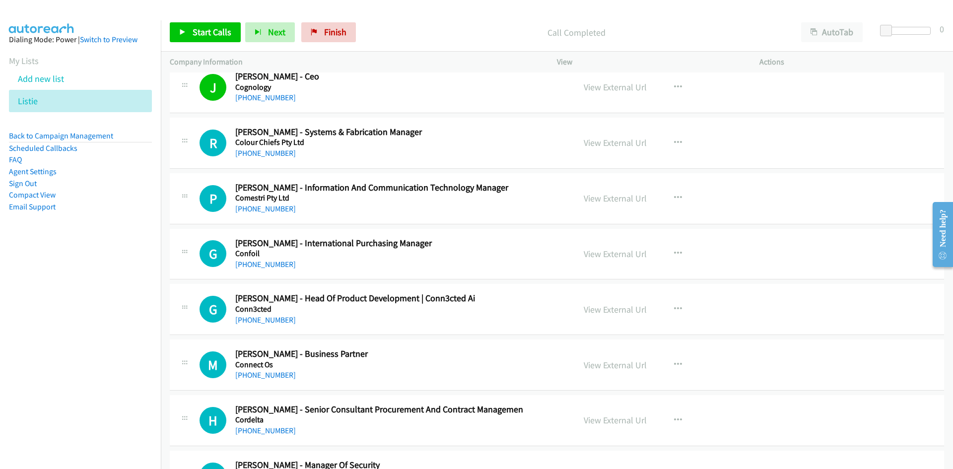
scroll to position [6102, 0]
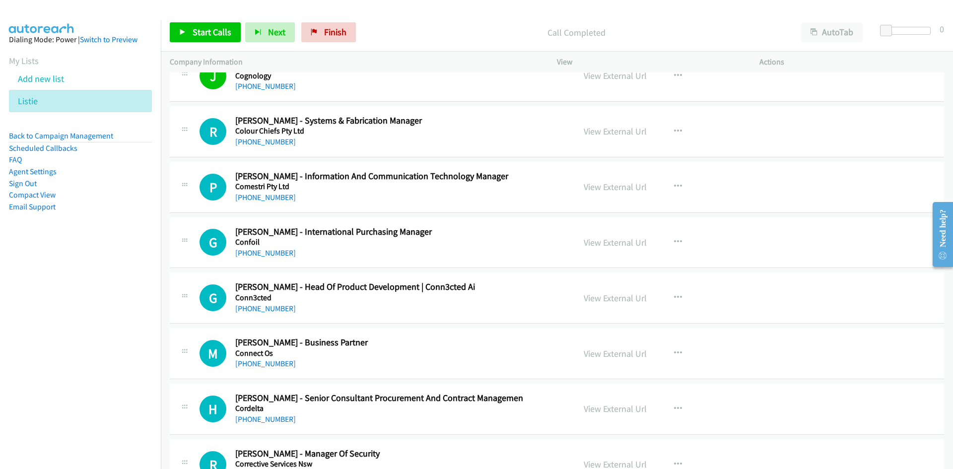
drag, startPoint x: 271, startPoint y: 198, endPoint x: 102, endPoint y: 276, distance: 186.7
click at [271, 198] on link "+61 431 500 015" at bounding box center [265, 196] width 61 height 9
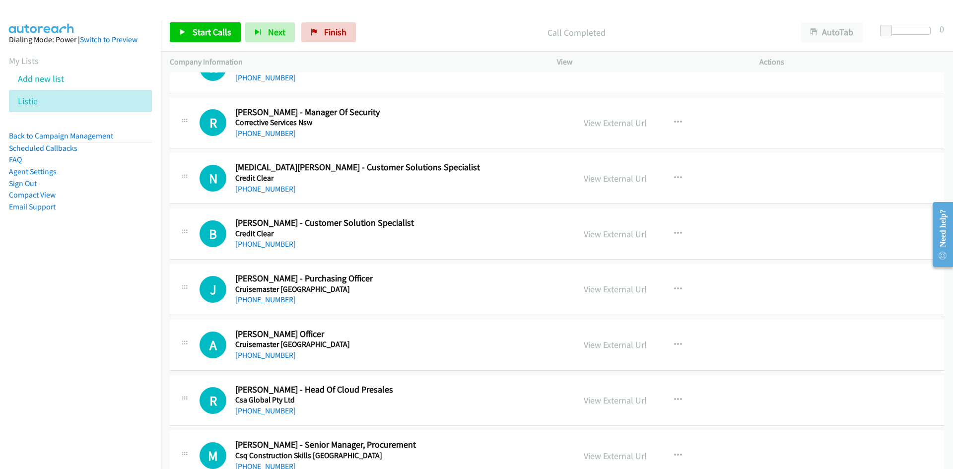
scroll to position [6549, 0]
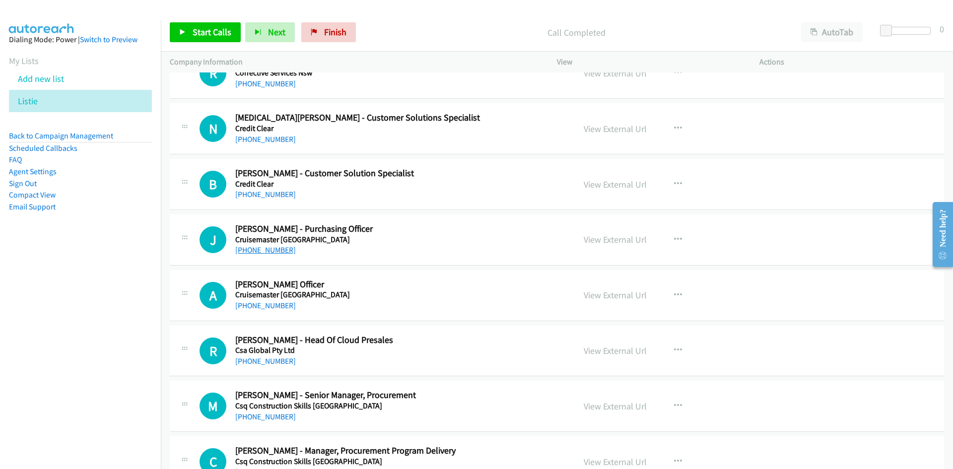
drag, startPoint x: 281, startPoint y: 252, endPoint x: 3, endPoint y: 305, distance: 283.3
click at [281, 252] on link "+61 408 323 324" at bounding box center [265, 249] width 61 height 9
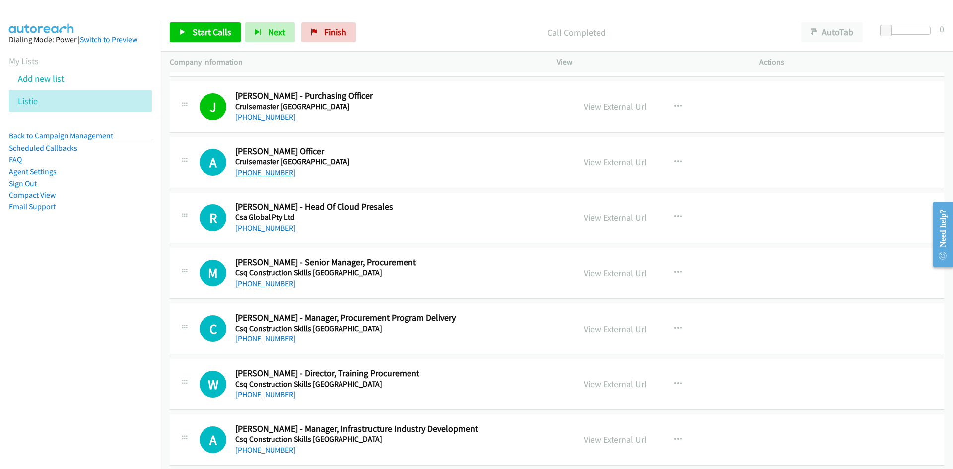
scroll to position [6698, 0]
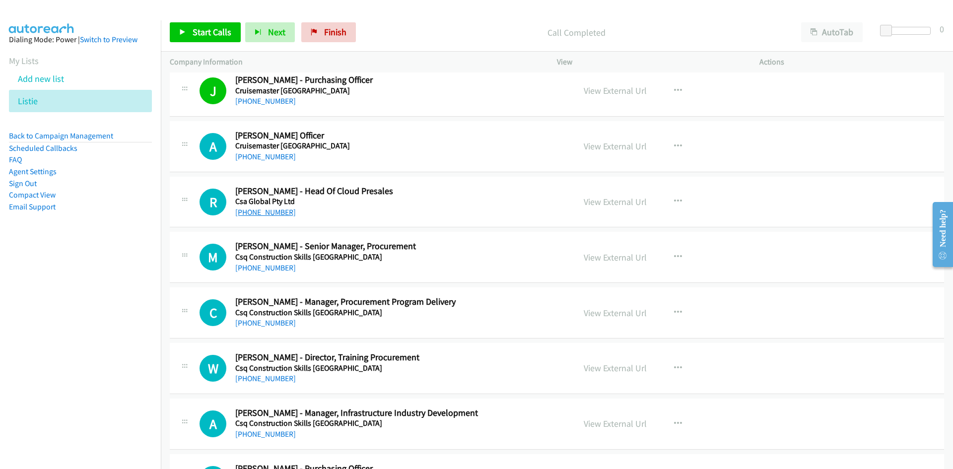
drag, startPoint x: 275, startPoint y: 209, endPoint x: 2, endPoint y: 276, distance: 281.1
click at [275, 209] on link "+61 434 604 470" at bounding box center [265, 211] width 61 height 9
drag, startPoint x: 279, startPoint y: 268, endPoint x: 2, endPoint y: 341, distance: 286.4
click at [279, 268] on link "+61 2 8270 3272" at bounding box center [265, 267] width 61 height 9
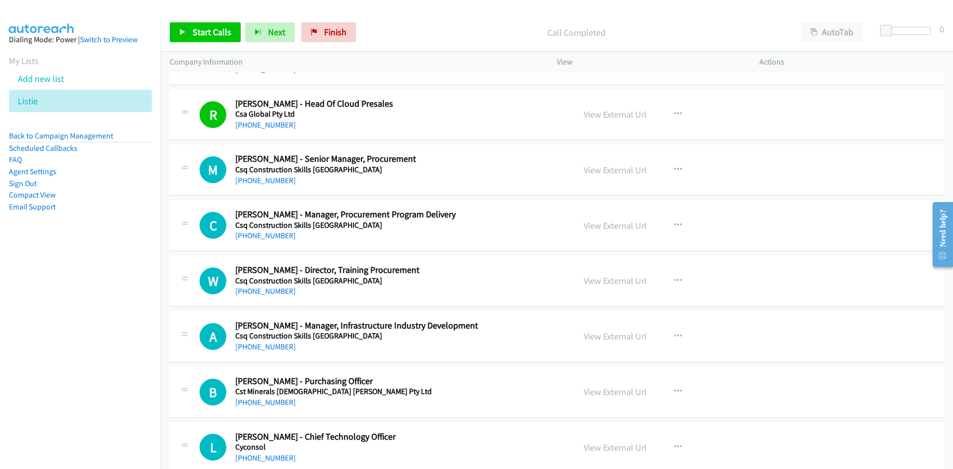
scroll to position [6797, 0]
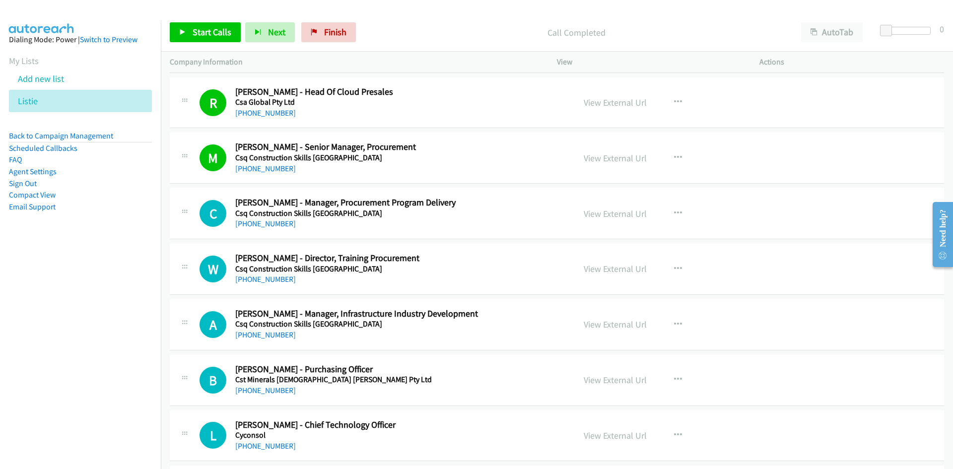
drag, startPoint x: 260, startPoint y: 223, endPoint x: 3, endPoint y: 294, distance: 266.6
click at [260, 223] on link "+61 468 823 687" at bounding box center [265, 223] width 61 height 9
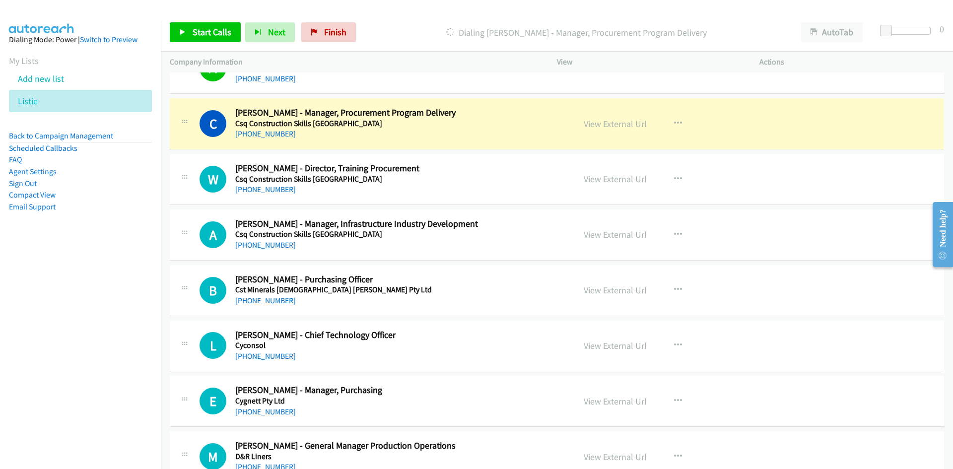
scroll to position [6896, 0]
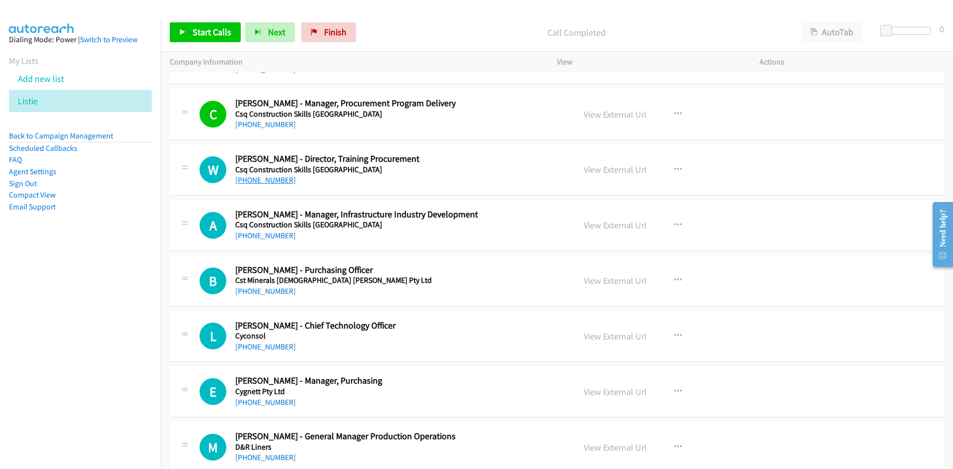
click at [274, 177] on link "+61 417 717 724" at bounding box center [265, 179] width 61 height 9
drag, startPoint x: 274, startPoint y: 235, endPoint x: 1, endPoint y: 294, distance: 278.6
click at [274, 235] on link "+61 431 134 740" at bounding box center [265, 235] width 61 height 9
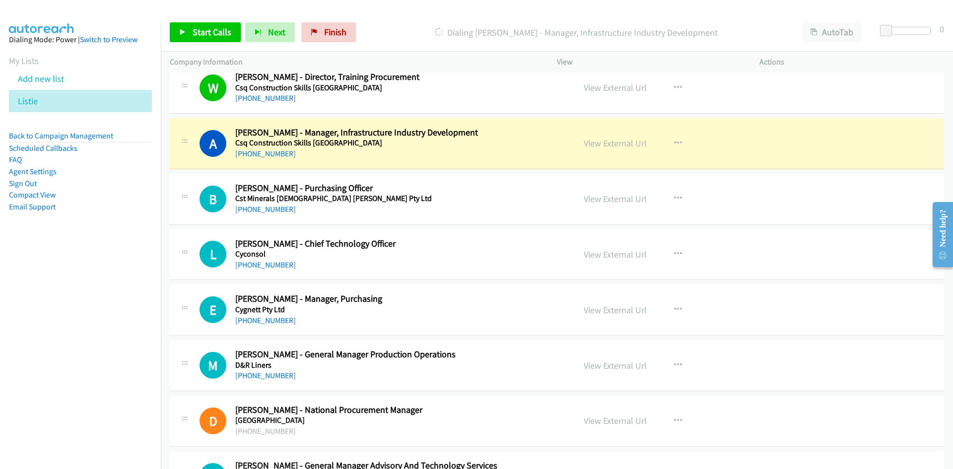
scroll to position [6995, 0]
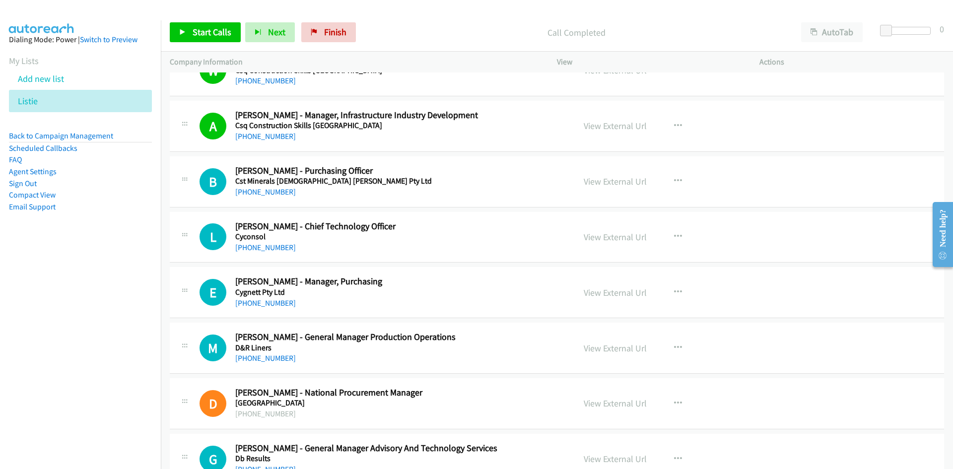
drag, startPoint x: 255, startPoint y: 187, endPoint x: 3, endPoint y: 292, distance: 272.6
click at [255, 187] on link "+61 488 176 439" at bounding box center [265, 191] width 61 height 9
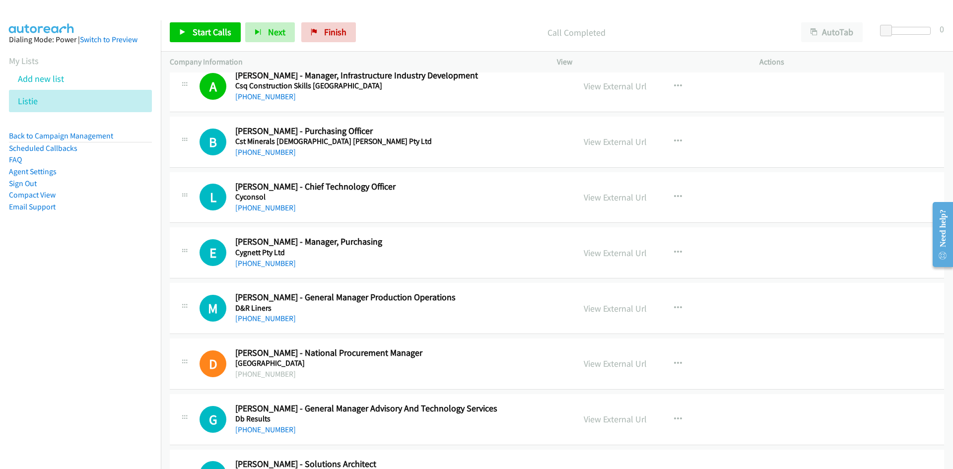
scroll to position [7045, 0]
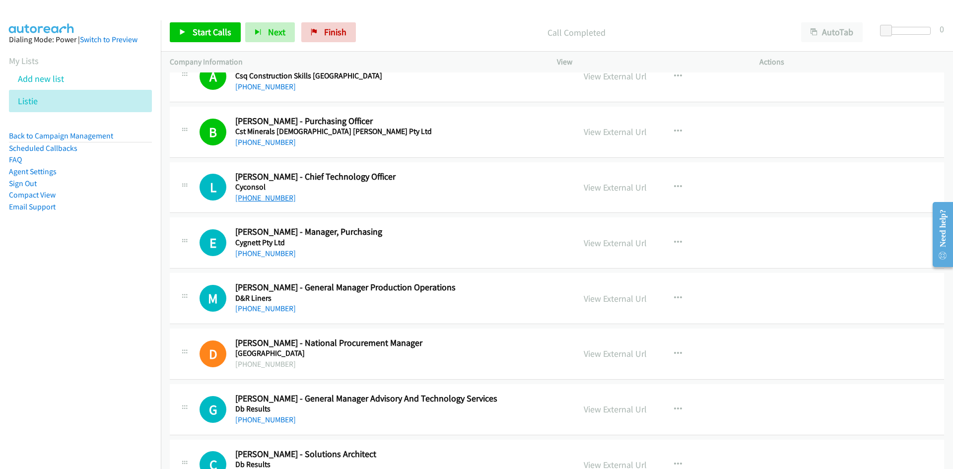
drag, startPoint x: 262, startPoint y: 198, endPoint x: 119, endPoint y: 289, distance: 169.7
click at [262, 198] on link "+61 2 6216 3243" at bounding box center [265, 197] width 61 height 9
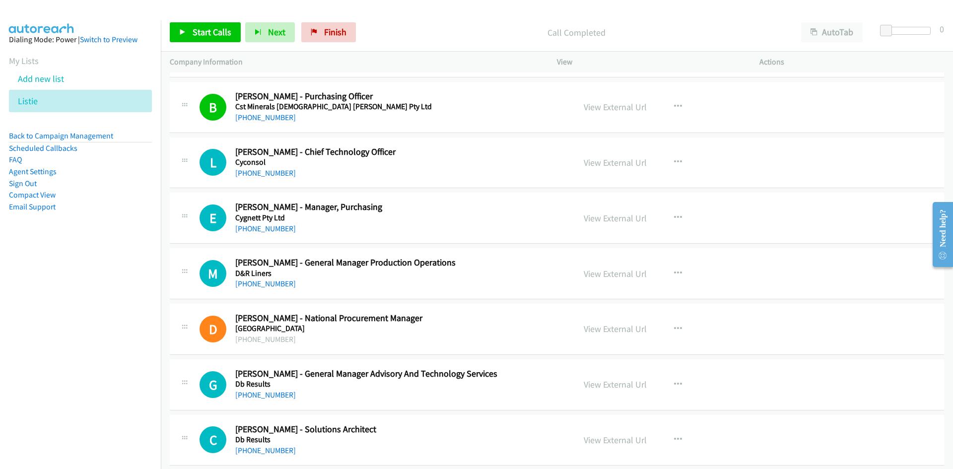
scroll to position [7095, 0]
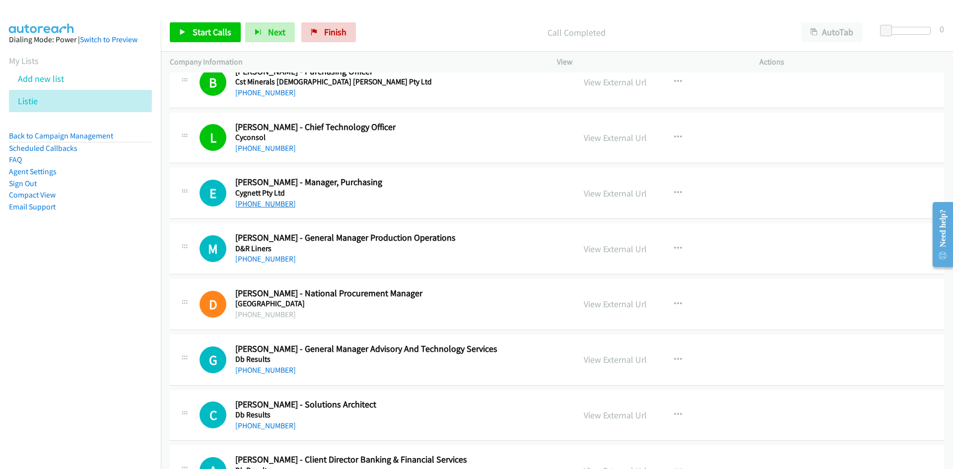
click at [273, 199] on link "+61 3 9429 2552" at bounding box center [265, 203] width 61 height 9
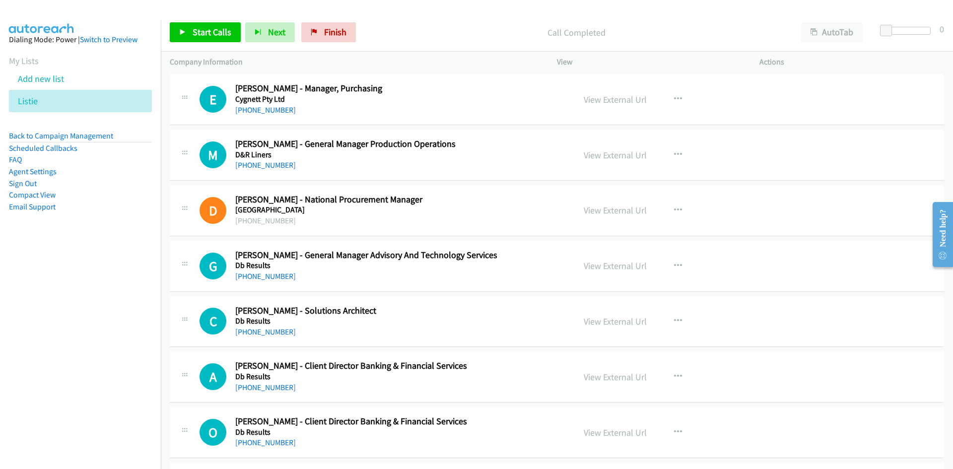
scroll to position [7194, 0]
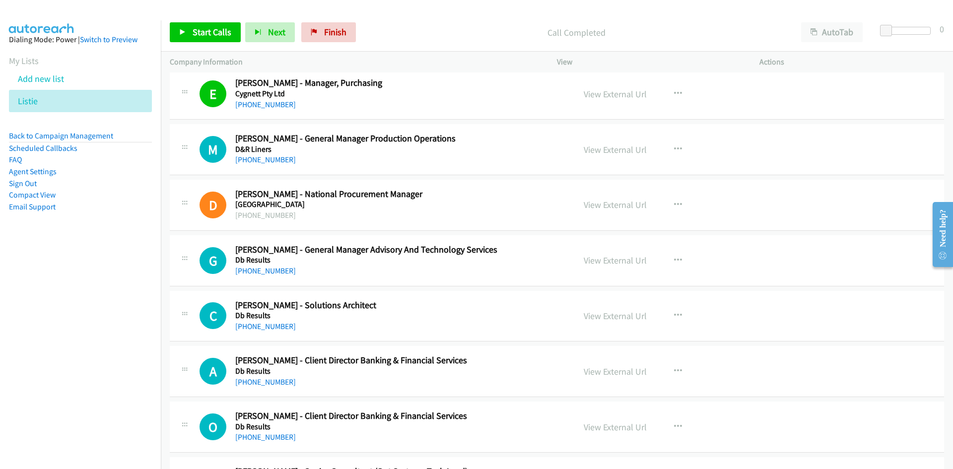
drag, startPoint x: 266, startPoint y: 160, endPoint x: 55, endPoint y: 249, distance: 229.2
click at [266, 160] on link "+61 455 510 099" at bounding box center [265, 159] width 61 height 9
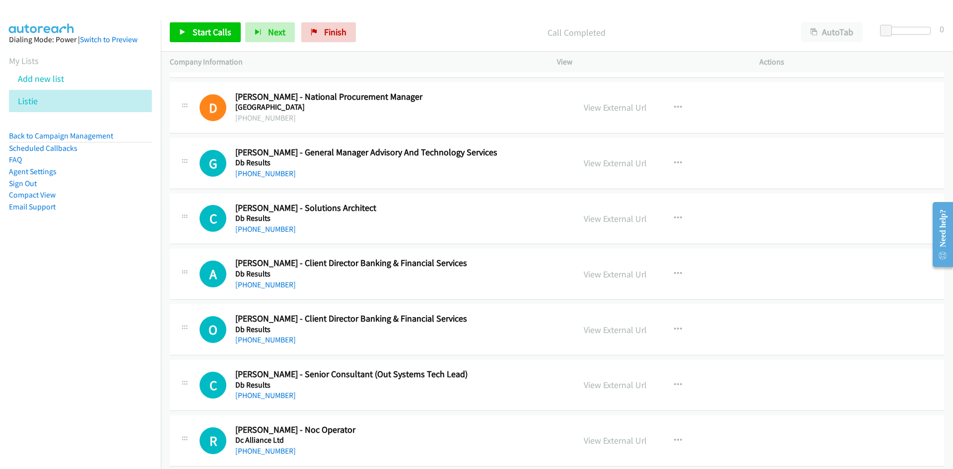
scroll to position [7293, 0]
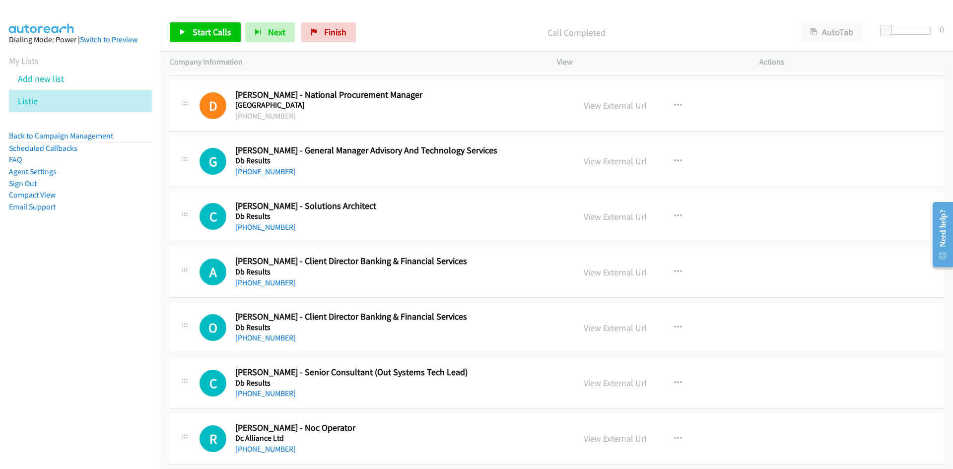
drag, startPoint x: 270, startPoint y: 170, endPoint x: 132, endPoint y: 234, distance: 152.5
click at [270, 170] on link "+61 466 341 332" at bounding box center [265, 171] width 61 height 9
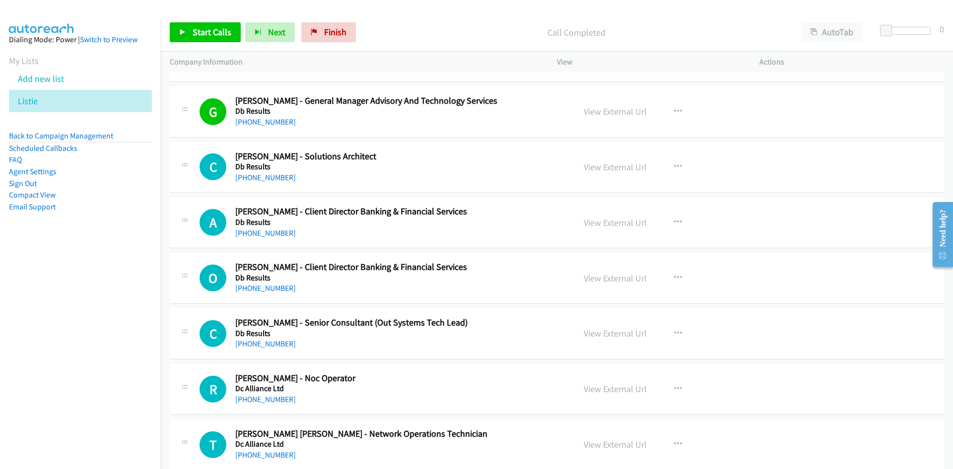
drag, startPoint x: 270, startPoint y: 176, endPoint x: 2, endPoint y: 271, distance: 284.3
click at [270, 176] on link "+61 3 8630 0000" at bounding box center [265, 177] width 61 height 9
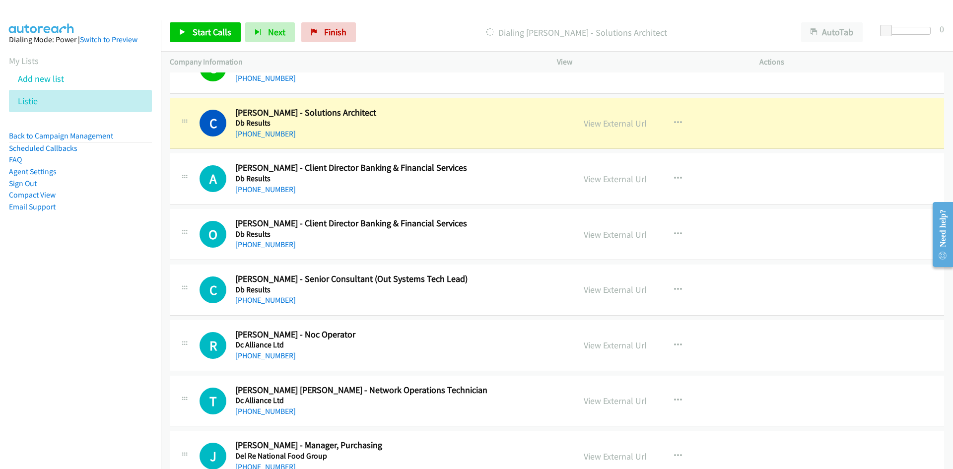
scroll to position [7392, 0]
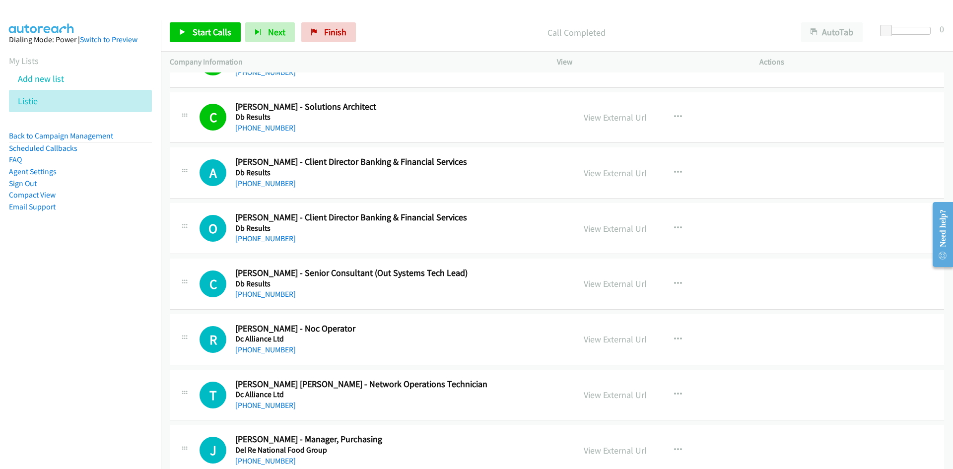
drag, startPoint x: 267, startPoint y: 186, endPoint x: 141, endPoint y: 215, distance: 129.4
click at [267, 186] on link "+61 411 547 900" at bounding box center [265, 183] width 61 height 9
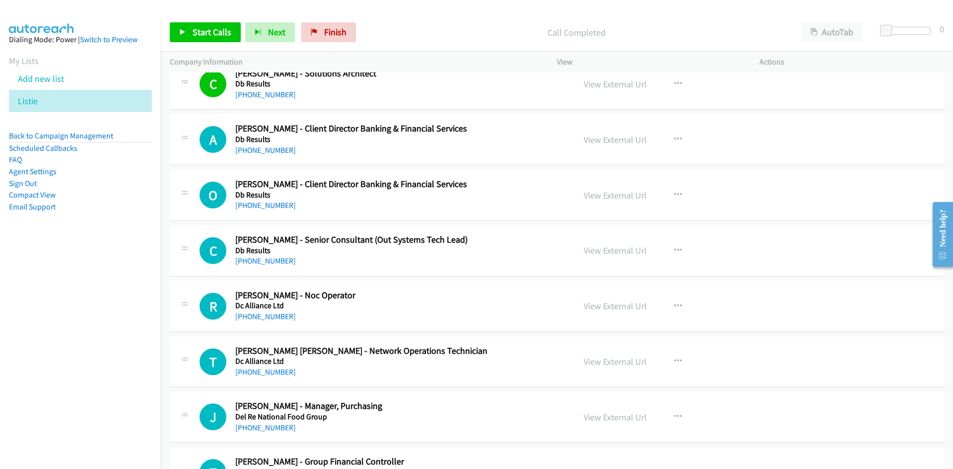
scroll to position [7442, 0]
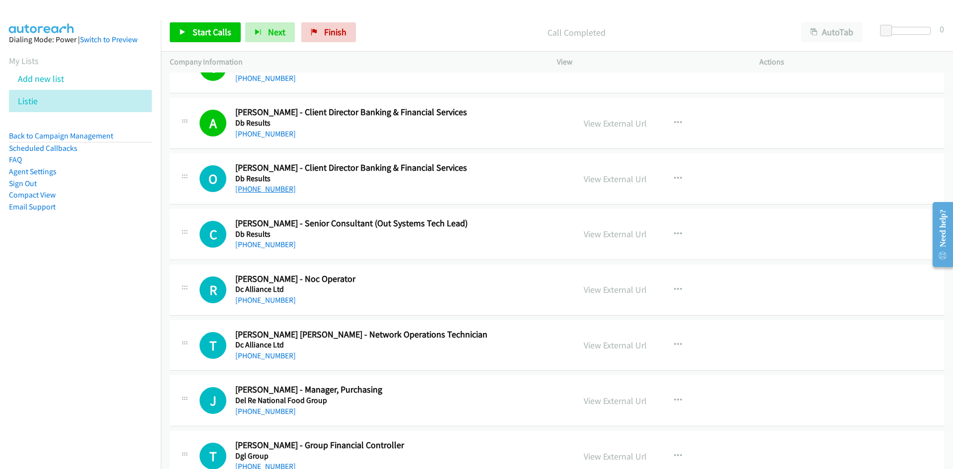
click at [265, 192] on link "+61 2 9270 8185" at bounding box center [265, 188] width 61 height 9
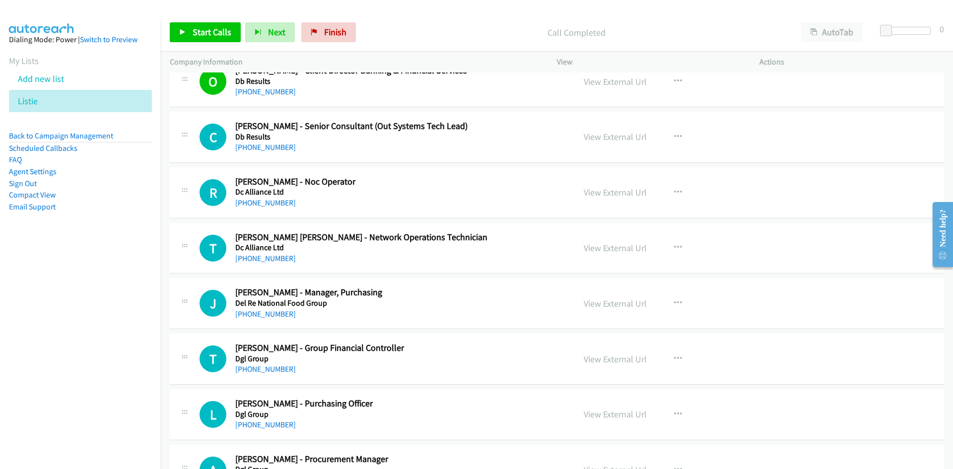
scroll to position [7541, 0]
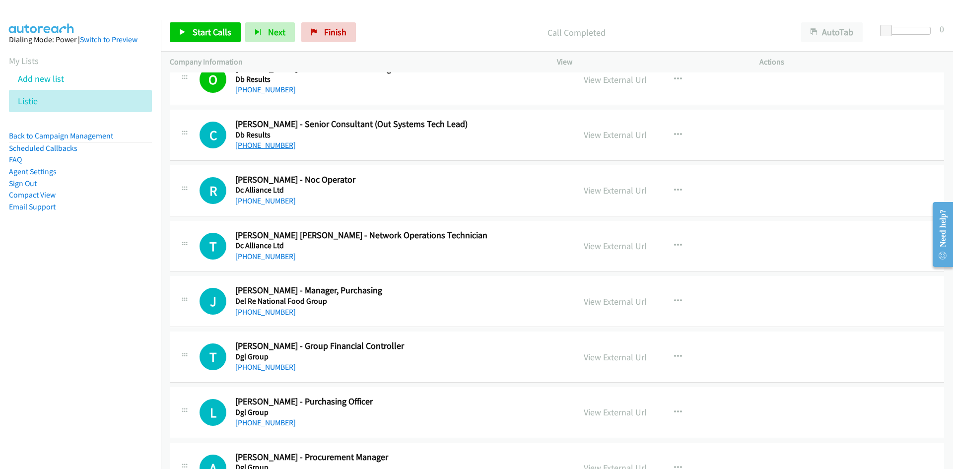
click at [274, 148] on link "+61 450 558 290" at bounding box center [265, 144] width 61 height 9
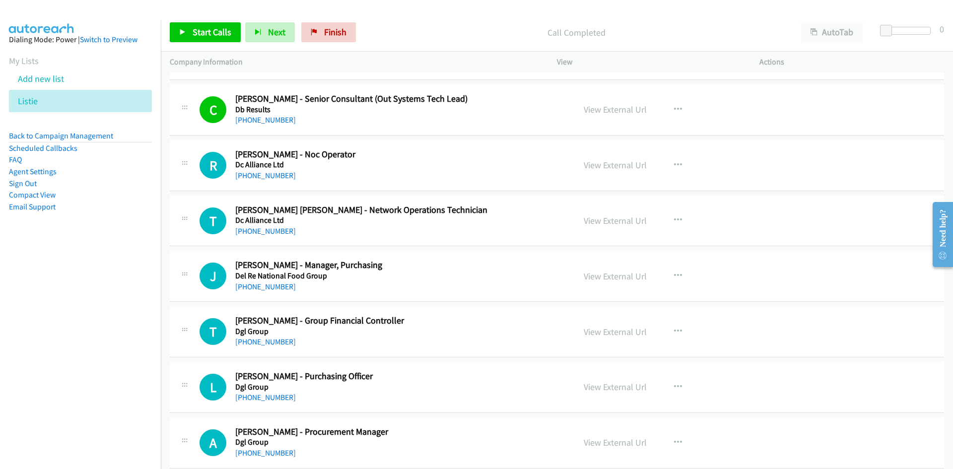
scroll to position [7591, 0]
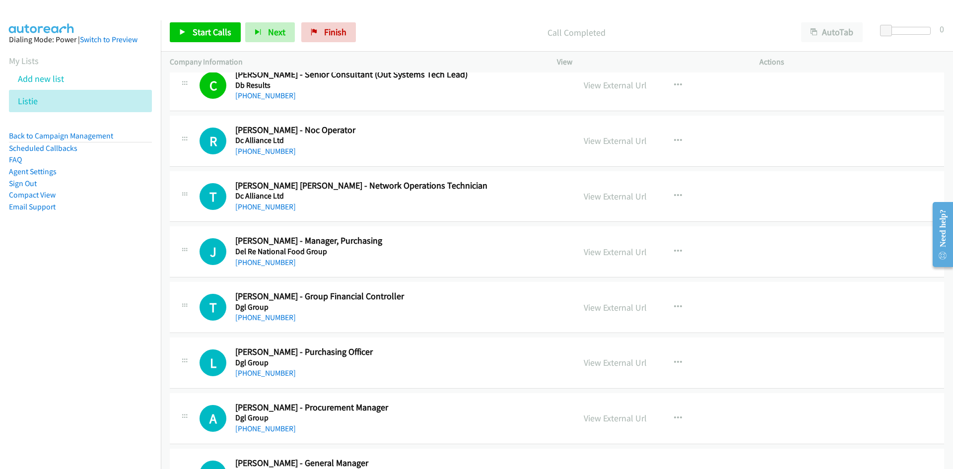
drag, startPoint x: 265, startPoint y: 152, endPoint x: 48, endPoint y: 234, distance: 232.8
click at [265, 152] on link "+61 455 104 686" at bounding box center [265, 150] width 61 height 9
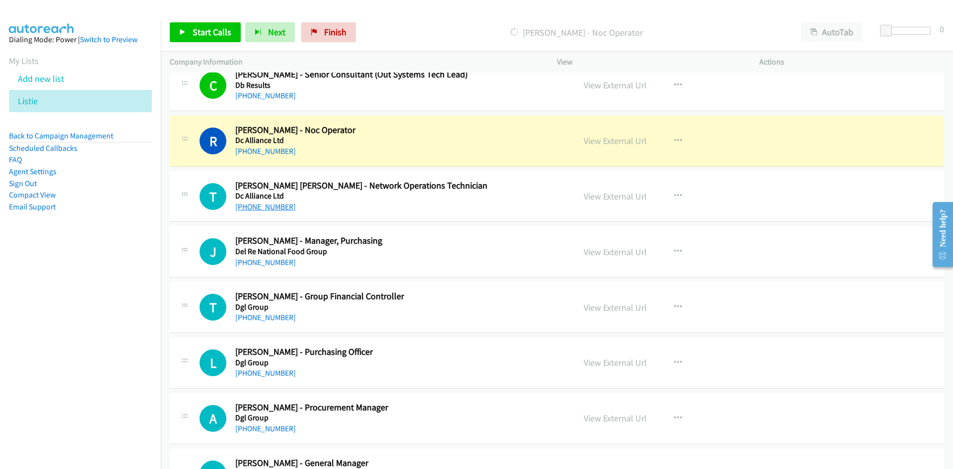
click at [275, 203] on link "+61 478 944 531" at bounding box center [265, 206] width 61 height 9
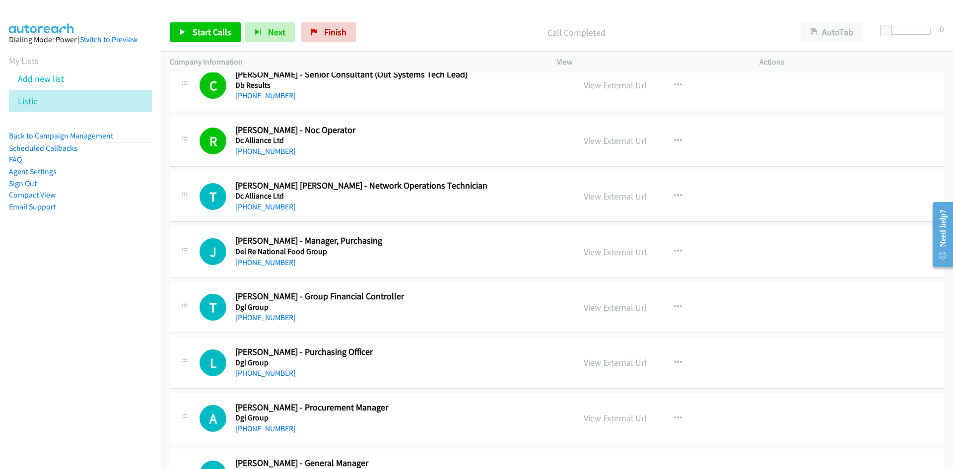
scroll to position [7640, 0]
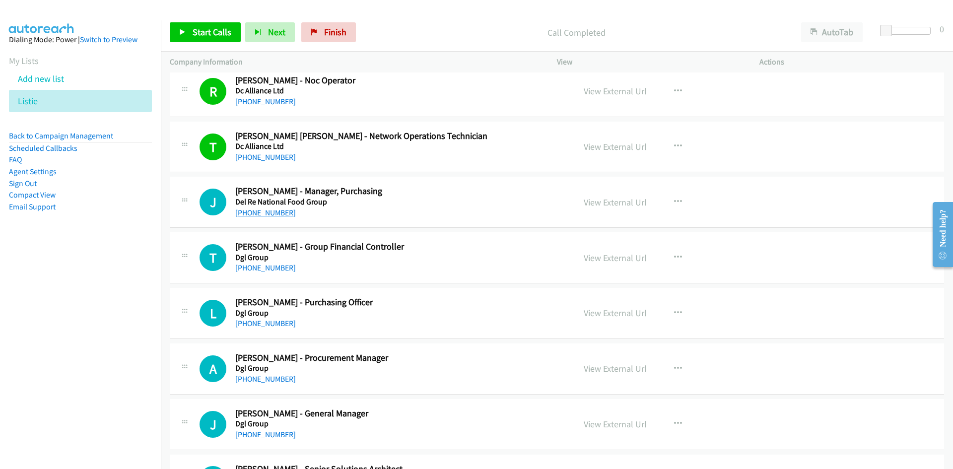
click at [272, 211] on link "+61 400 922 338" at bounding box center [265, 212] width 61 height 9
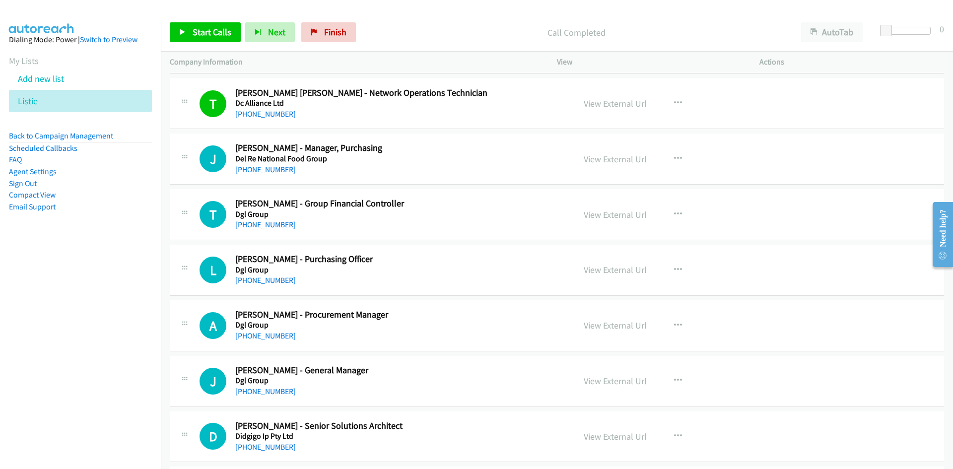
scroll to position [7690, 0]
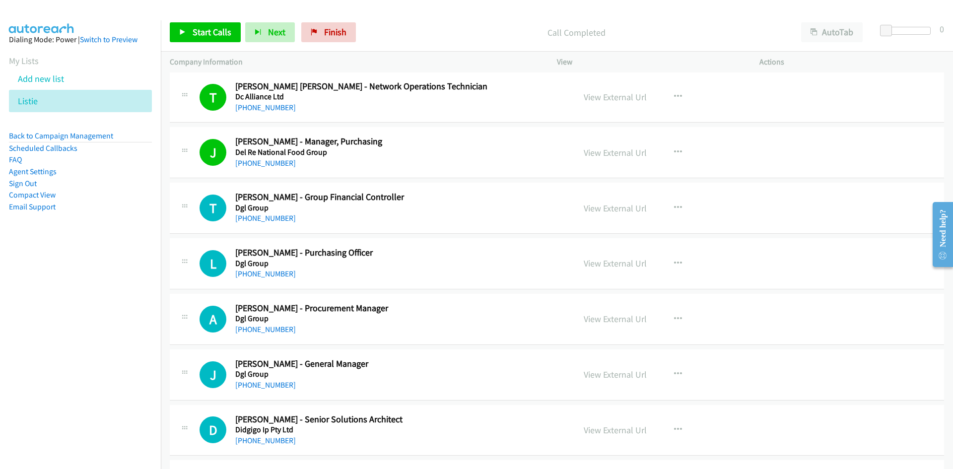
drag, startPoint x: 280, startPoint y: 214, endPoint x: 5, endPoint y: 297, distance: 287.7
click at [280, 214] on link "+61 423 800 767" at bounding box center [265, 217] width 61 height 9
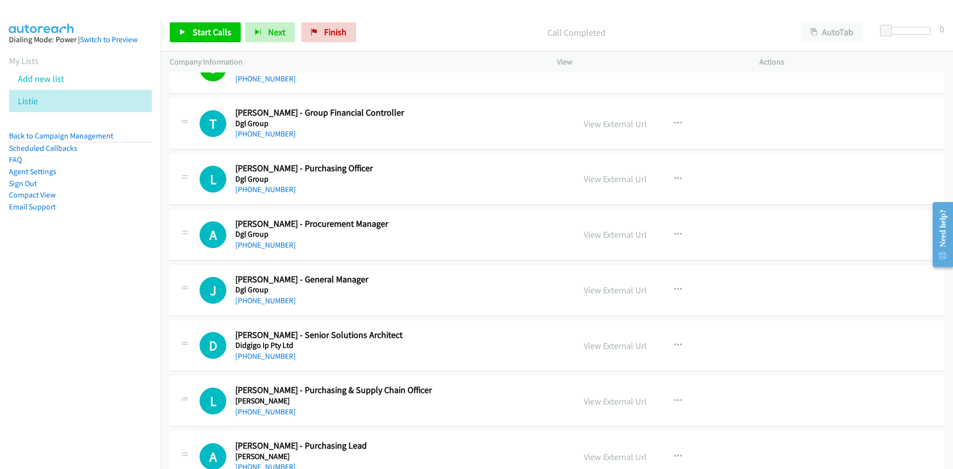
scroll to position [7789, 0]
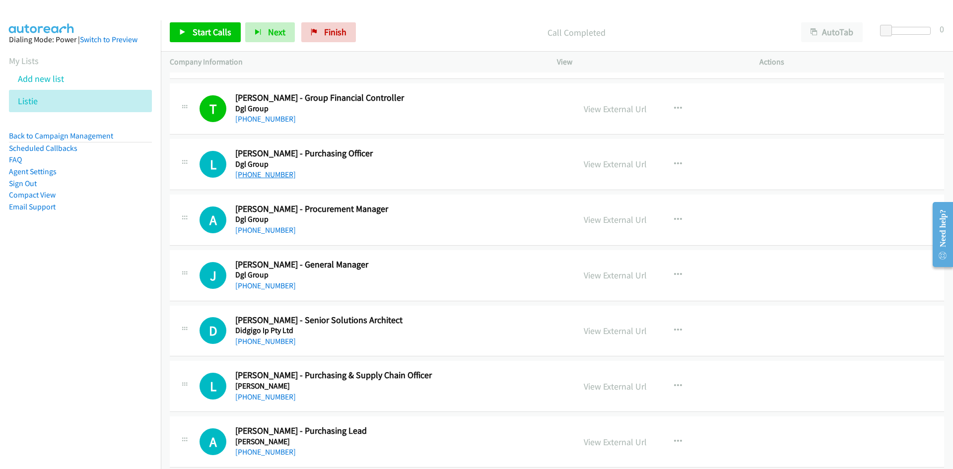
click at [281, 172] on link "+61 3 8369 9929" at bounding box center [265, 174] width 61 height 9
click at [264, 232] on link "+61 3 8369 9921" at bounding box center [265, 229] width 61 height 9
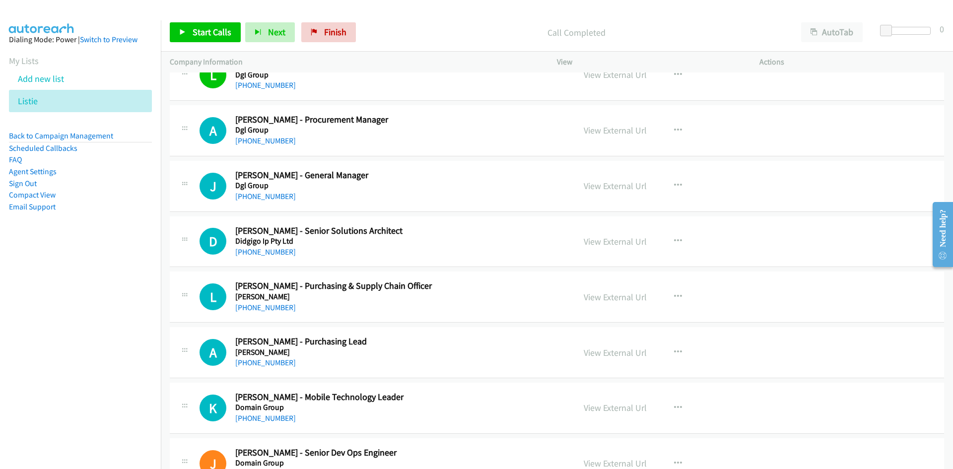
scroll to position [7888, 0]
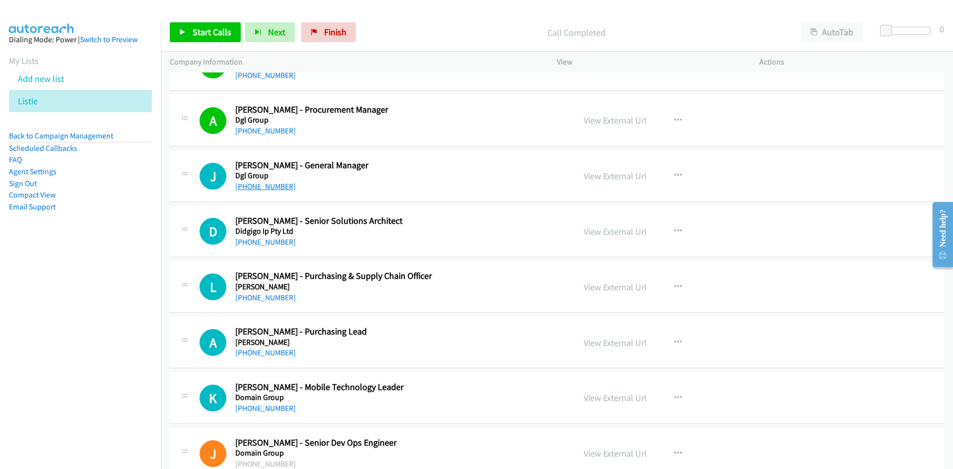
drag, startPoint x: 282, startPoint y: 185, endPoint x: 3, endPoint y: 309, distance: 304.7
click at [282, 185] on link "+61 436 637 400" at bounding box center [265, 186] width 61 height 9
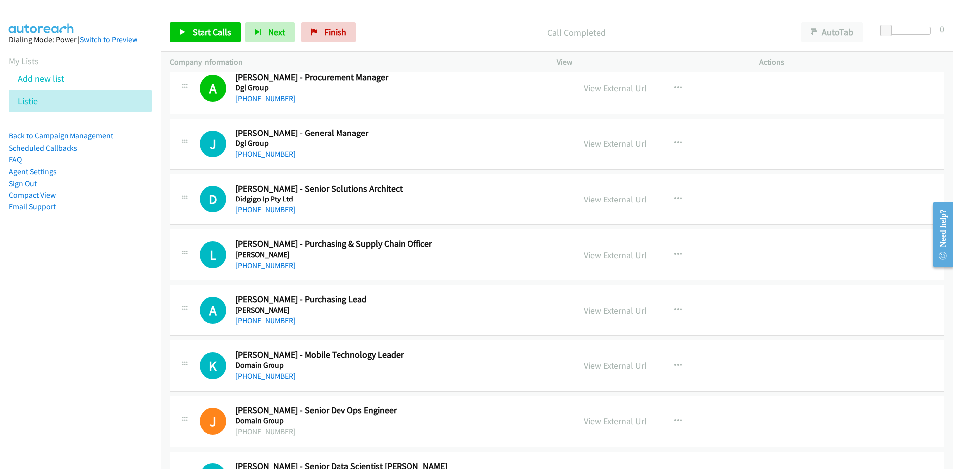
scroll to position [7938, 0]
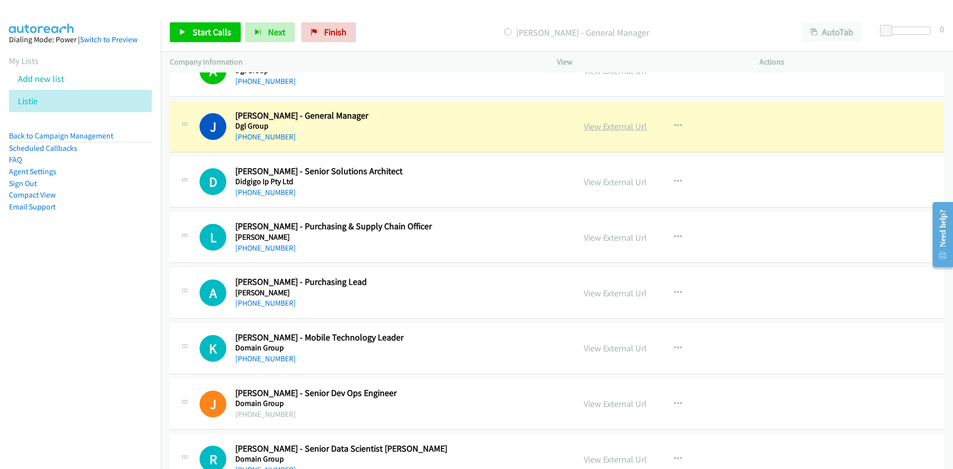
click at [599, 125] on link "View External Url" at bounding box center [614, 126] width 63 height 11
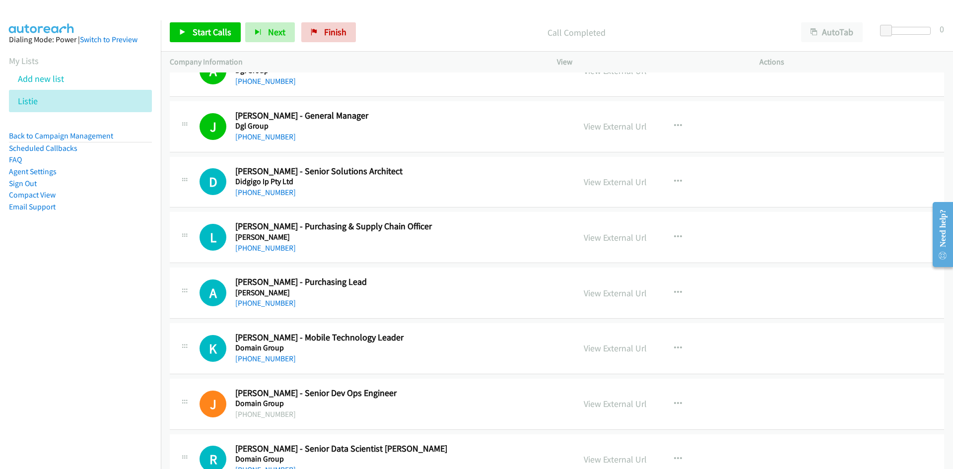
drag, startPoint x: 258, startPoint y: 192, endPoint x: 46, endPoint y: 303, distance: 239.2
click at [258, 192] on link "+61 468 933 514" at bounding box center [265, 192] width 61 height 9
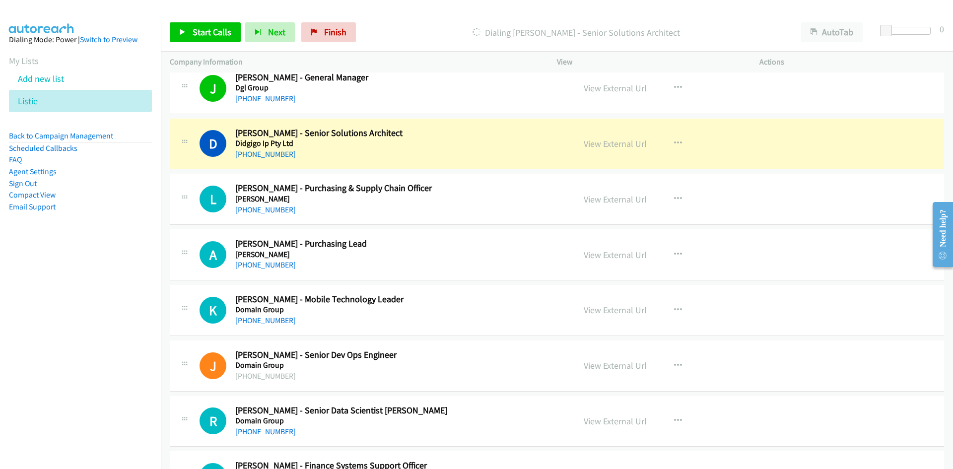
scroll to position [7988, 0]
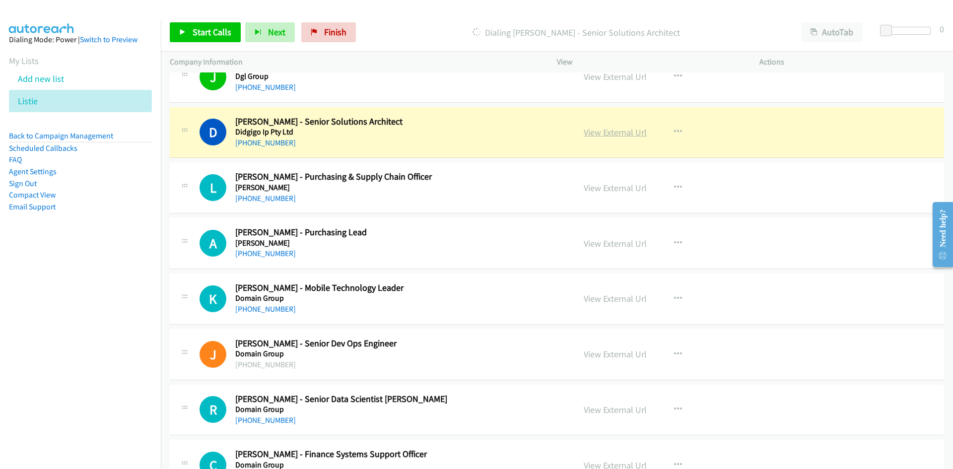
click at [615, 134] on link "View External Url" at bounding box center [614, 132] width 63 height 11
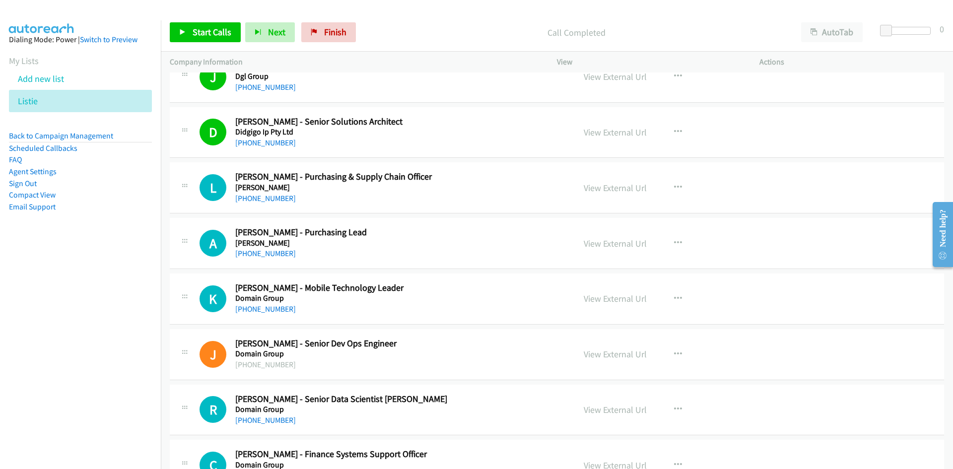
scroll to position [8037, 0]
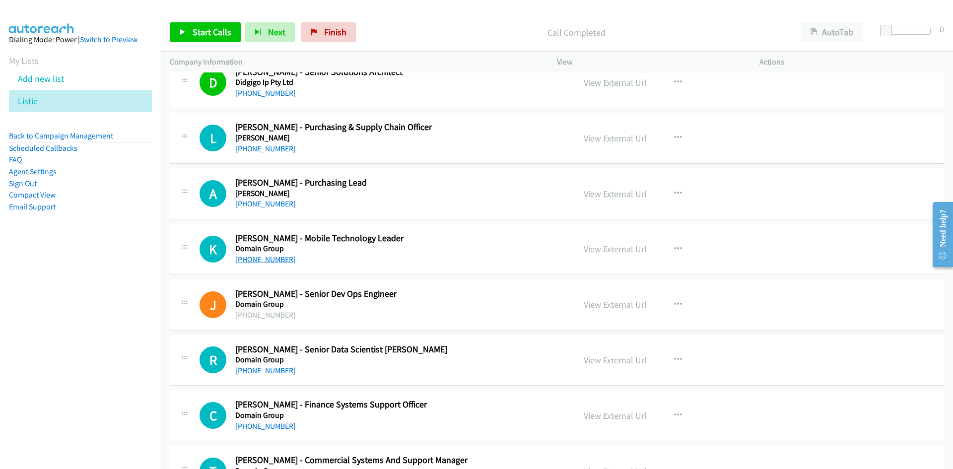
click at [255, 260] on link "+61 490 841 502" at bounding box center [265, 259] width 61 height 9
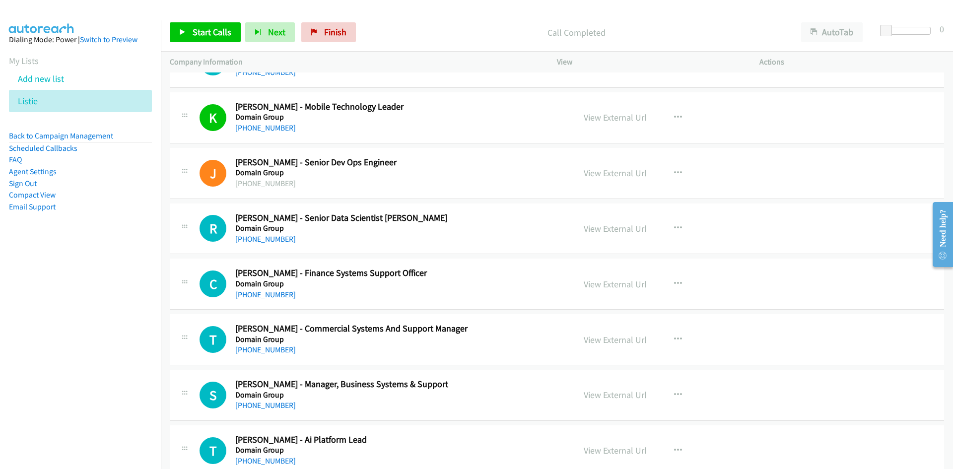
scroll to position [8186, 0]
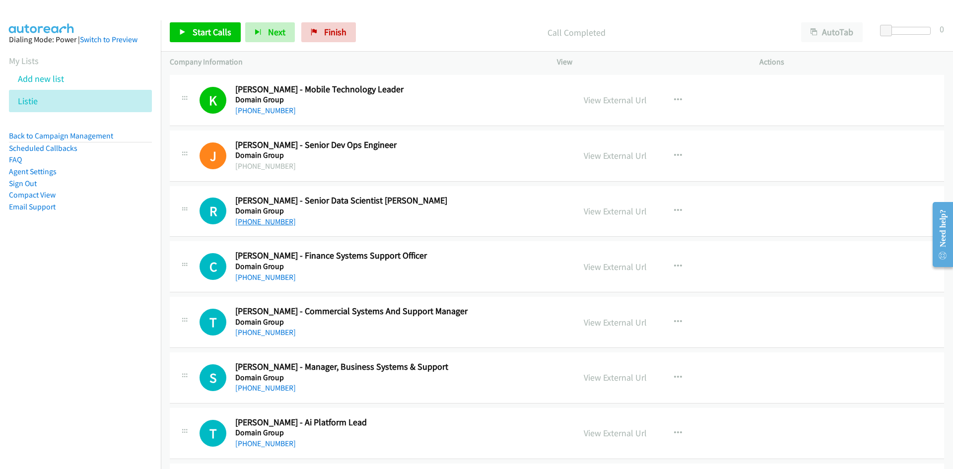
click at [277, 223] on link "+61 450 620 149" at bounding box center [265, 221] width 61 height 9
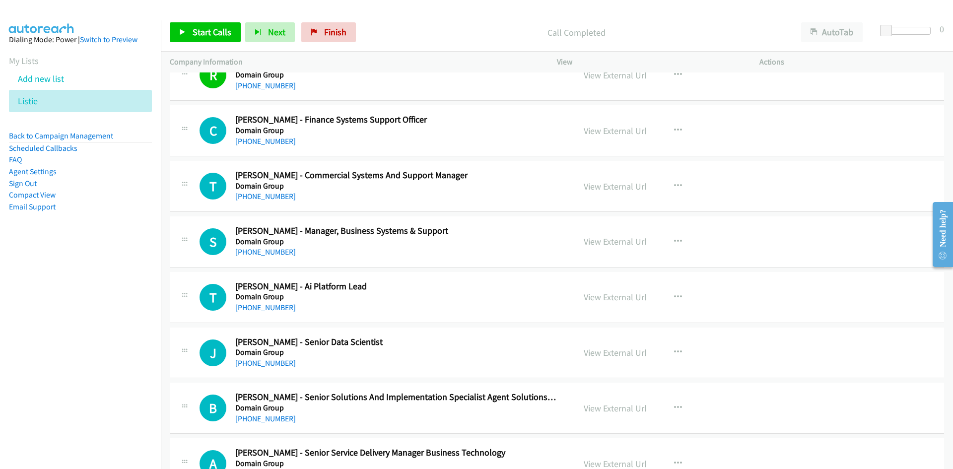
scroll to position [8335, 0]
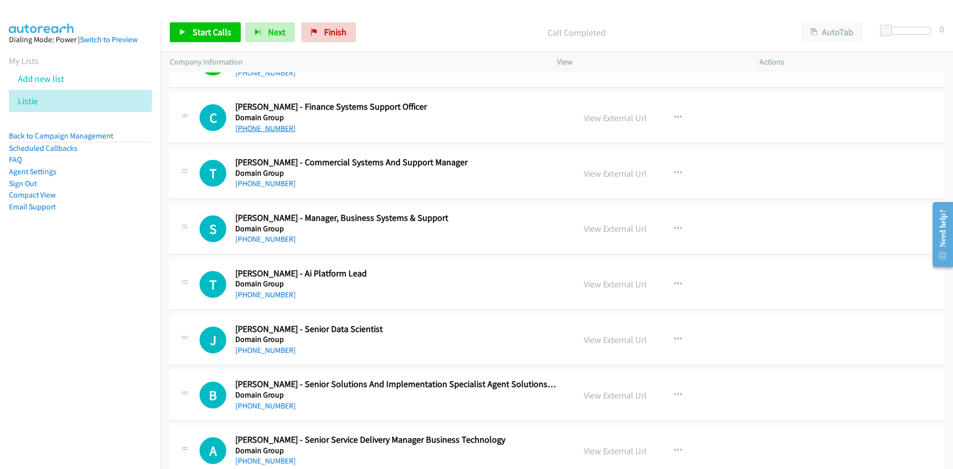
drag, startPoint x: 262, startPoint y: 129, endPoint x: 121, endPoint y: 181, distance: 150.8
click at [262, 129] on link "+61 406 056 755" at bounding box center [265, 128] width 61 height 9
drag, startPoint x: 261, startPoint y: 182, endPoint x: 47, endPoint y: 289, distance: 240.3
click at [261, 182] on link "+61 432 068 628" at bounding box center [265, 183] width 61 height 9
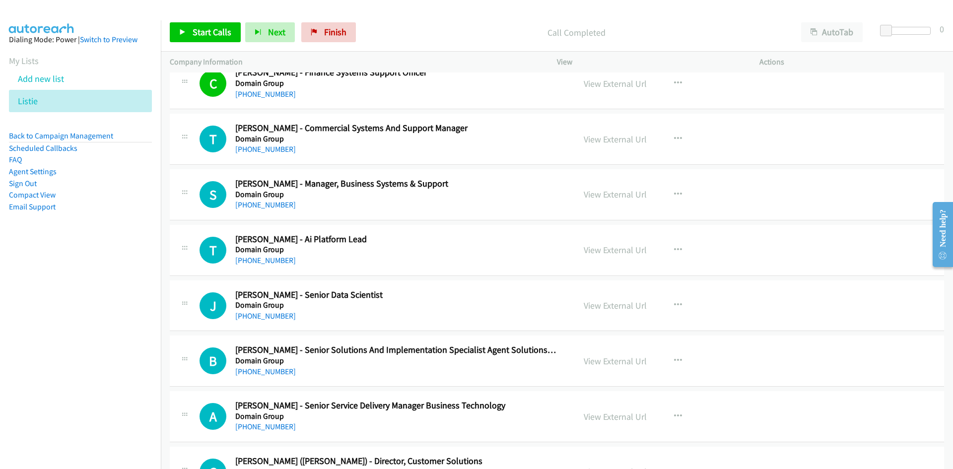
scroll to position [8384, 0]
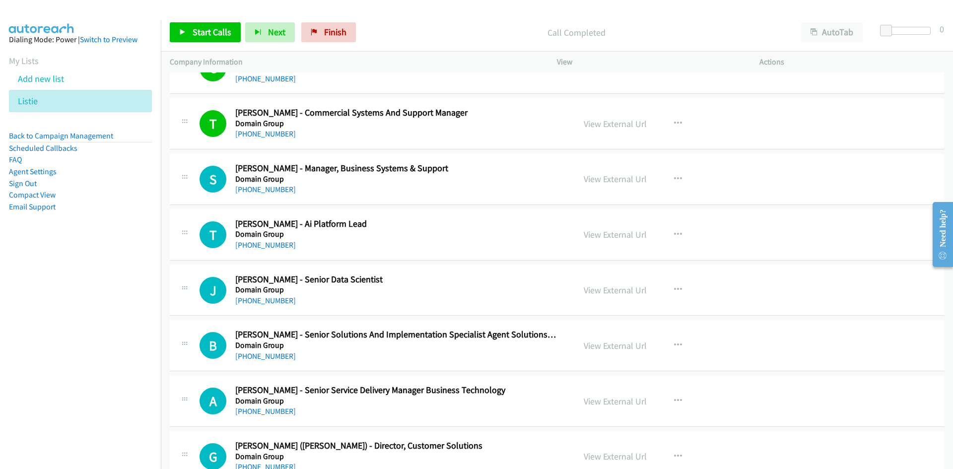
drag, startPoint x: 267, startPoint y: 192, endPoint x: 245, endPoint y: 202, distance: 24.0
click at [267, 192] on link "+61 477 763 668" at bounding box center [265, 189] width 61 height 9
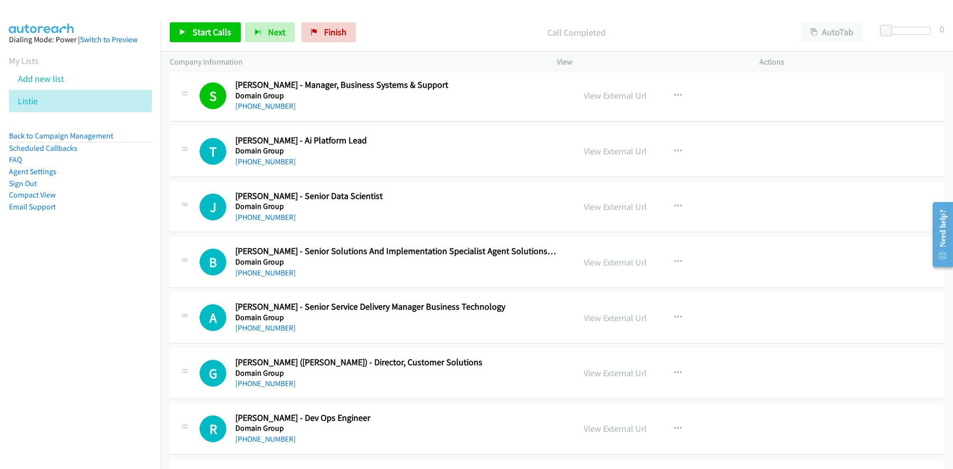
scroll to position [8484, 0]
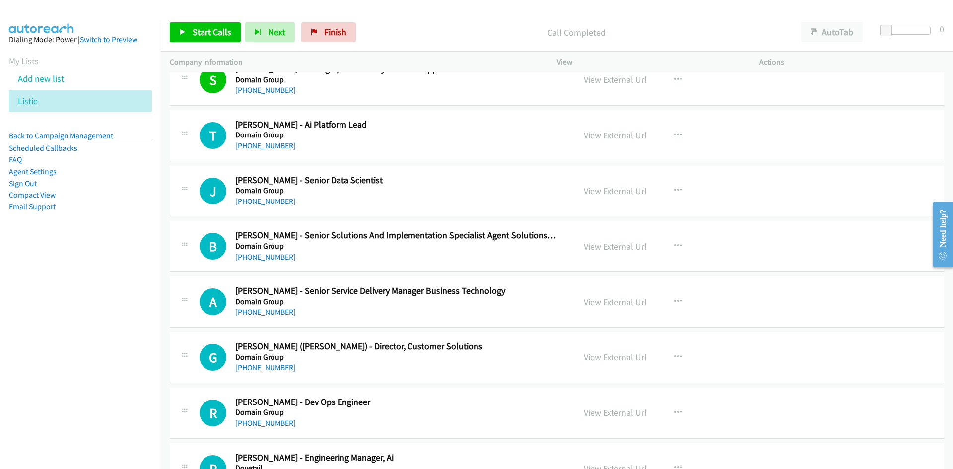
drag, startPoint x: 281, startPoint y: 147, endPoint x: 1, endPoint y: 294, distance: 316.2
click at [241, 143] on link "+61 474 698 009" at bounding box center [265, 145] width 61 height 9
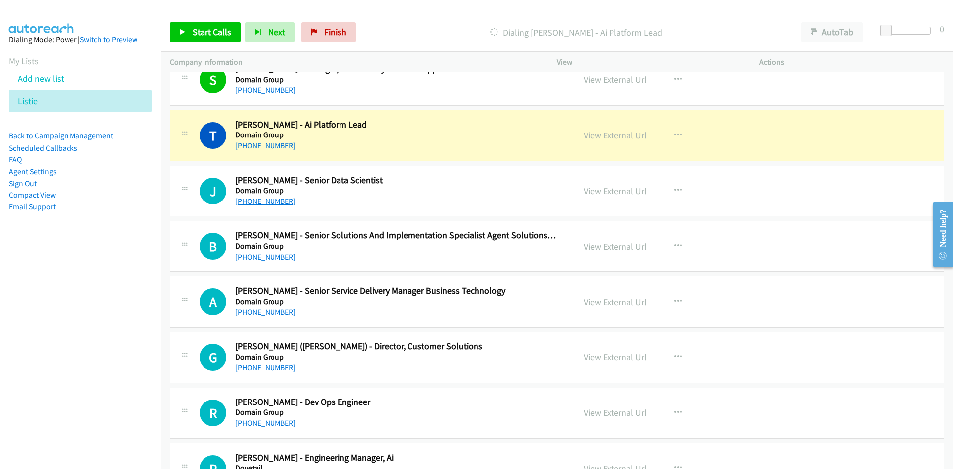
drag, startPoint x: 245, startPoint y: 199, endPoint x: 1, endPoint y: 337, distance: 279.9
click at [245, 199] on link "+61 431 916 749" at bounding box center [265, 200] width 61 height 9
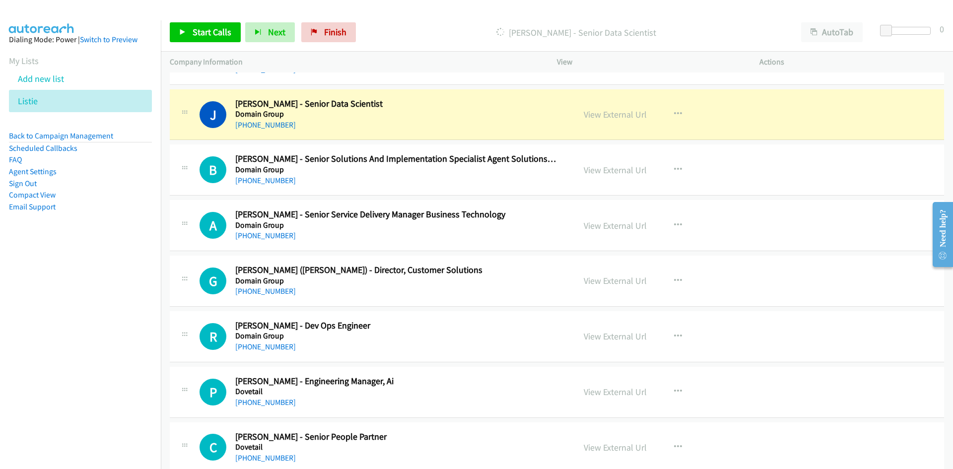
scroll to position [8583, 0]
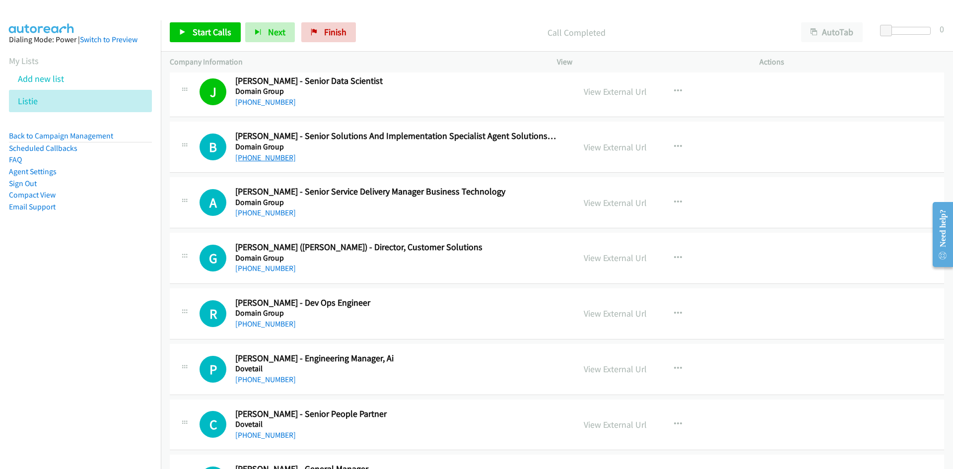
click at [280, 154] on link "+61 403 941 632" at bounding box center [265, 157] width 61 height 9
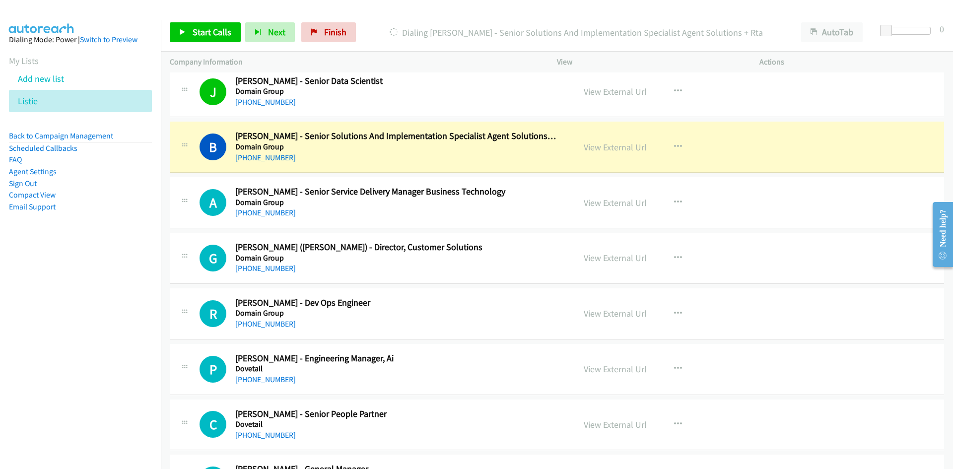
scroll to position [8633, 0]
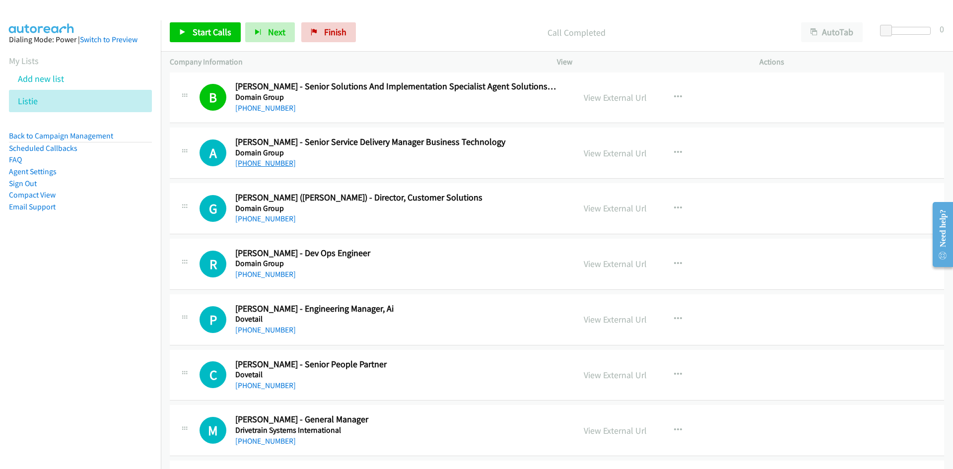
click at [266, 162] on link "+61 474 034 076" at bounding box center [265, 162] width 61 height 9
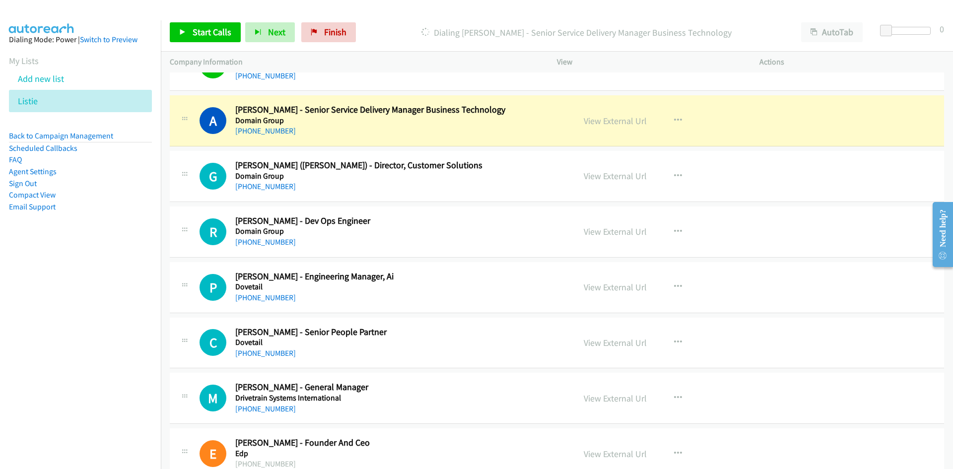
scroll to position [8682, 0]
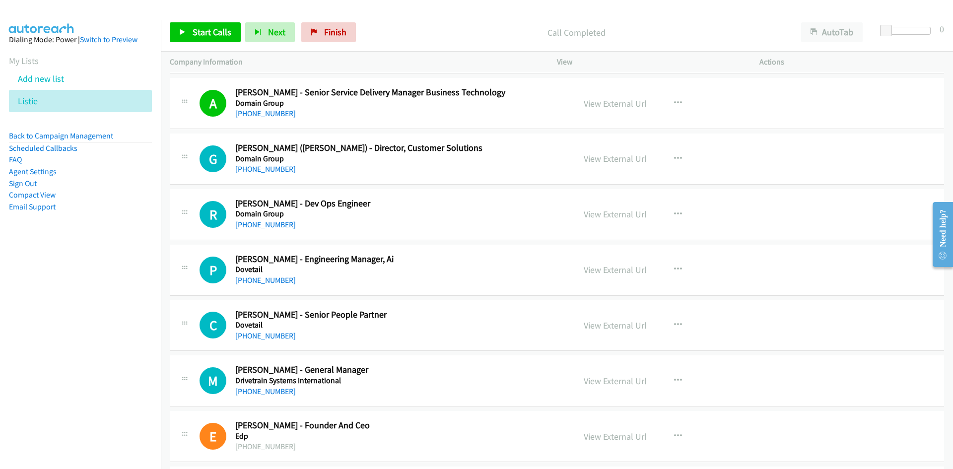
drag, startPoint x: 267, startPoint y: 169, endPoint x: 109, endPoint y: 238, distance: 172.6
click at [267, 169] on link "+61 411 137 321" at bounding box center [265, 168] width 61 height 9
drag, startPoint x: 276, startPoint y: 225, endPoint x: 2, endPoint y: 330, distance: 293.8
click at [276, 225] on link "+61 404 990 411" at bounding box center [265, 224] width 61 height 9
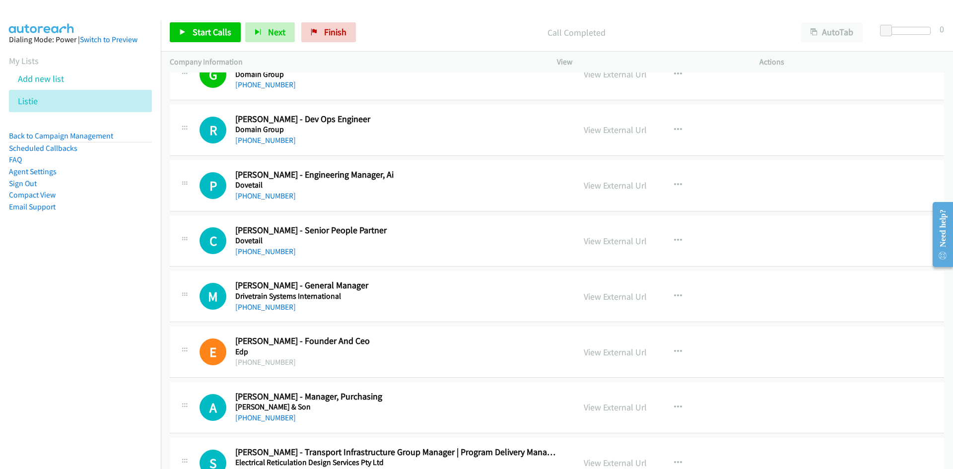
scroll to position [8781, 0]
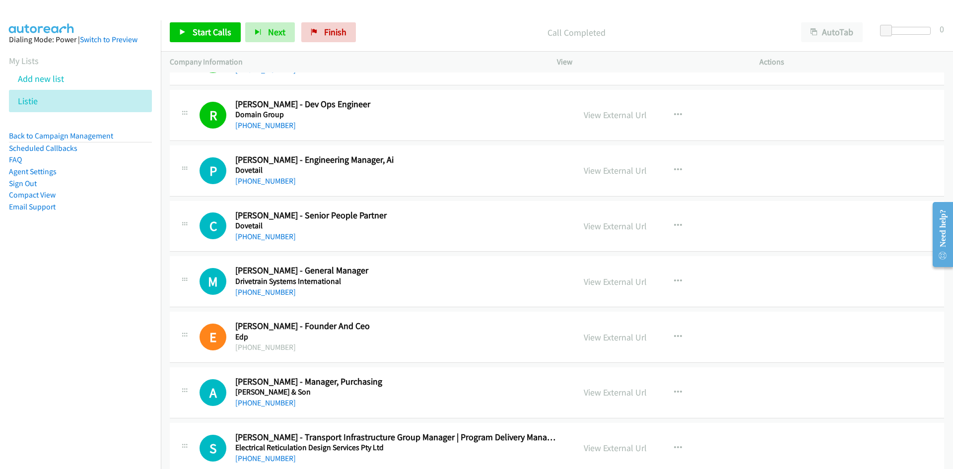
drag, startPoint x: 260, startPoint y: 180, endPoint x: 132, endPoint y: 238, distance: 140.5
click at [260, 180] on link "+61 435 925 435" at bounding box center [265, 180] width 61 height 9
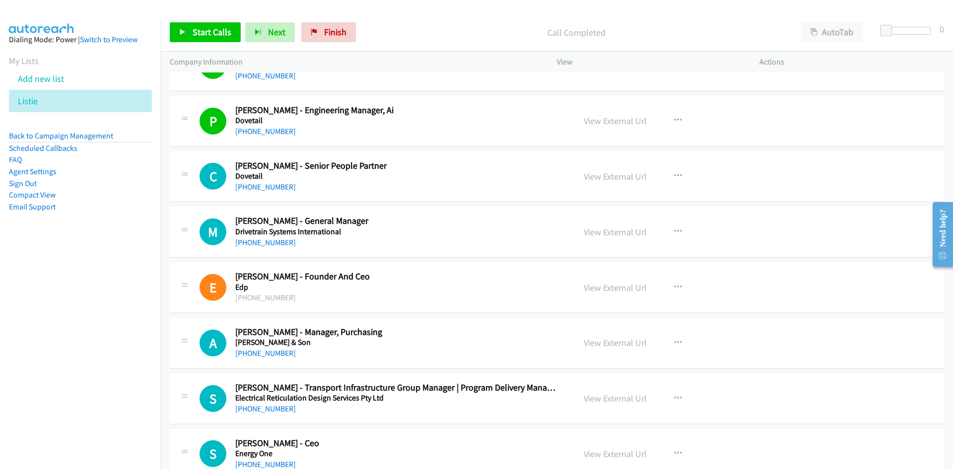
drag, startPoint x: 268, startPoint y: 242, endPoint x: 8, endPoint y: 306, distance: 267.7
click at [268, 242] on link "+61 404 754 246" at bounding box center [265, 242] width 61 height 9
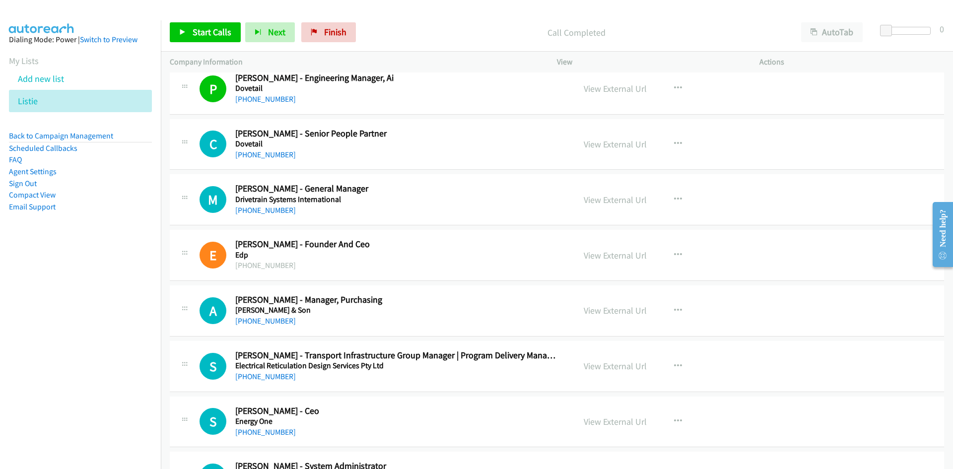
scroll to position [8881, 0]
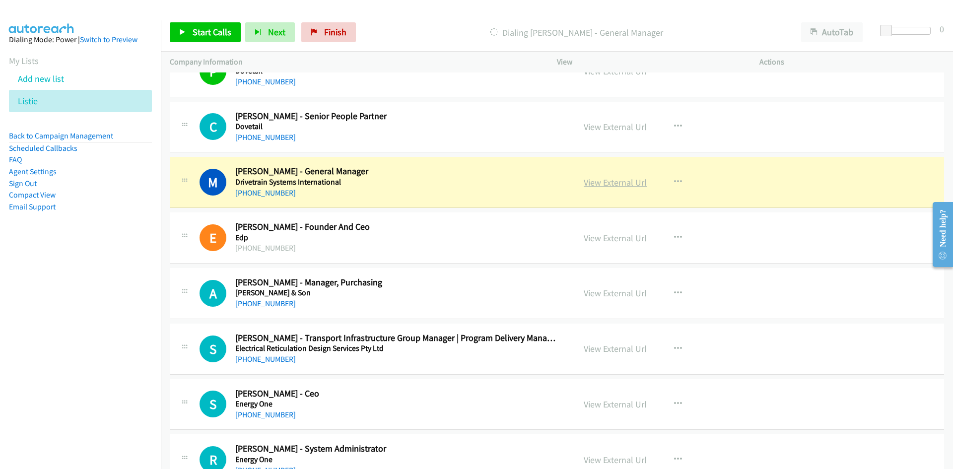
click at [617, 179] on link "View External Url" at bounding box center [614, 182] width 63 height 11
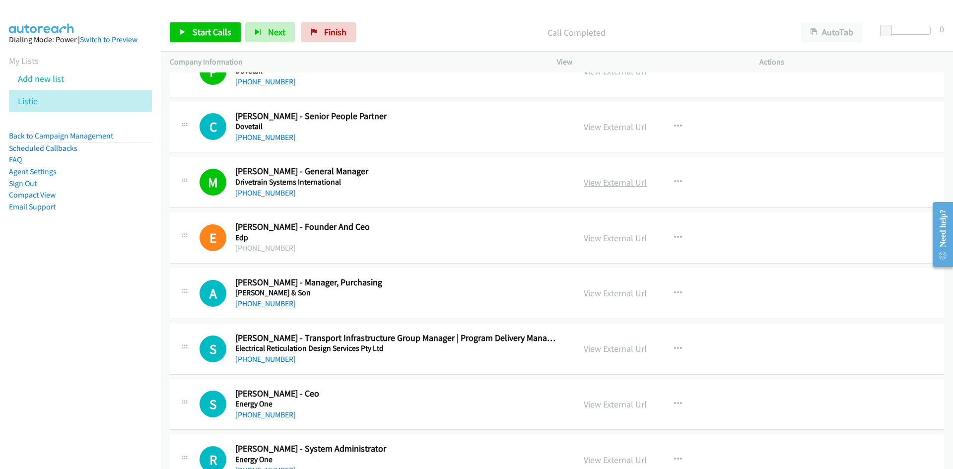
click at [609, 180] on link "View External Url" at bounding box center [614, 182] width 63 height 11
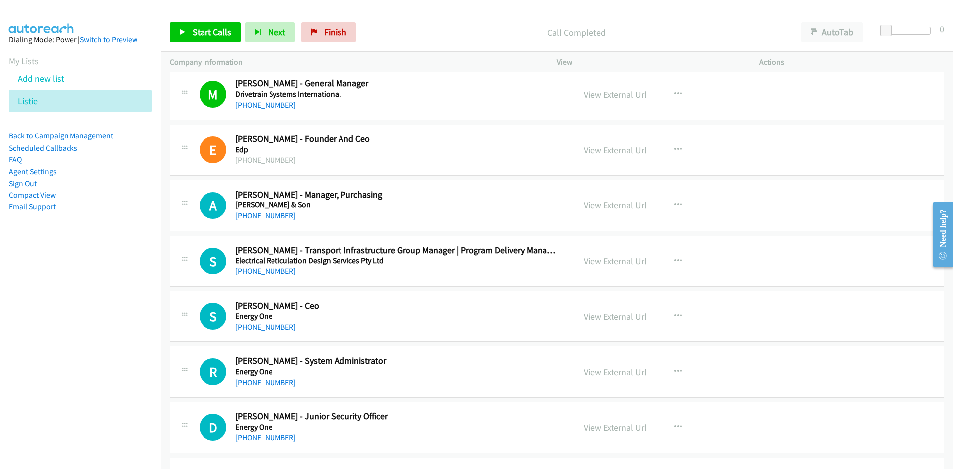
scroll to position [8980, 0]
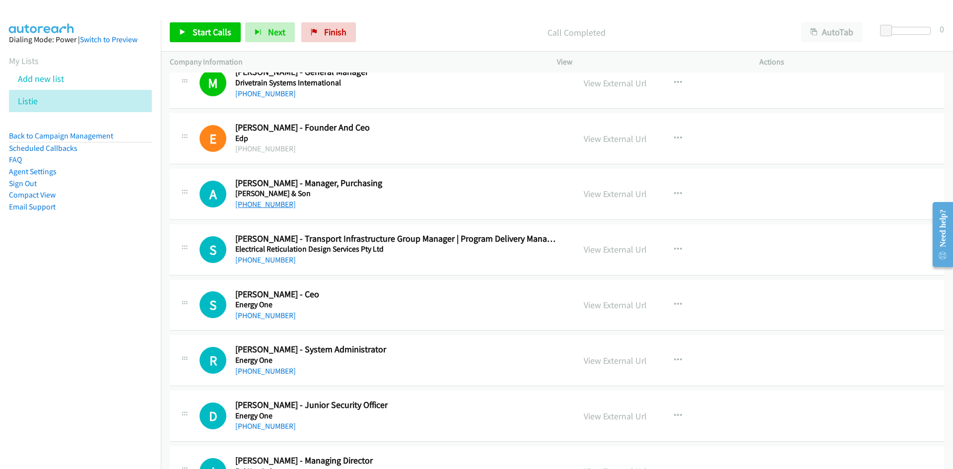
click at [263, 204] on link "+61 474 254 907" at bounding box center [265, 203] width 61 height 9
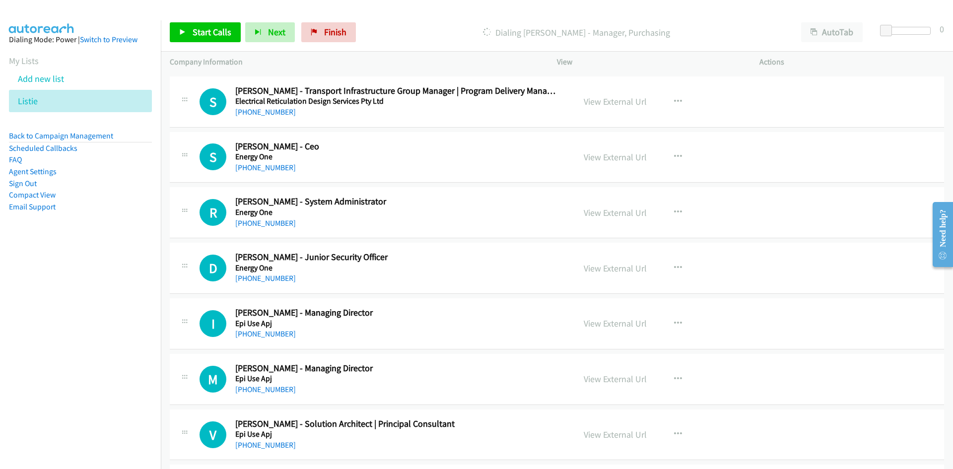
scroll to position [9129, 0]
drag, startPoint x: 282, startPoint y: 167, endPoint x: 4, endPoint y: 288, distance: 302.6
click at [282, 167] on link "+61 2 8916 2202" at bounding box center [265, 166] width 61 height 9
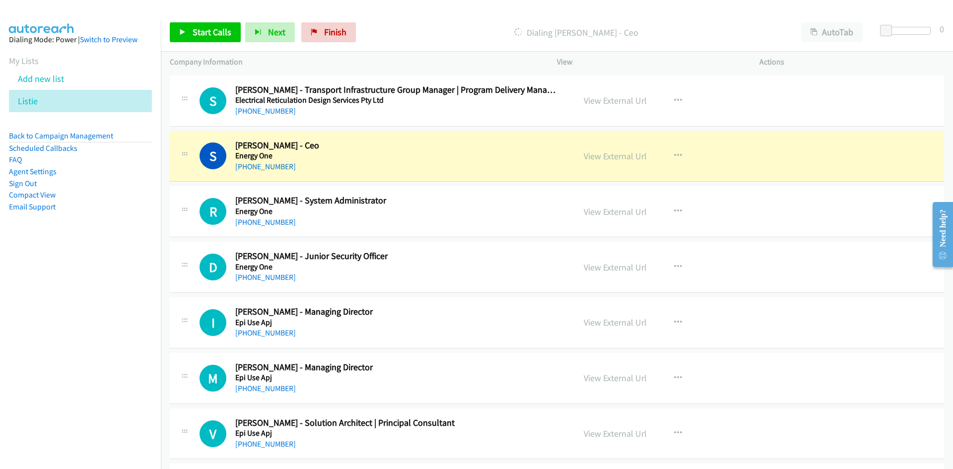
drag, startPoint x: 265, startPoint y: 226, endPoint x: 108, endPoint y: 287, distance: 169.3
click at [265, 226] on link "+61 487 873 534" at bounding box center [265, 221] width 61 height 9
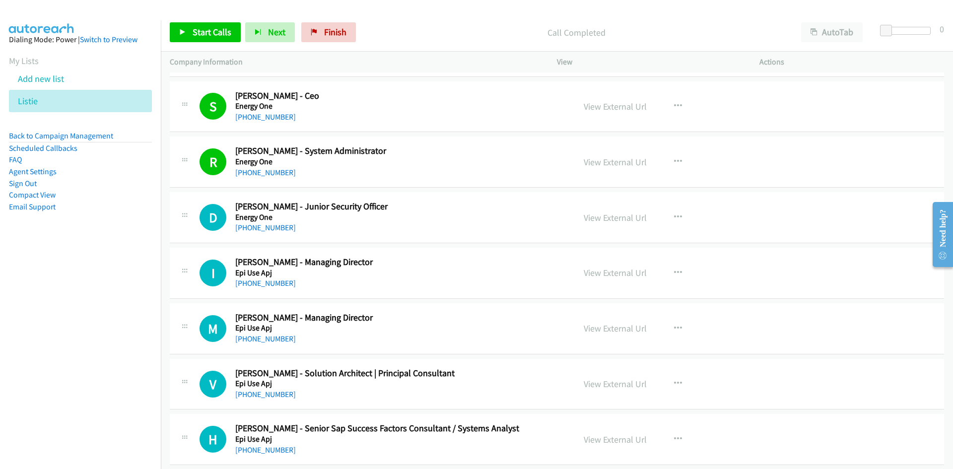
scroll to position [9228, 0]
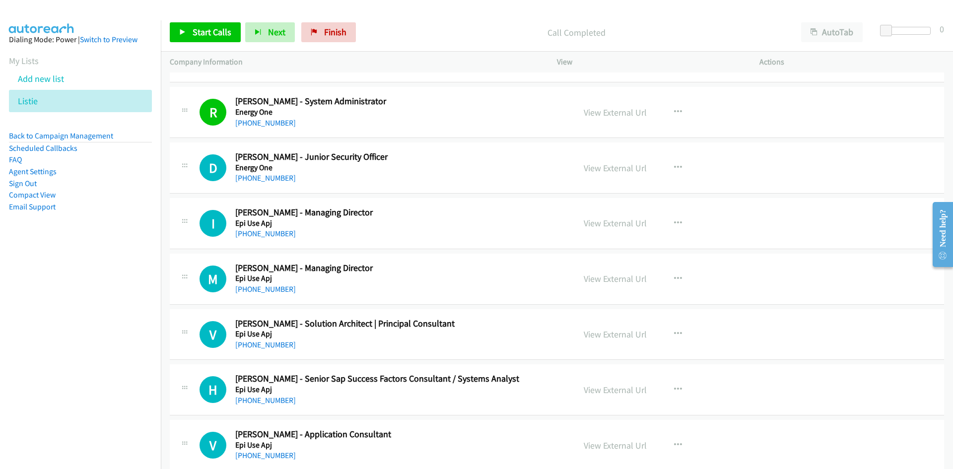
drag, startPoint x: 258, startPoint y: 235, endPoint x: 70, endPoint y: 326, distance: 208.4
click at [258, 235] on link "+61 422 589 941" at bounding box center [265, 233] width 61 height 9
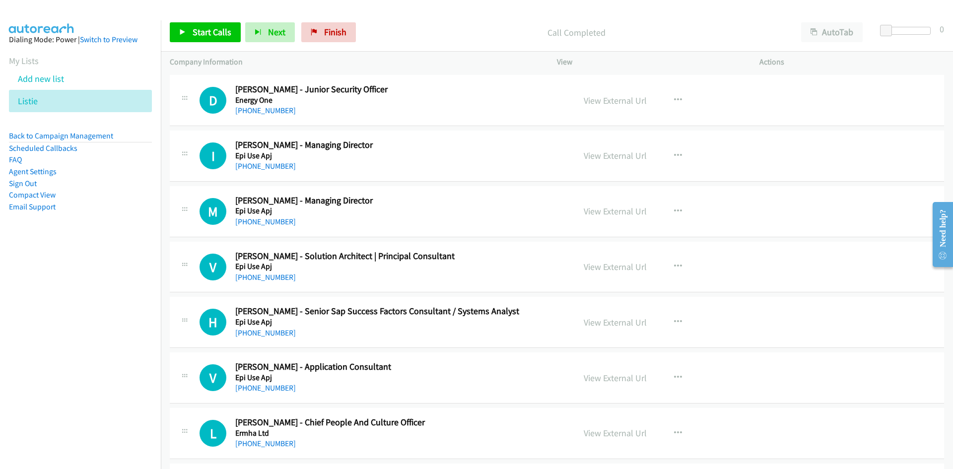
scroll to position [9327, 0]
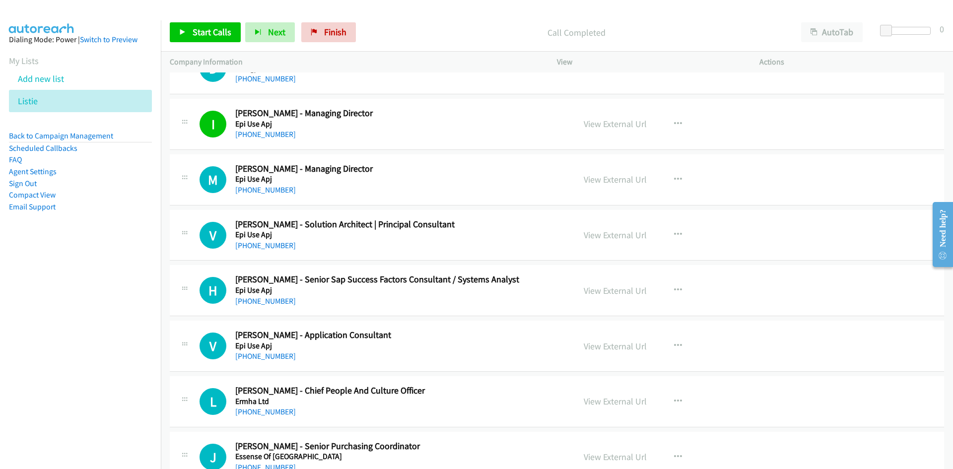
drag, startPoint x: 271, startPoint y: 191, endPoint x: 0, endPoint y: 303, distance: 292.9
click at [271, 191] on link "+61 435 724 736" at bounding box center [265, 189] width 61 height 9
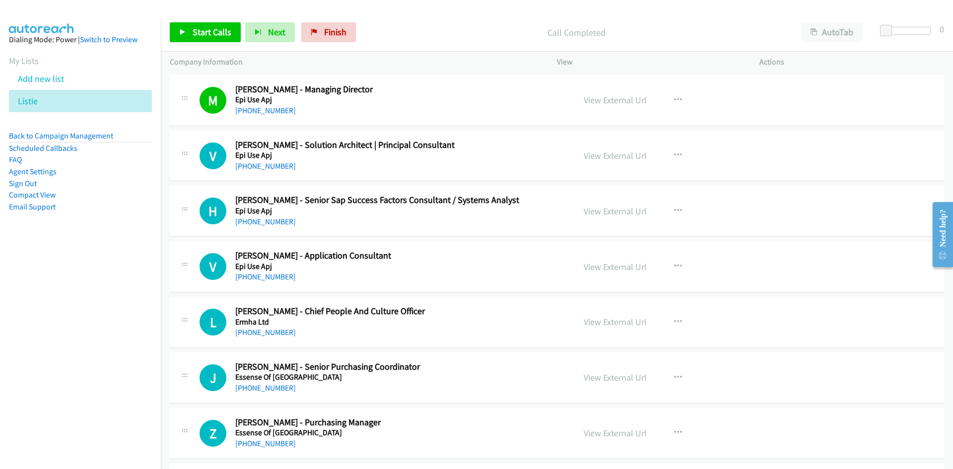
scroll to position [9426, 0]
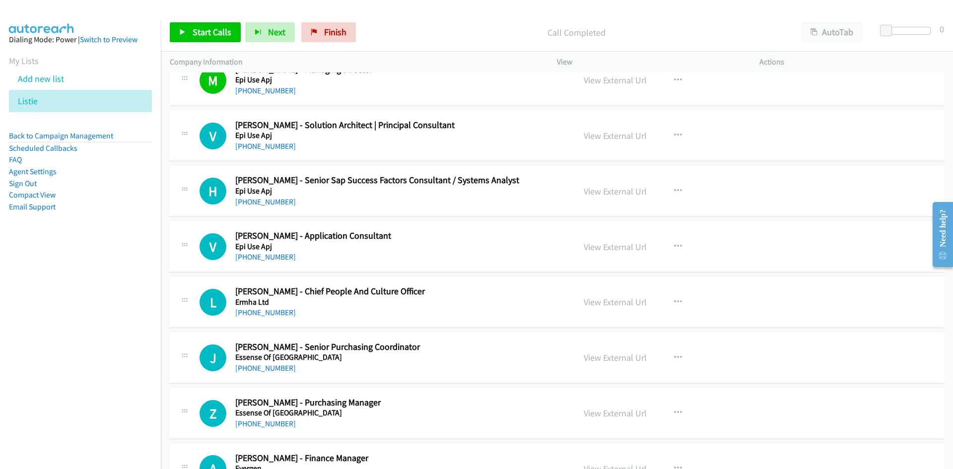
drag, startPoint x: 269, startPoint y: 147, endPoint x: 118, endPoint y: 201, distance: 160.2
click at [269, 147] on link "+61 468 877 769" at bounding box center [265, 145] width 61 height 9
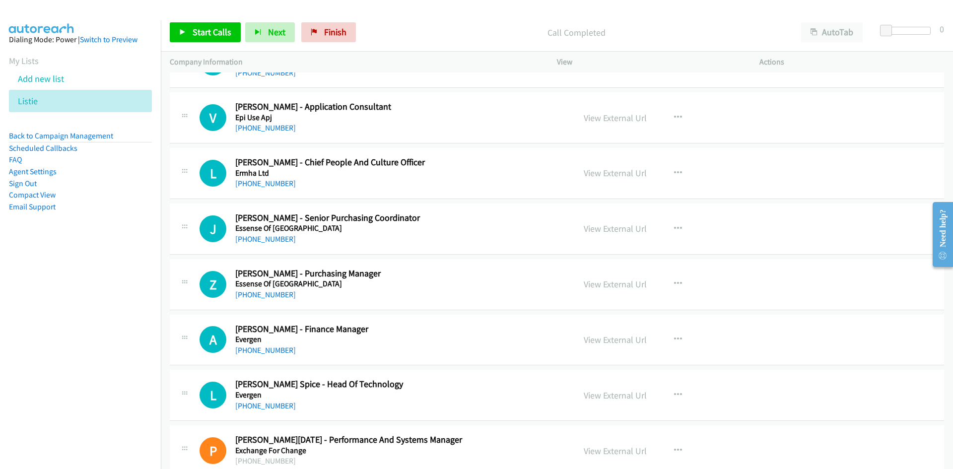
scroll to position [9575, 0]
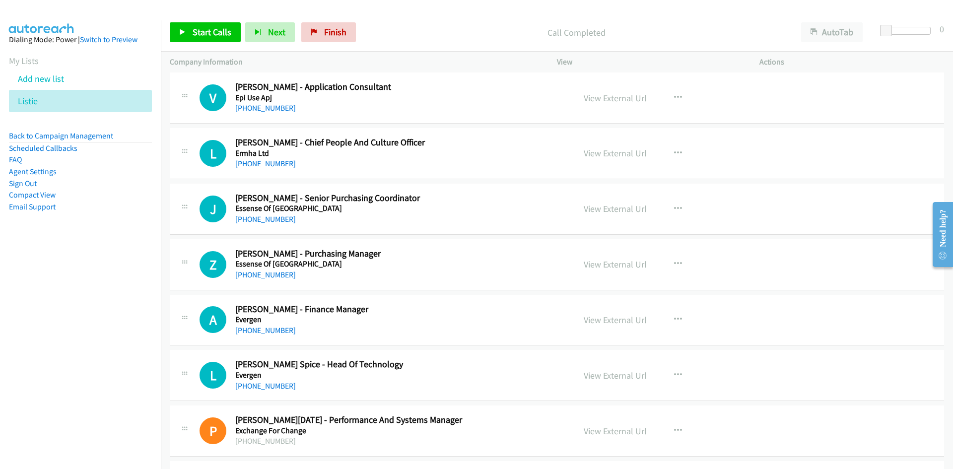
drag, startPoint x: 274, startPoint y: 273, endPoint x: 56, endPoint y: 334, distance: 226.7
click at [274, 273] on link "+61 466 622 947" at bounding box center [265, 274] width 61 height 9
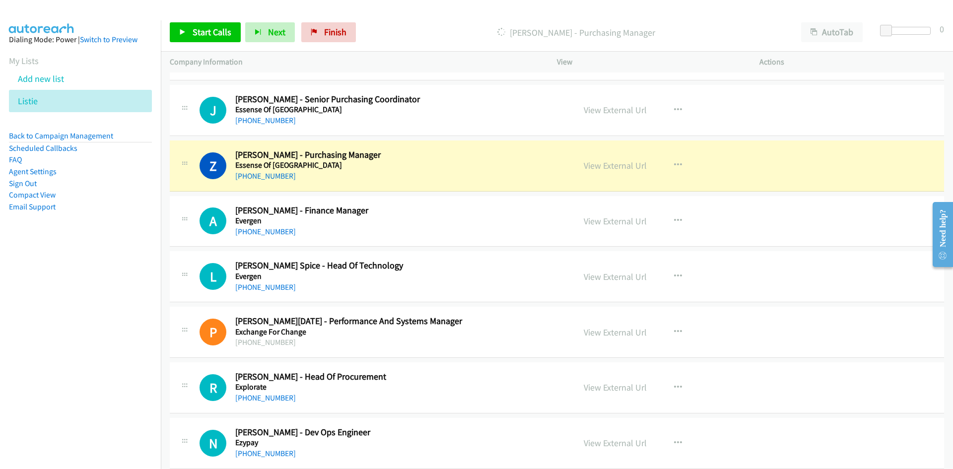
scroll to position [9674, 0]
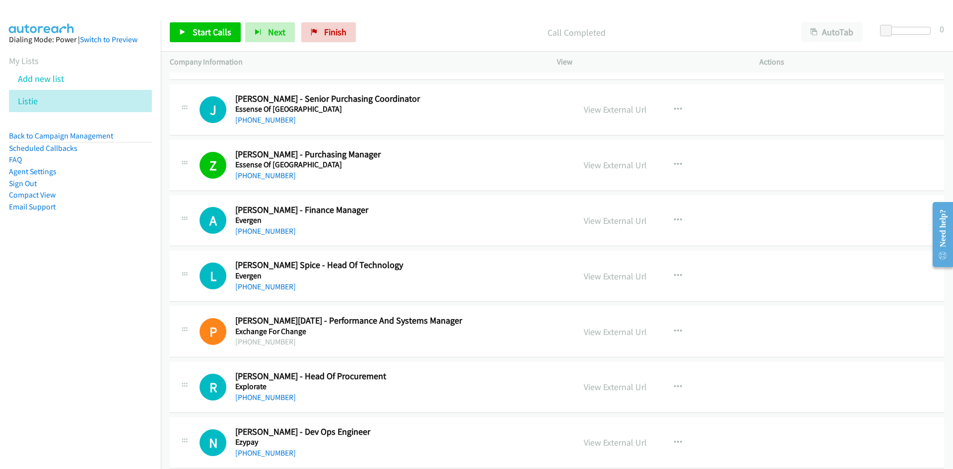
drag, startPoint x: 281, startPoint y: 231, endPoint x: 24, endPoint y: 315, distance: 270.6
click at [281, 231] on link "+61 2 4921 7259" at bounding box center [265, 230] width 61 height 9
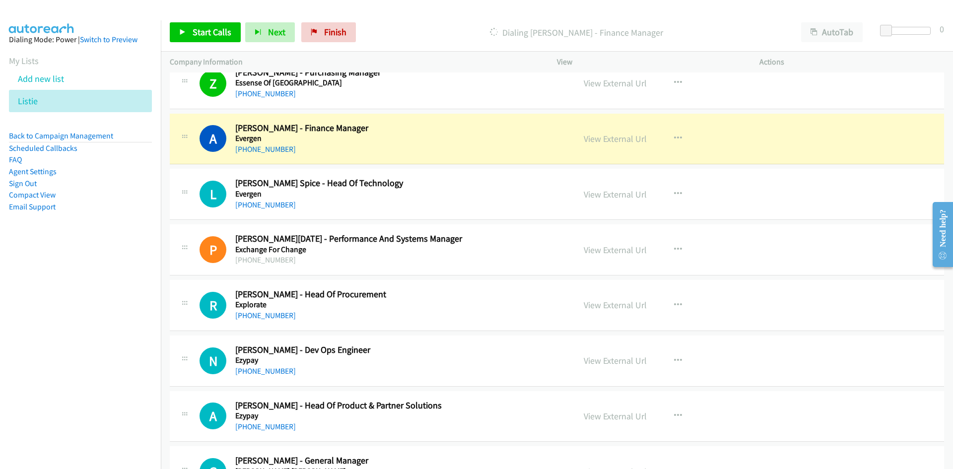
scroll to position [9774, 0]
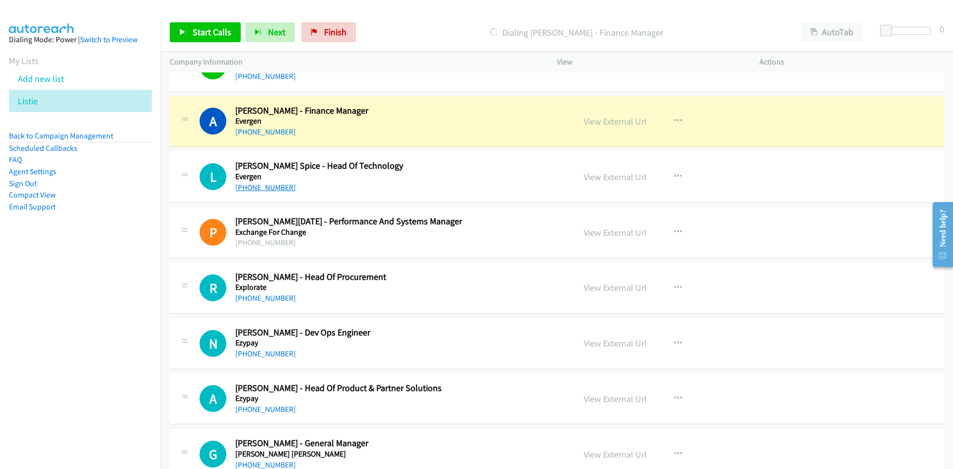
click at [252, 185] on link "+61 457 844 638" at bounding box center [265, 187] width 61 height 9
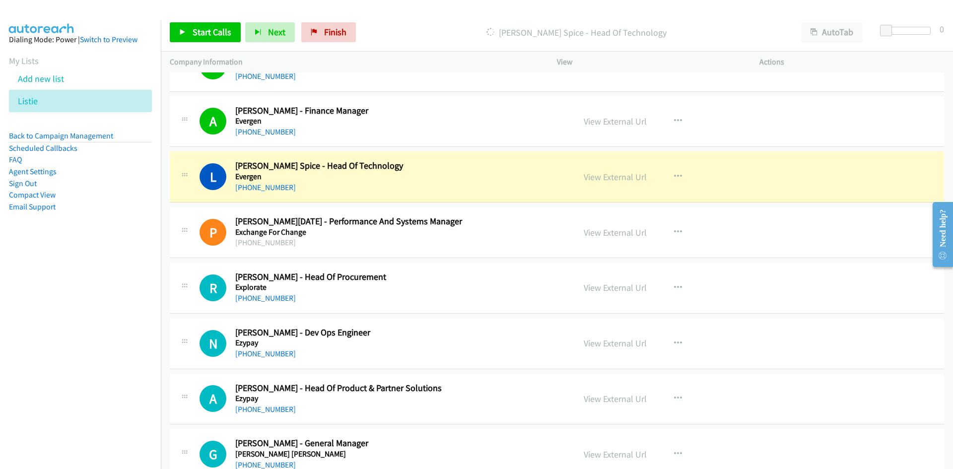
scroll to position [9823, 0]
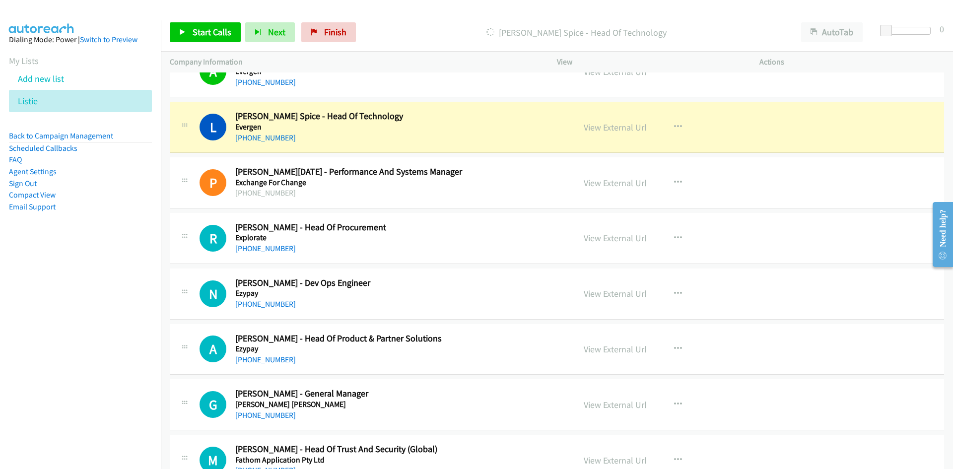
drag, startPoint x: 598, startPoint y: 125, endPoint x: 362, endPoint y: 257, distance: 271.0
click at [619, 130] on link "View External Url" at bounding box center [614, 127] width 63 height 11
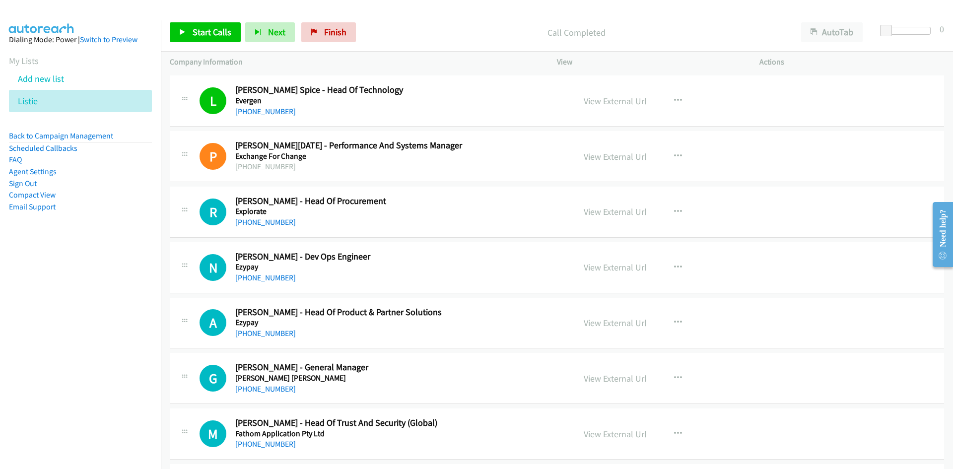
scroll to position [9873, 0]
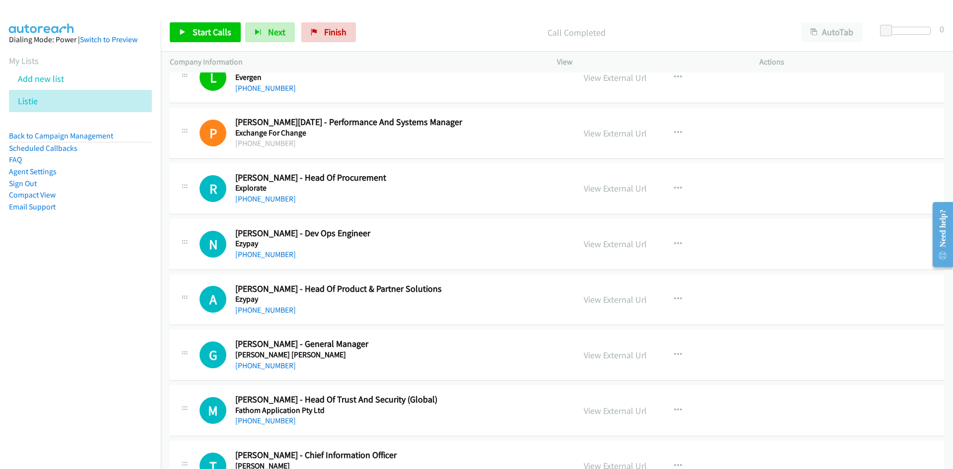
drag, startPoint x: 274, startPoint y: 200, endPoint x: 6, endPoint y: 315, distance: 290.7
click at [274, 200] on link "+61 488 096 499" at bounding box center [265, 198] width 61 height 9
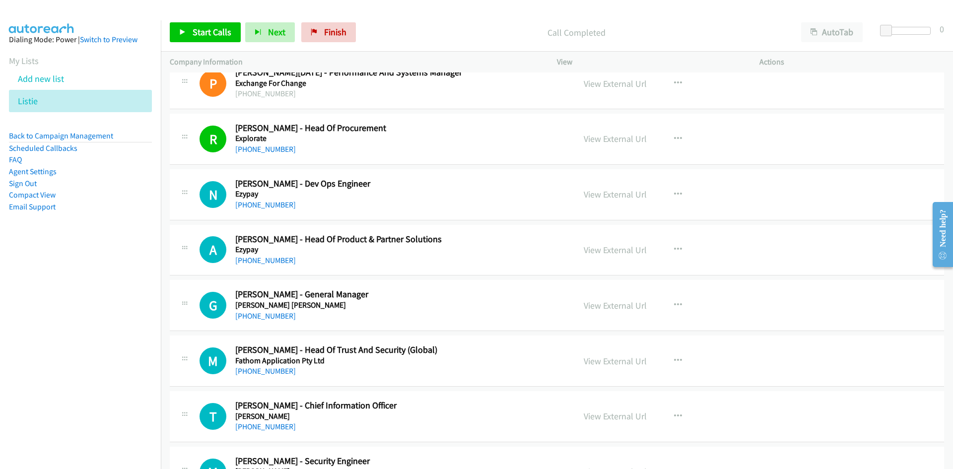
drag, startPoint x: 256, startPoint y: 208, endPoint x: 0, endPoint y: 297, distance: 270.8
click at [256, 208] on link "+61 2 9425 2050" at bounding box center [265, 204] width 61 height 9
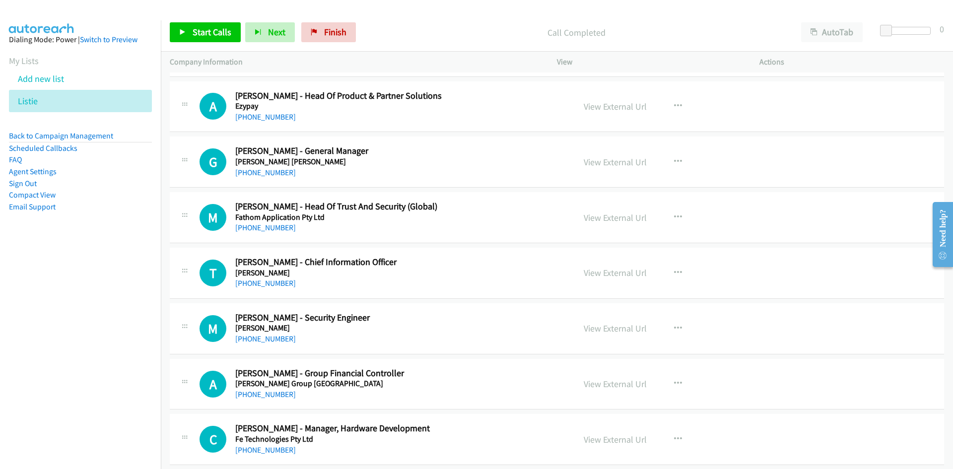
scroll to position [10071, 0]
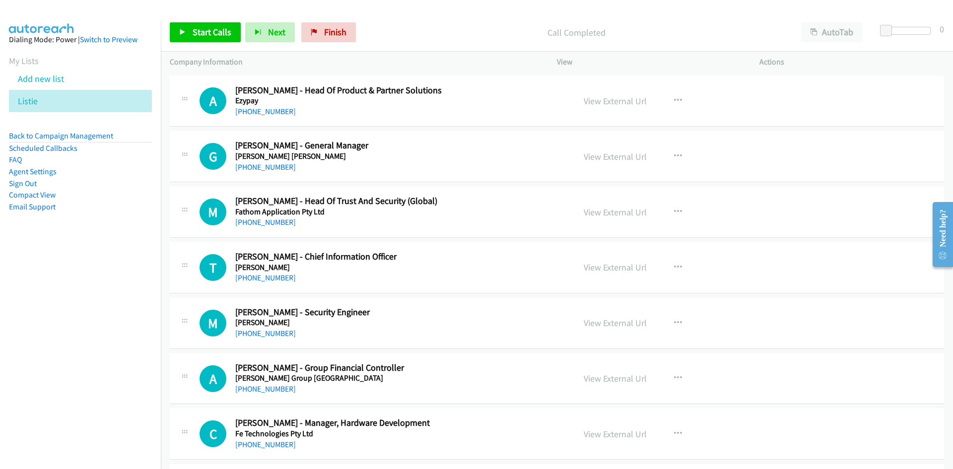
drag, startPoint x: 279, startPoint y: 163, endPoint x: 189, endPoint y: 199, distance: 97.5
click at [279, 163] on link "+61 409 124 233" at bounding box center [265, 166] width 61 height 9
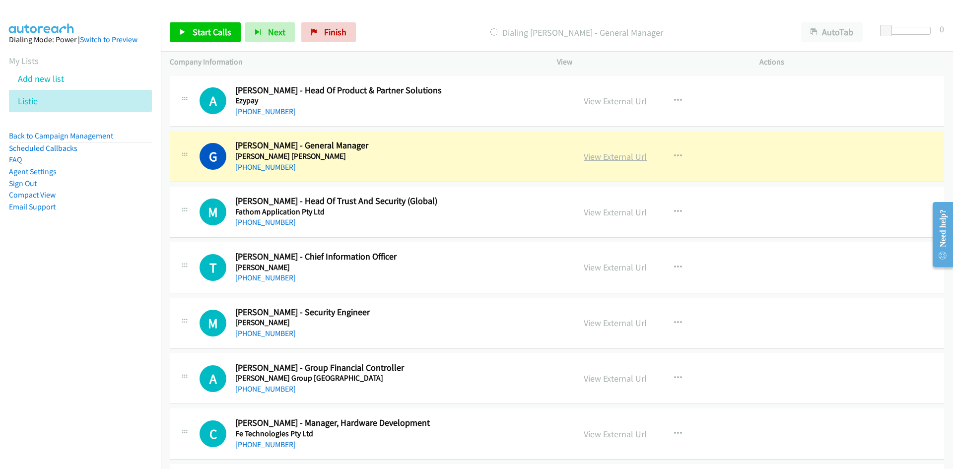
click at [621, 161] on link "View External Url" at bounding box center [614, 156] width 63 height 11
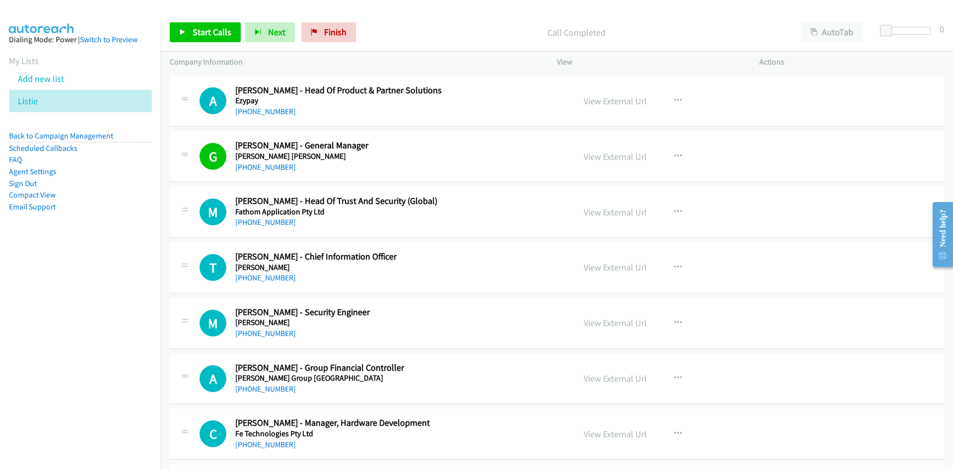
scroll to position [10121, 0]
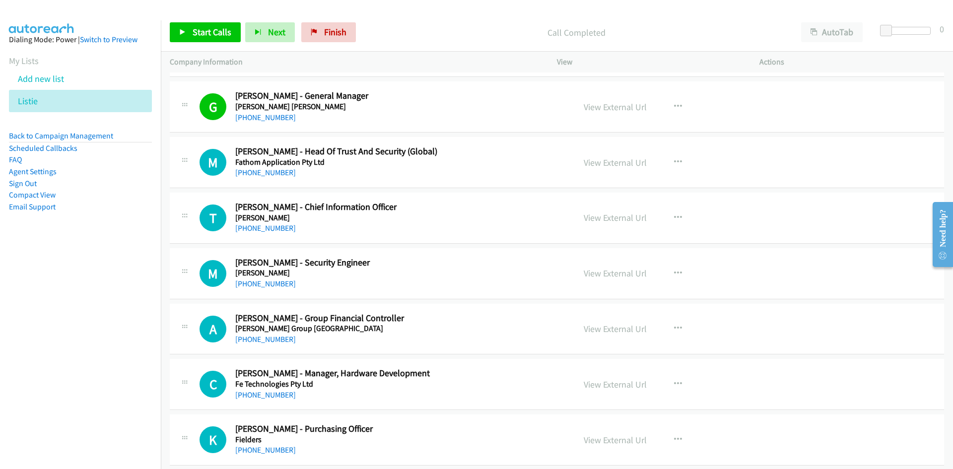
drag, startPoint x: 266, startPoint y: 226, endPoint x: 197, endPoint y: 251, distance: 73.8
click at [266, 226] on link "+61 466 895 076" at bounding box center [265, 227] width 61 height 9
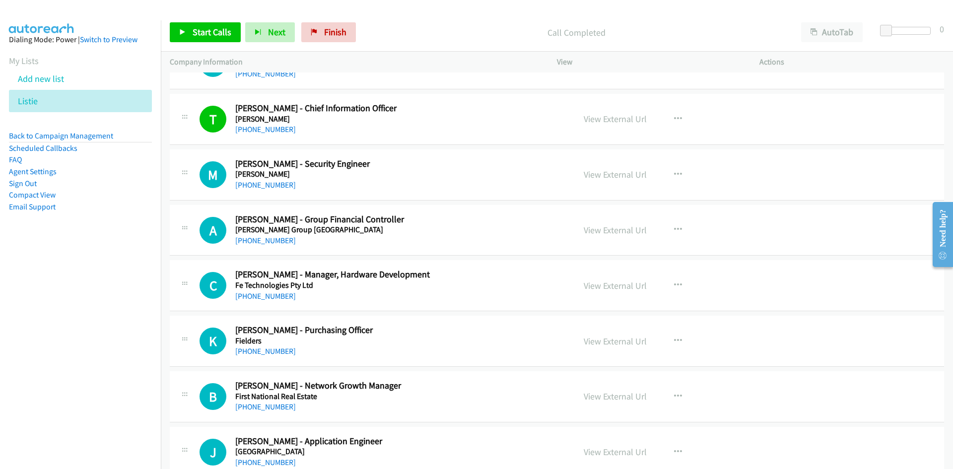
scroll to position [10220, 0]
drag, startPoint x: 271, startPoint y: 184, endPoint x: 80, endPoint y: 255, distance: 204.1
click at [271, 184] on link "+61 447 300 562" at bounding box center [265, 184] width 61 height 9
click at [287, 241] on div "+61 452 477 650" at bounding box center [395, 240] width 321 height 12
click at [283, 241] on link "+61 452 477 650" at bounding box center [265, 239] width 61 height 9
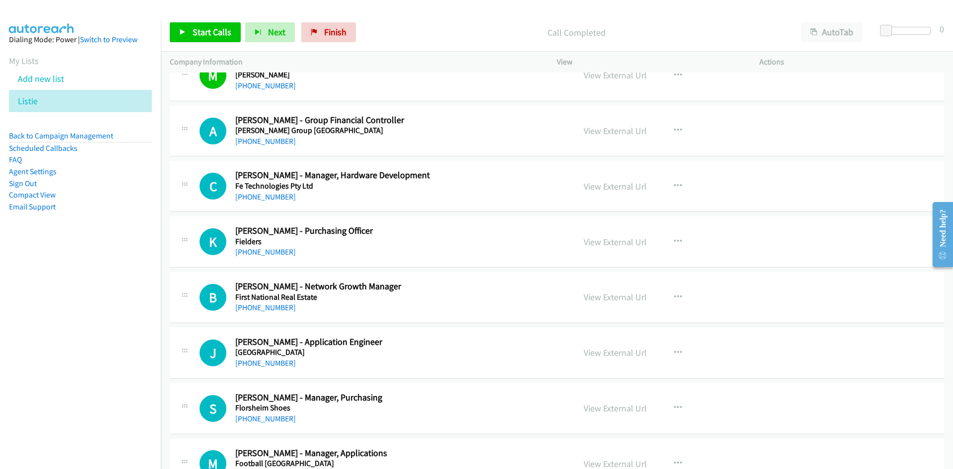
scroll to position [10319, 0]
drag, startPoint x: 265, startPoint y: 252, endPoint x: 82, endPoint y: 323, distance: 196.3
click at [265, 252] on link "+61 422 805 507" at bounding box center [265, 251] width 61 height 9
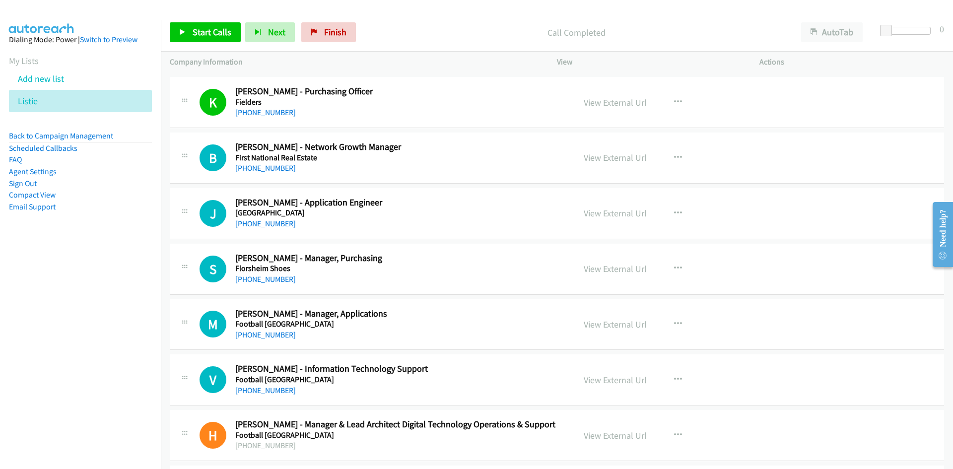
scroll to position [10468, 0]
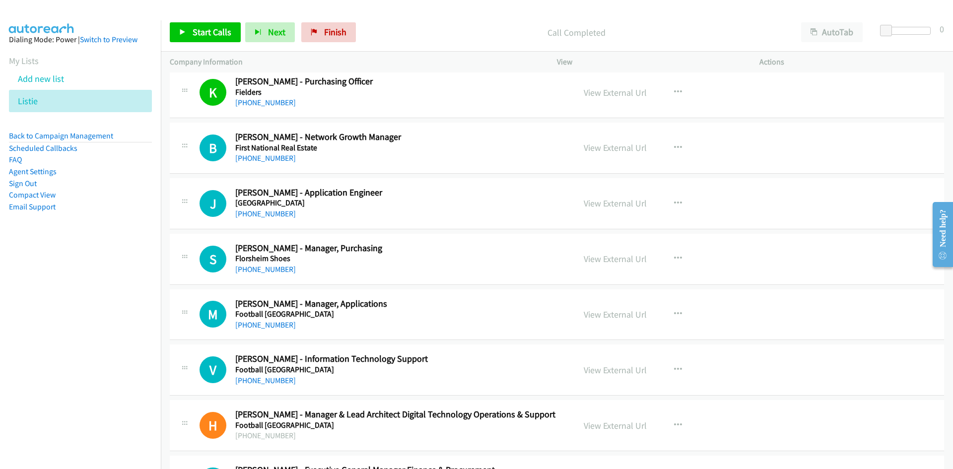
drag, startPoint x: 44, startPoint y: 100, endPoint x: 168, endPoint y: 53, distance: 132.5
click at [44, 100] on icon at bounding box center [43, 101] width 7 height 7
